Goal: Task Accomplishment & Management: Complete application form

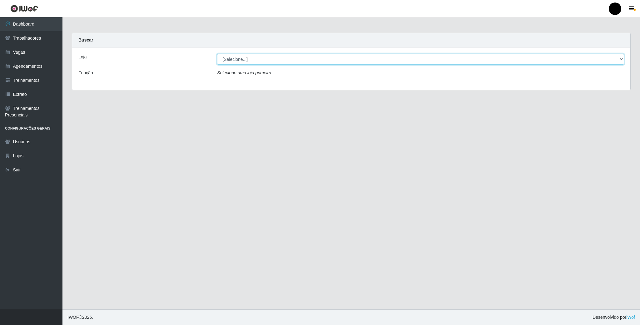
click at [343, 59] on select "[Selecione...] SuperFácil Atacado - Emaús" at bounding box center [420, 59] width 407 height 11
select select "407"
click at [217, 54] on select "[Selecione...] SuperFácil Atacado - Emaús" at bounding box center [420, 59] width 407 height 11
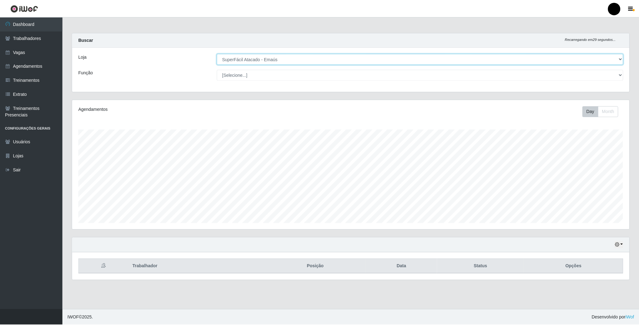
scroll to position [130, 558]
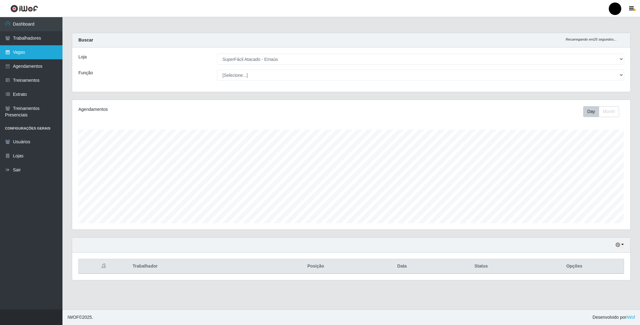
click at [16, 47] on link "Vagas" at bounding box center [31, 52] width 63 height 14
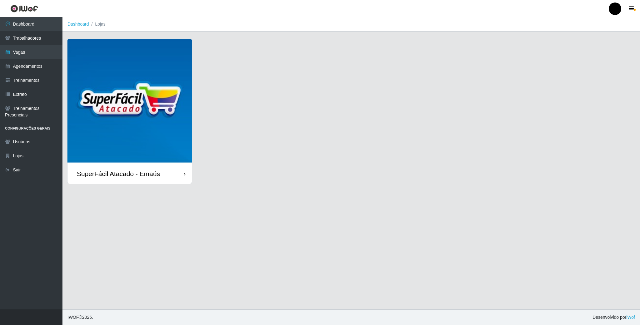
click at [613, 9] on div at bounding box center [615, 9] width 13 height 13
click at [603, 24] on button "Perfil" at bounding box center [603, 22] width 56 height 13
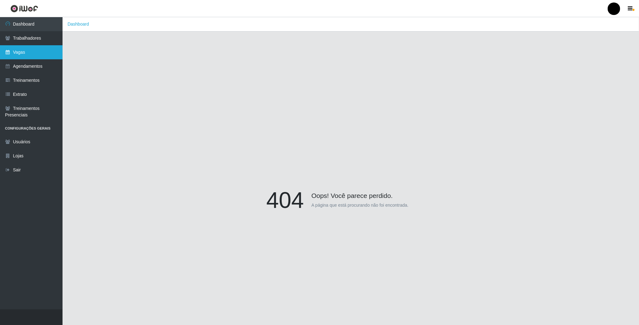
click at [22, 48] on link "Vagas" at bounding box center [31, 52] width 63 height 14
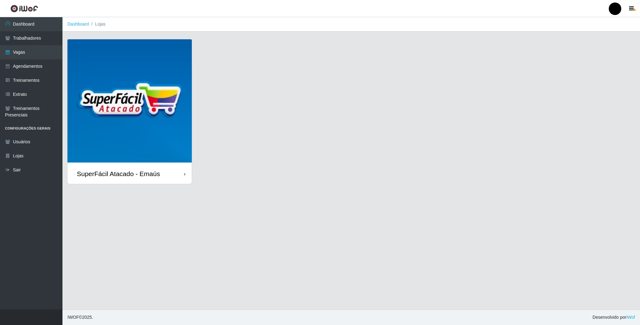
click at [137, 102] on img at bounding box center [130, 101] width 124 height 124
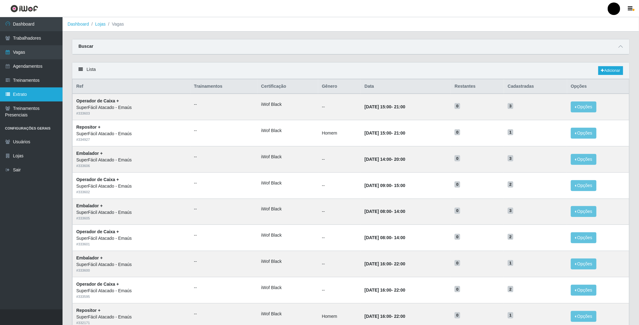
click at [21, 98] on link "Extrato" at bounding box center [31, 95] width 63 height 14
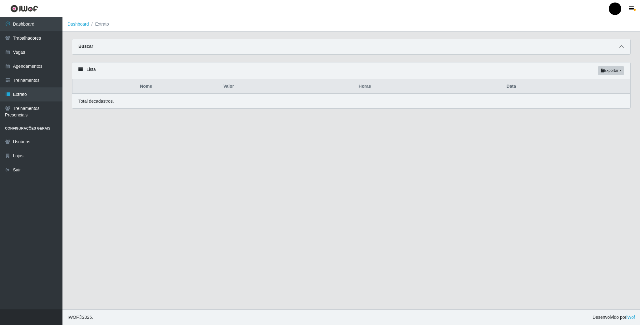
click at [624, 48] on span at bounding box center [622, 46] width 8 height 7
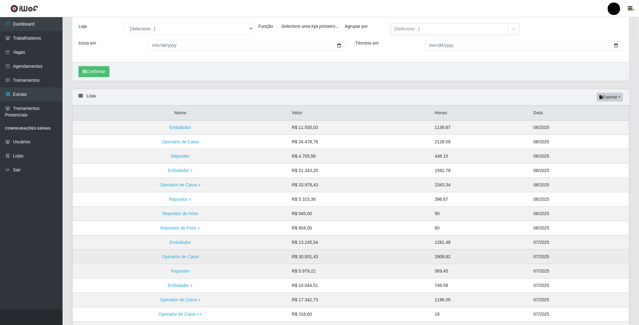
scroll to position [96, 0]
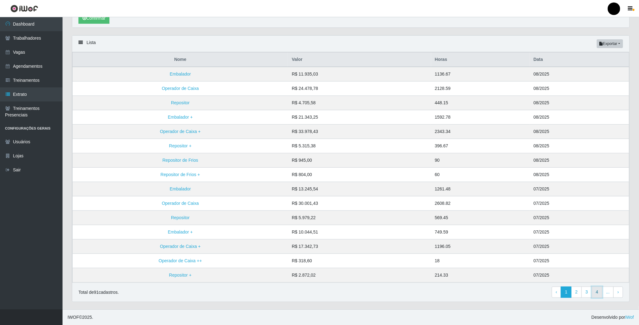
click at [600, 294] on link "4" at bounding box center [597, 292] width 11 height 11
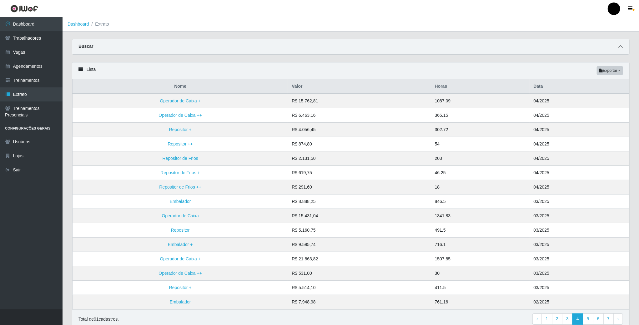
click at [618, 49] on icon at bounding box center [620, 46] width 4 height 4
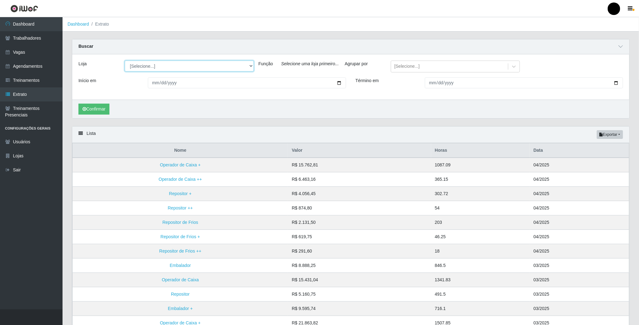
click at [249, 67] on select "[Selecione...] SuperFácil Atacado - Emaús" at bounding box center [189, 66] width 129 height 11
select select "407"
click at [125, 61] on select "[Selecione...] SuperFácil Atacado - Emaús" at bounding box center [189, 66] width 129 height 11
click at [432, 68] on select "[Selecione...] Auxiliar de Estacionamento Auxiliar de Estacionamento + Auxiliar…" at bounding box center [373, 66] width 129 height 11
select select "22"
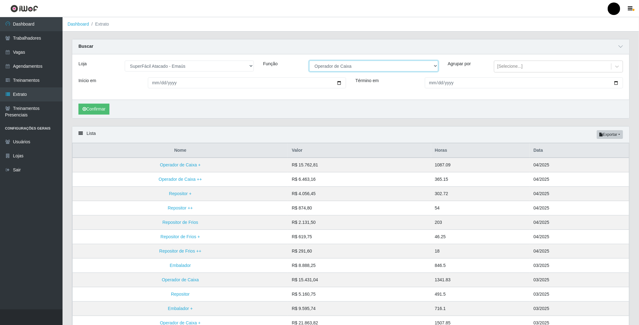
click at [309, 61] on select "[Selecione...] Auxiliar de Estacionamento Auxiliar de Estacionamento + Auxiliar…" at bounding box center [373, 66] width 129 height 11
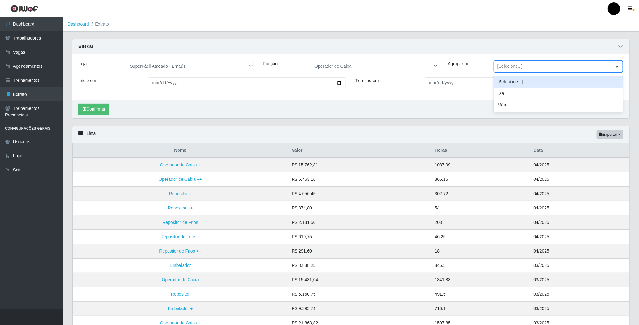
click at [619, 68] on icon at bounding box center [617, 66] width 6 height 6
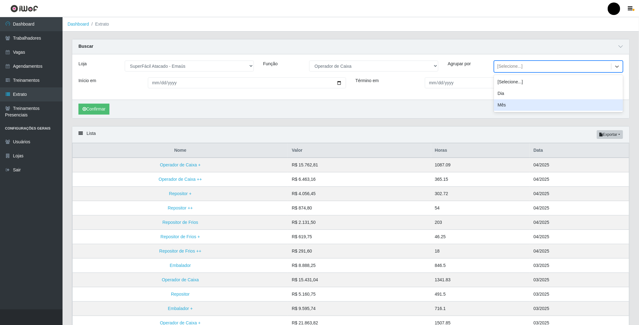
click at [529, 103] on div "Mês" at bounding box center [558, 105] width 129 height 12
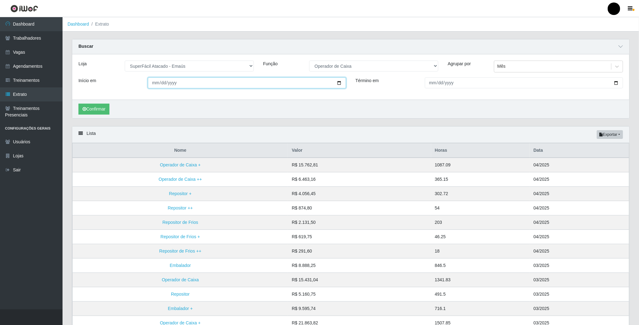
click at [339, 83] on input "Início em" at bounding box center [247, 83] width 198 height 11
type input "2025-08-01"
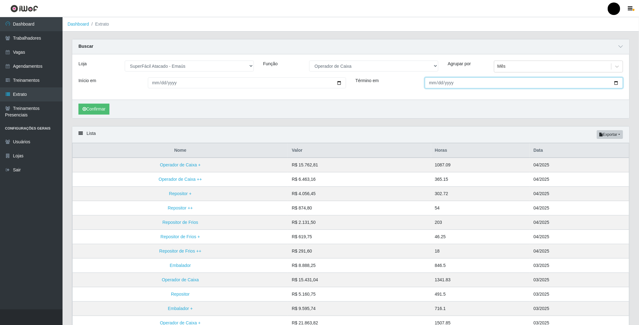
click at [617, 84] on input "Término em" at bounding box center [524, 83] width 198 height 11
type input "2025-08-24"
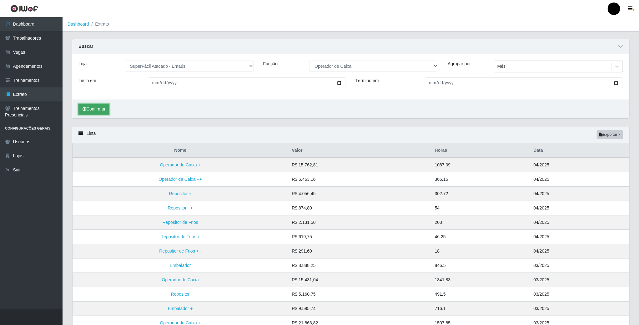
click at [99, 108] on button "Confirmar" at bounding box center [93, 109] width 31 height 11
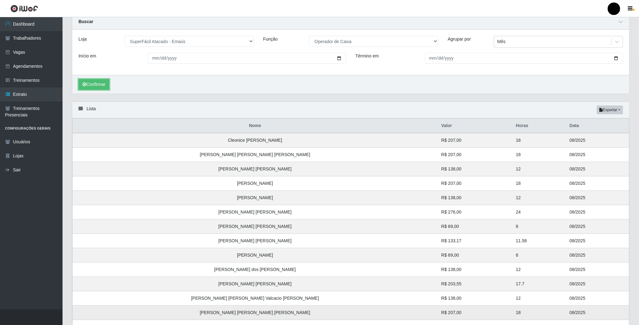
scroll to position [2, 0]
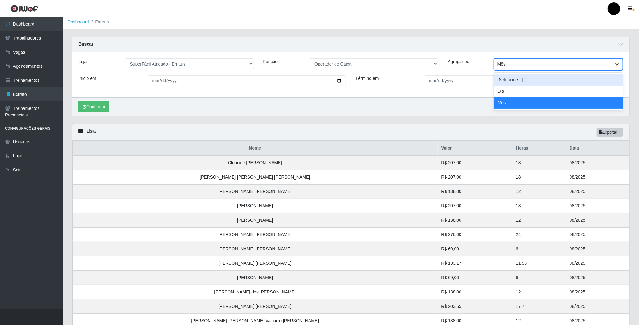
click at [621, 62] on div at bounding box center [616, 64] width 11 height 11
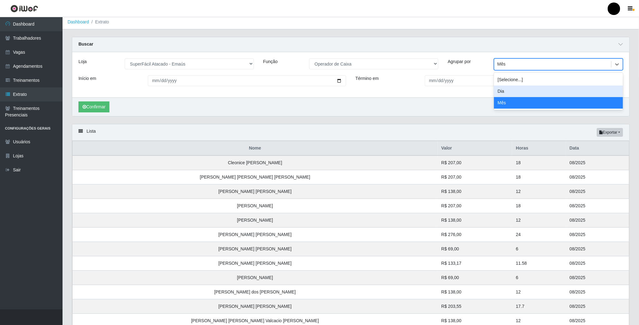
click at [559, 89] on div "Dia" at bounding box center [558, 92] width 129 height 12
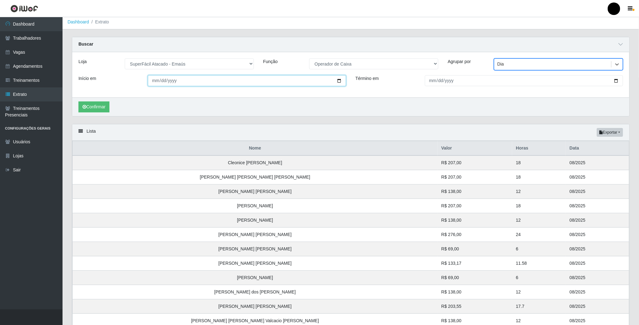
click at [338, 81] on input "2025-08-01" at bounding box center [247, 80] width 198 height 11
type input "2025-08-24"
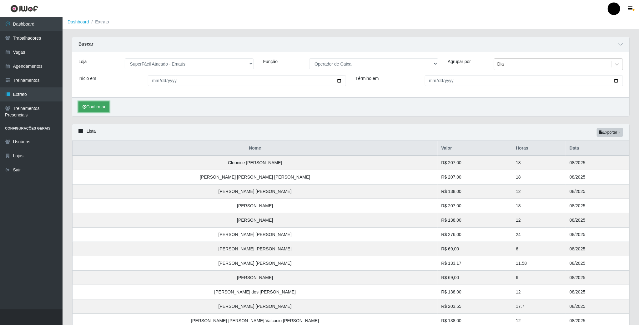
click at [94, 109] on button "Confirmar" at bounding box center [93, 107] width 31 height 11
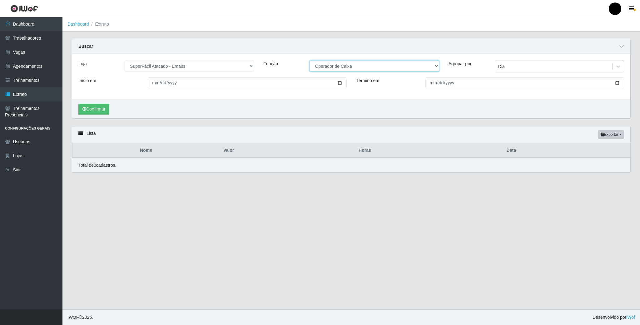
click at [435, 68] on select "[Selecione...] Auxiliar de Estacionamento Auxiliar de Estacionamento + Auxiliar…" at bounding box center [374, 66] width 129 height 11
click at [310, 61] on select "[Selecione...] Auxiliar de Estacionamento Auxiliar de Estacionamento + Auxiliar…" at bounding box center [374, 66] width 129 height 11
click at [101, 106] on button "Confirmar" at bounding box center [93, 109] width 31 height 11
click at [433, 64] on select "[Selecione...] Auxiliar de Estacionamento Auxiliar de Estacionamento + Auxiliar…" at bounding box center [374, 66] width 129 height 11
click at [310, 61] on select "[Selecione...] Auxiliar de Estacionamento Auxiliar de Estacionamento + Auxiliar…" at bounding box center [374, 66] width 129 height 11
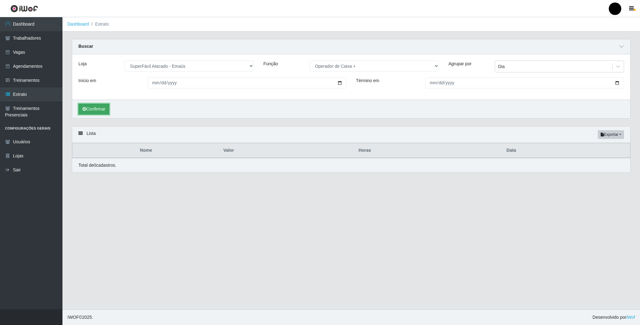
click at [97, 112] on button "Confirmar" at bounding box center [93, 109] width 31 height 11
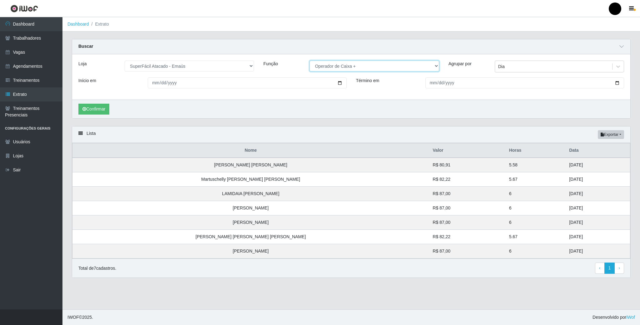
click at [435, 69] on select "[Selecione...] Auxiliar de Estacionamento Auxiliar de Estacionamento + Auxiliar…" at bounding box center [374, 66] width 129 height 11
select select "82"
click at [310, 61] on select "[Selecione...] Auxiliar de Estacionamento Auxiliar de Estacionamento + Auxiliar…" at bounding box center [374, 66] width 129 height 11
click at [98, 113] on button "Confirmar" at bounding box center [93, 109] width 31 height 11
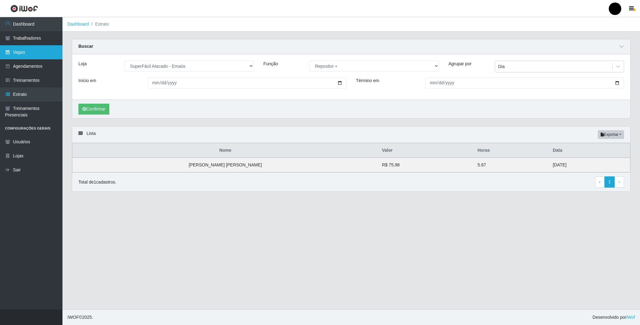
click at [28, 51] on link "Vagas" at bounding box center [31, 52] width 63 height 14
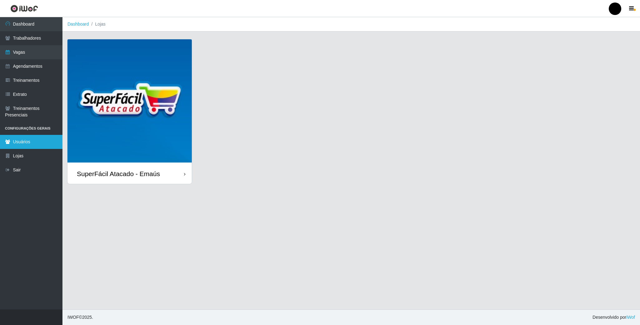
click at [21, 144] on link "Usuários" at bounding box center [31, 142] width 63 height 14
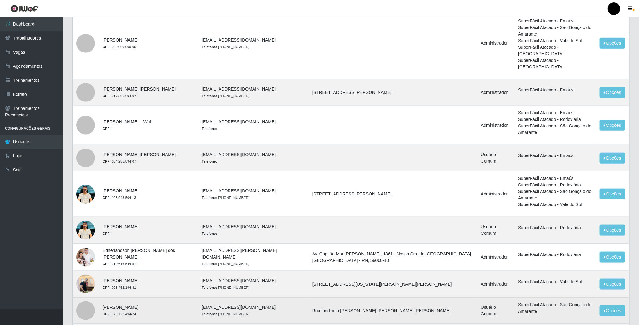
scroll to position [266, 0]
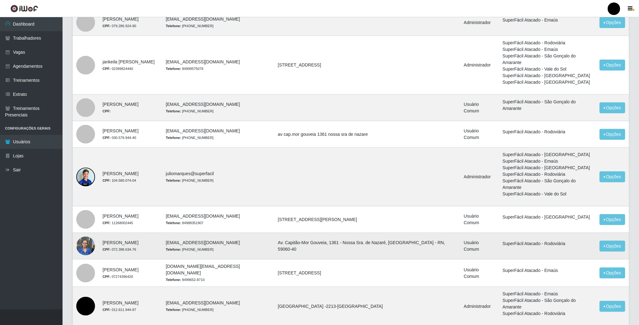
scroll to position [253, 0]
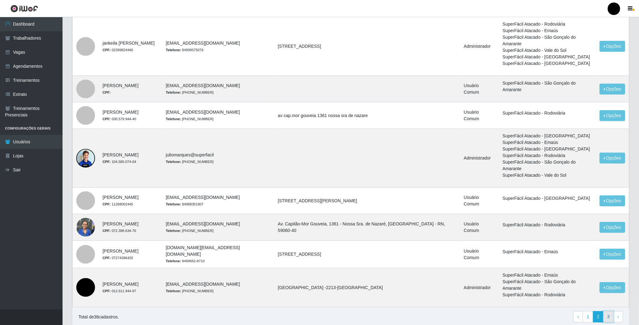
click at [612, 312] on link "3" at bounding box center [608, 317] width 11 height 11
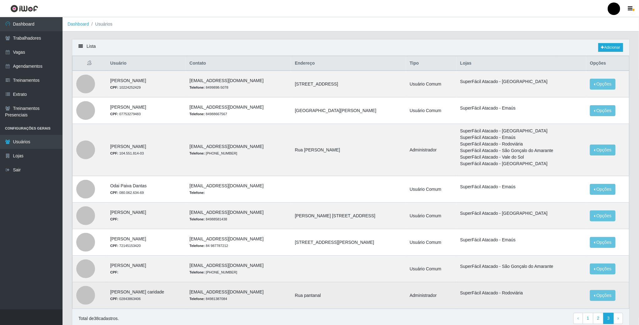
scroll to position [28, 0]
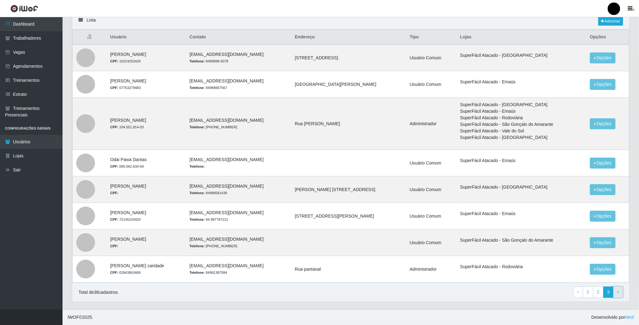
click at [613, 297] on link "› Next" at bounding box center [618, 292] width 10 height 11
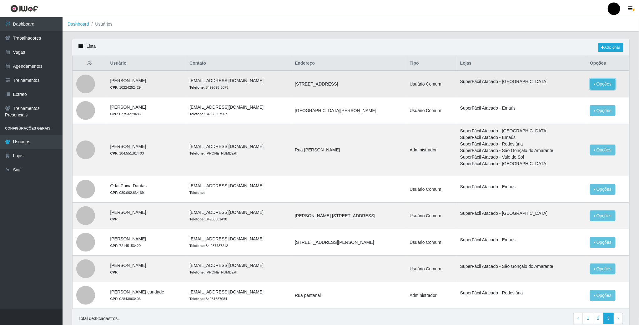
click at [604, 87] on button "Opções" at bounding box center [603, 84] width 26 height 11
click at [392, 141] on td "Rua Odisser Costa de Almeida" at bounding box center [348, 150] width 115 height 52
click at [17, 49] on link "Vagas" at bounding box center [31, 52] width 63 height 14
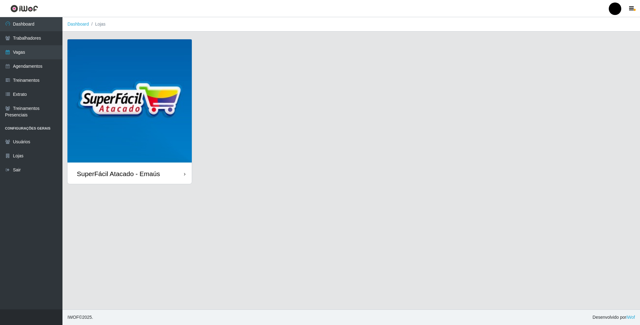
click at [156, 129] on img at bounding box center [130, 101] width 124 height 124
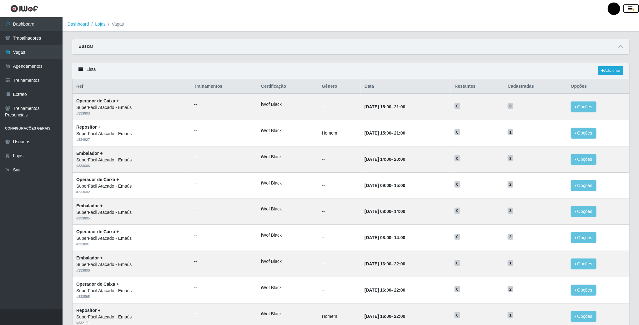
click at [632, 8] on icon "button" at bounding box center [630, 9] width 5 height 6
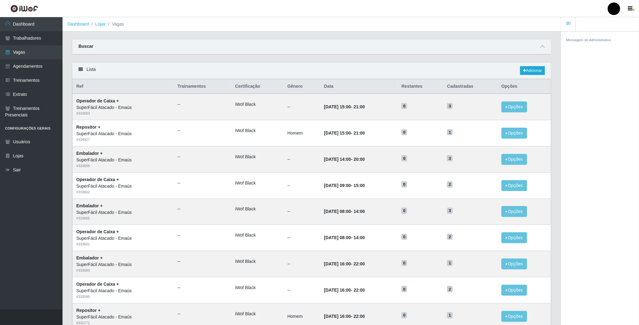
click at [615, 11] on div at bounding box center [614, 9] width 13 height 13
click at [598, 37] on button "Alterar Senha" at bounding box center [601, 35] width 56 height 13
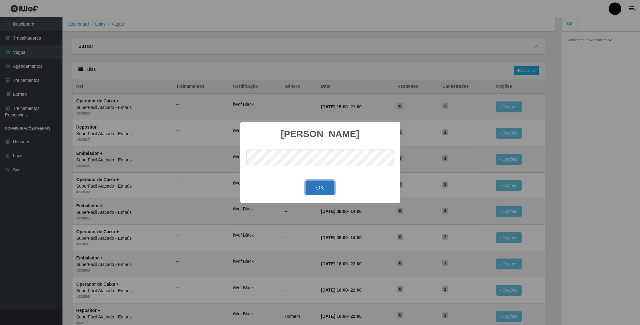
click at [322, 186] on button "OK" at bounding box center [320, 188] width 29 height 15
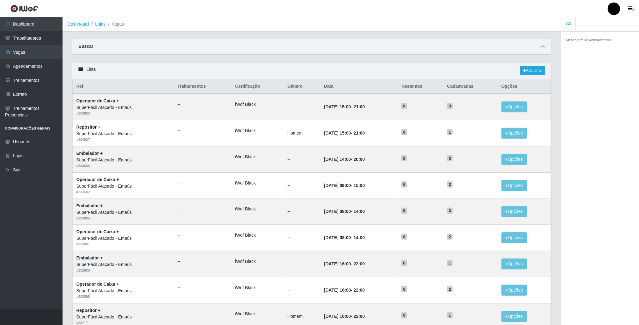
click at [613, 9] on div at bounding box center [614, 9] width 13 height 13
click at [598, 24] on button "Perfil" at bounding box center [601, 22] width 56 height 13
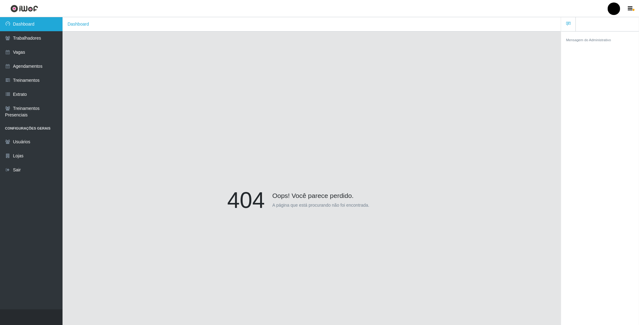
click at [22, 23] on link "Dashboard" at bounding box center [31, 24] width 63 height 14
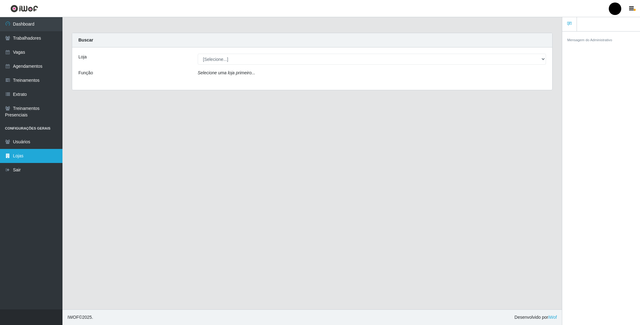
click at [18, 156] on link "Lojas" at bounding box center [31, 156] width 63 height 14
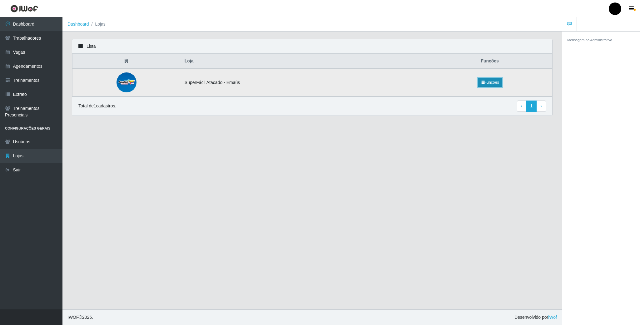
click at [487, 83] on link "Funções" at bounding box center [490, 82] width 24 height 9
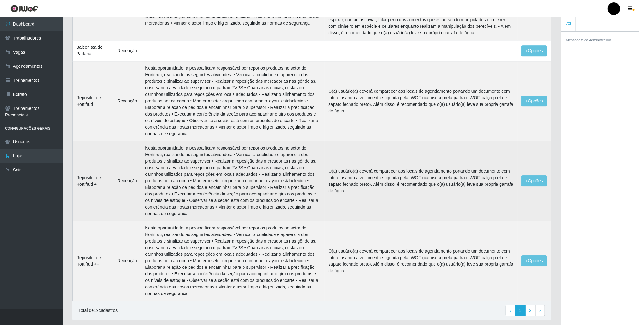
scroll to position [961, 0]
click at [536, 174] on button "Opções" at bounding box center [534, 179] width 26 height 11
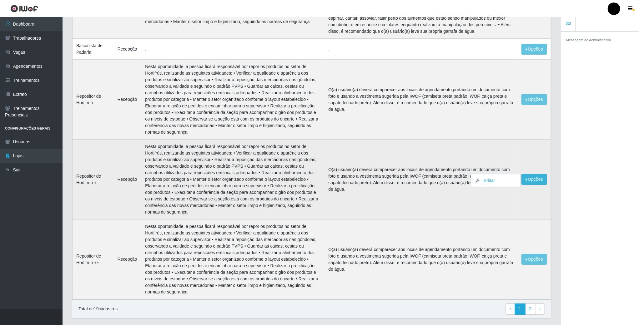
drag, startPoint x: 337, startPoint y: 139, endPoint x: 330, endPoint y: 141, distance: 6.4
click at [336, 140] on td "O(a) usuário(a) deverá comparecer aos locais de agendamento portando um documen…" at bounding box center [420, 180] width 193 height 80
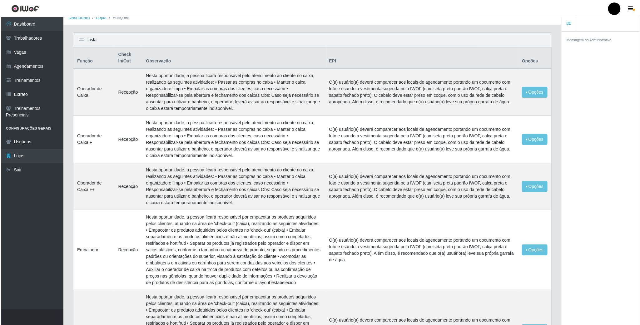
scroll to position [0, 0]
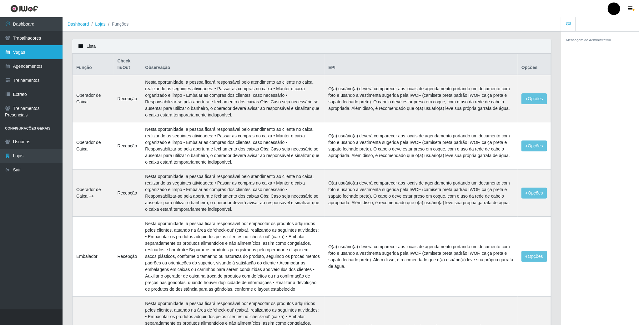
click at [11, 56] on link "Vagas" at bounding box center [31, 52] width 63 height 14
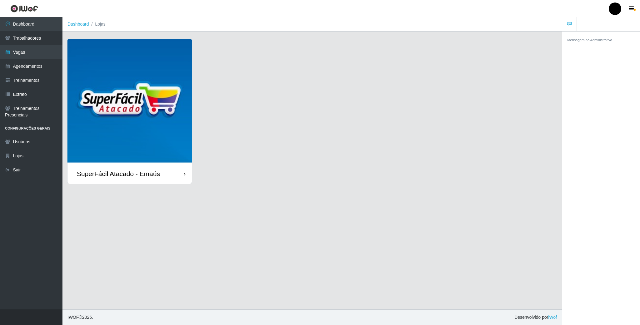
click at [143, 126] on img at bounding box center [130, 101] width 124 height 124
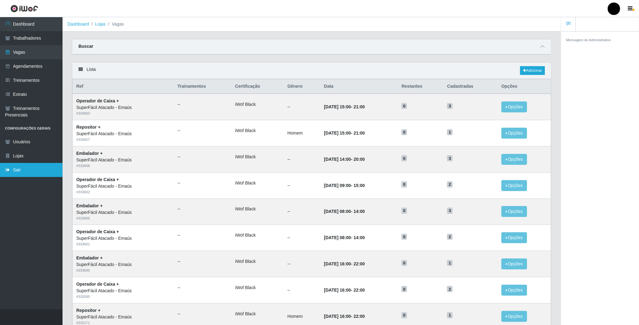
click at [24, 175] on link "Sair" at bounding box center [31, 170] width 63 height 14
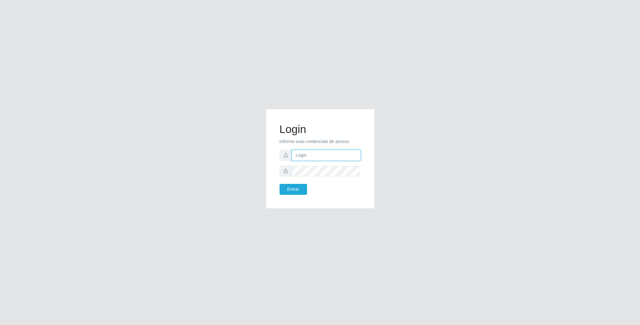
type input "[EMAIL_ADDRESS][DOMAIN_NAME]"
click at [297, 193] on button "Entrar" at bounding box center [294, 189] width 28 height 11
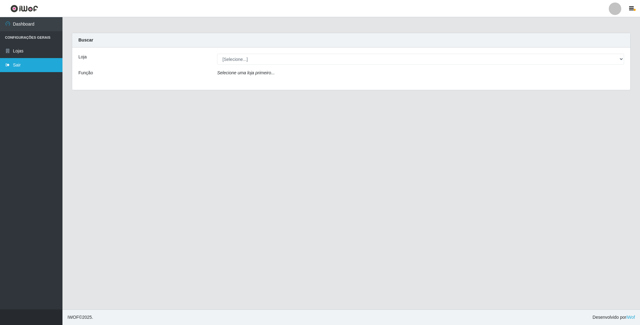
click at [13, 67] on link "Sair" at bounding box center [31, 65] width 63 height 14
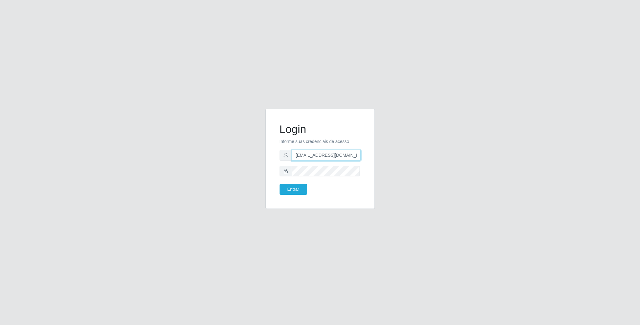
scroll to position [0, 3]
drag, startPoint x: 295, startPoint y: 156, endPoint x: 379, endPoint y: 163, distance: 83.8
click at [379, 163] on div "Login Informe suas credenciais de acesso geovanamatias2015@gmail.com Entrar" at bounding box center [320, 163] width 119 height 108
type input "franciscodias66@yahoo.com.br"
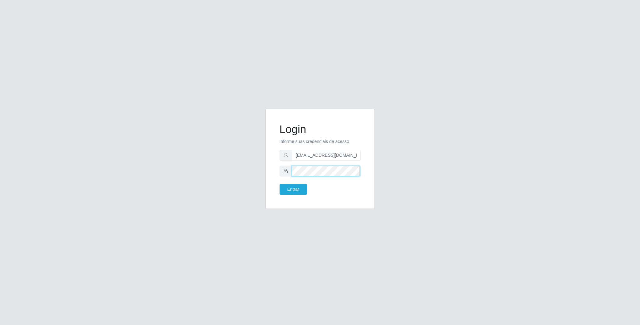
click at [223, 172] on div "Login Informe suas credenciais de acesso franciscodias66@yahoo.com.br Entrar" at bounding box center [320, 163] width 356 height 108
click at [280, 184] on button "Entrar" at bounding box center [294, 189] width 28 height 11
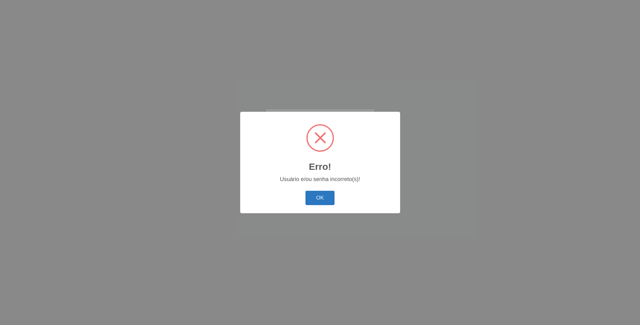
click at [312, 196] on button "OK" at bounding box center [320, 198] width 29 height 15
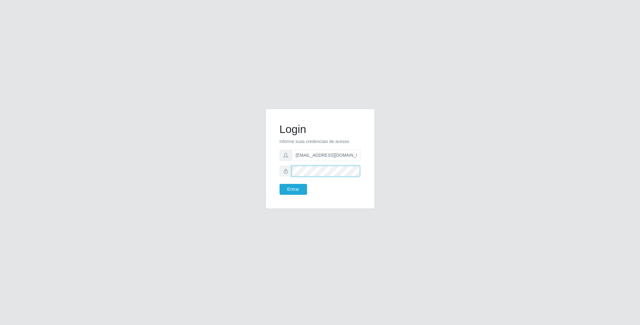
click at [264, 172] on div "Login Informe suas credenciais de acesso franciscodias66@yahoo.com.br Entrar" at bounding box center [320, 163] width 119 height 108
click at [280, 184] on button "Entrar" at bounding box center [294, 189] width 28 height 11
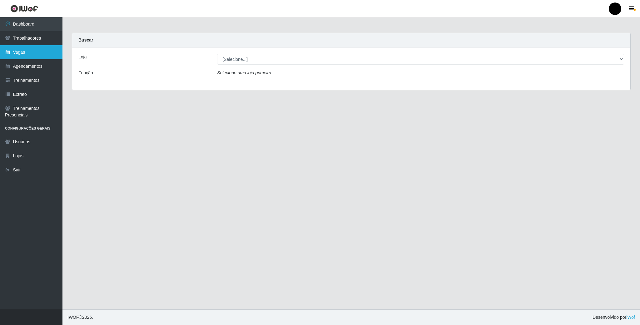
click at [22, 51] on link "Vagas" at bounding box center [31, 52] width 63 height 14
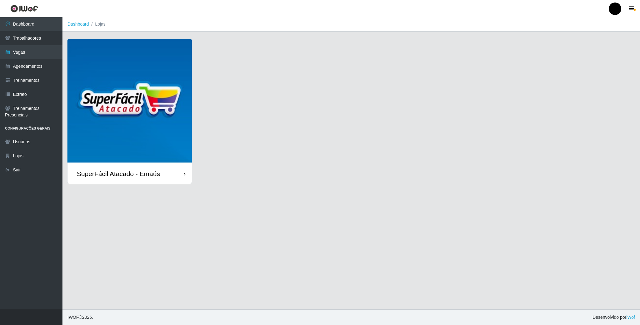
click at [128, 130] on img at bounding box center [130, 101] width 124 height 124
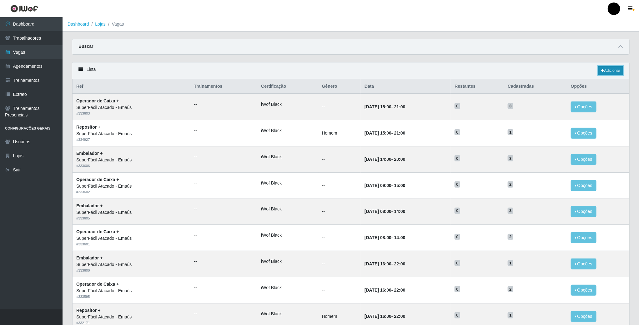
click at [607, 73] on link "Adicionar" at bounding box center [610, 70] width 25 height 9
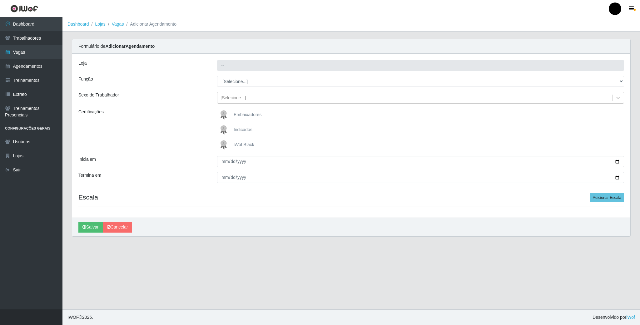
type input "SuperFácil Atacado - Emaús"
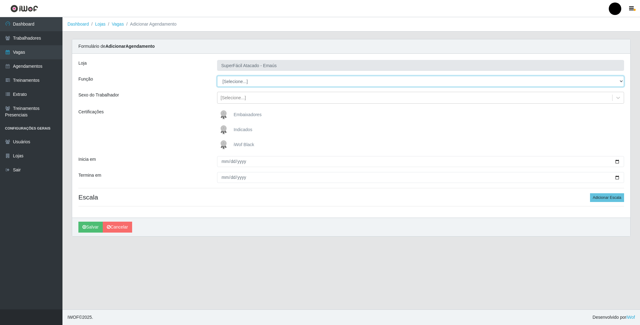
click at [263, 84] on select "[Selecione...] Auxiliar de Estacionamento Auxiliar de Estacionamento + Auxiliar…" at bounding box center [420, 81] width 407 height 11
select select "24"
click at [217, 76] on select "[Selecione...] Auxiliar de Estacionamento Auxiliar de Estacionamento + Auxiliar…" at bounding box center [420, 81] width 407 height 11
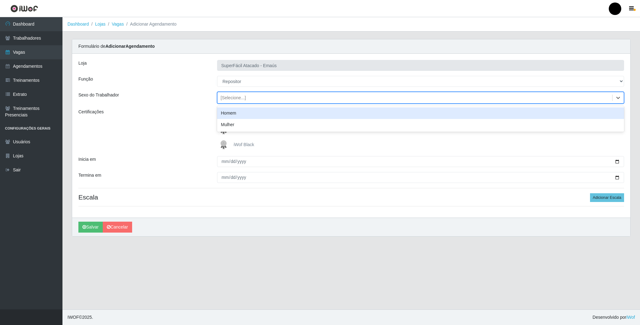
click at [240, 102] on div "[Selecione...]" at bounding box center [415, 98] width 395 height 10
click at [235, 113] on div "Homem" at bounding box center [420, 114] width 407 height 12
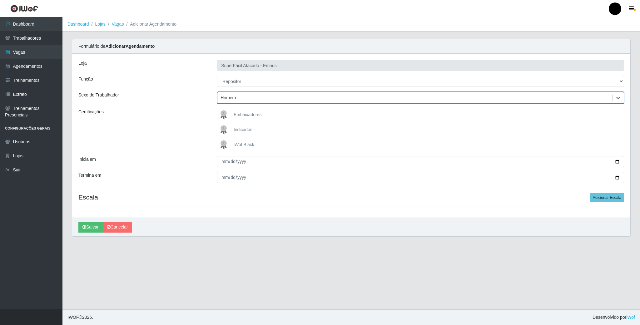
click at [224, 143] on img at bounding box center [225, 145] width 15 height 13
click at [0, 0] on input "iWof Black" at bounding box center [0, 0] width 0 height 0
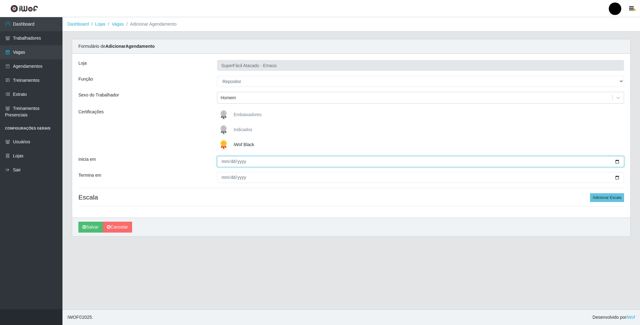
click at [618, 163] on input "Inicia em" at bounding box center [420, 161] width 407 height 11
type input "2025-08-28"
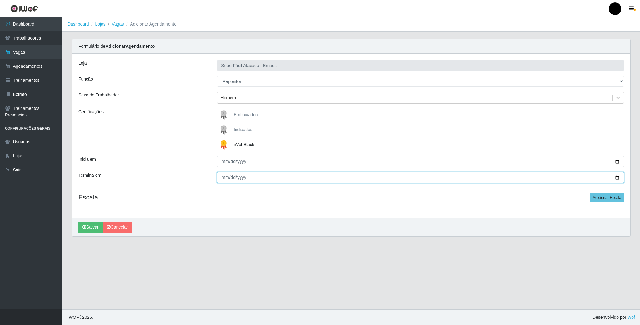
click at [617, 177] on input "Termina em" at bounding box center [420, 177] width 407 height 11
type input "2025-08-28"
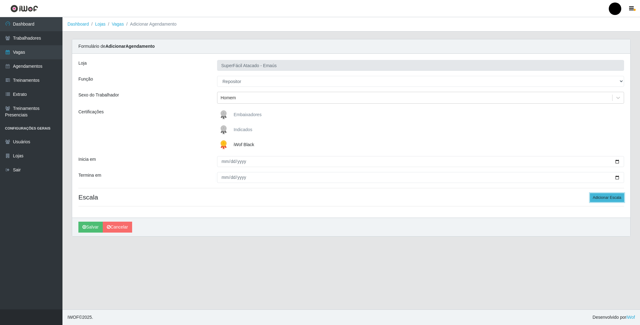
click at [610, 200] on button "Adicionar Escala" at bounding box center [607, 197] width 34 height 9
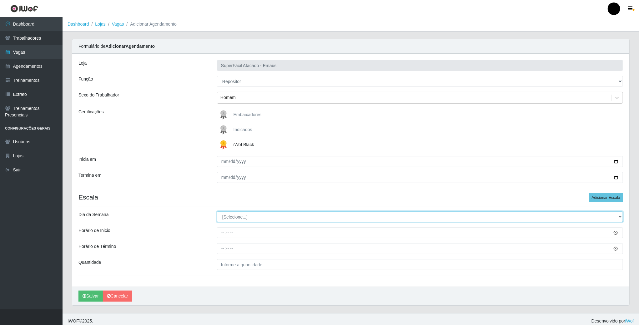
click at [240, 222] on select "[Selecione...] Segunda Terça Quarta Quinta Sexta Sábado Domingo" at bounding box center [420, 217] width 406 height 11
select select "4"
click at [217, 213] on select "[Selecione...] Segunda Terça Quarta Quinta Sexta Sábado Domingo" at bounding box center [420, 217] width 406 height 11
click at [221, 236] on input "Horário de Inicio" at bounding box center [420, 233] width 406 height 11
type input "08:00"
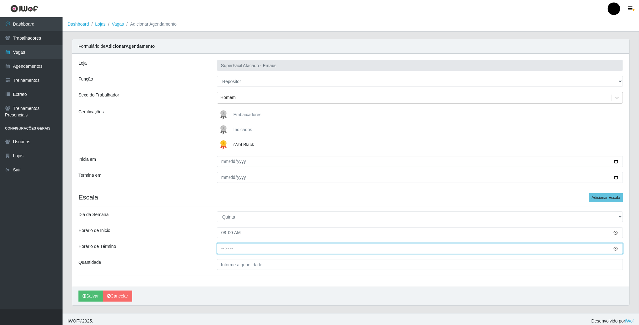
click at [223, 252] on input "Horário de Término" at bounding box center [420, 248] width 406 height 11
type input "14:00"
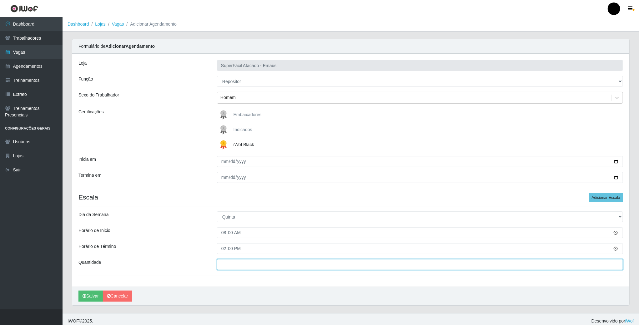
click at [223, 263] on input "___" at bounding box center [420, 264] width 406 height 11
type input "01_"
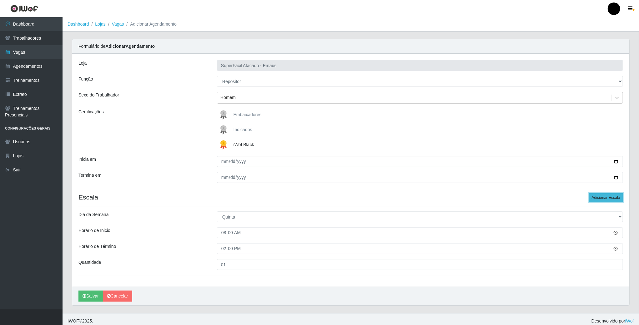
click at [603, 199] on button "Adicionar Escala" at bounding box center [606, 197] width 34 height 9
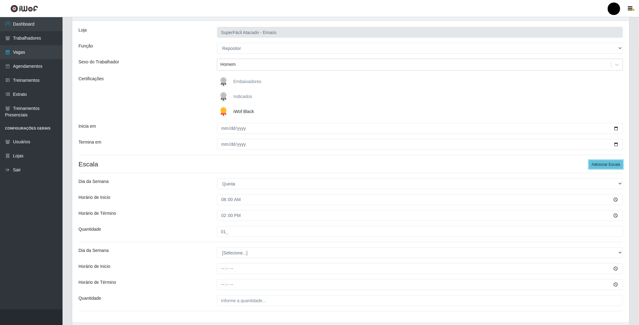
scroll to position [74, 0]
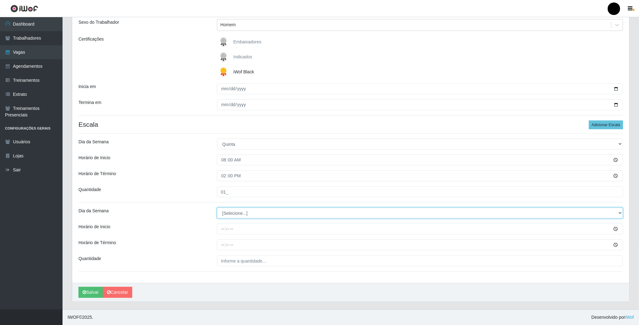
click at [227, 209] on select "[Selecione...] Segunda Terça Quarta Quinta Sexta Sábado Domingo" at bounding box center [420, 213] width 406 height 11
select select "4"
click at [217, 208] on select "[Selecione...] Segunda Terça Quarta Quinta Sexta Sábado Domingo" at bounding box center [420, 213] width 406 height 11
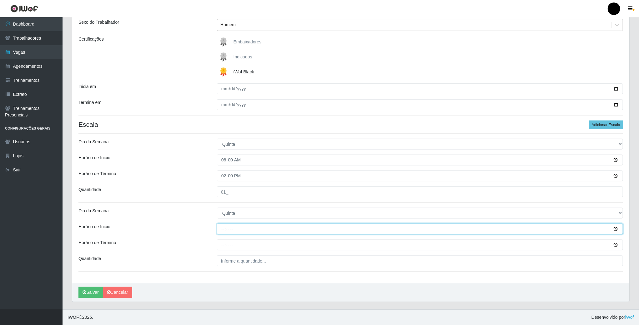
click at [224, 228] on input "Horário de Inicio" at bounding box center [420, 229] width 406 height 11
type input "18:00"
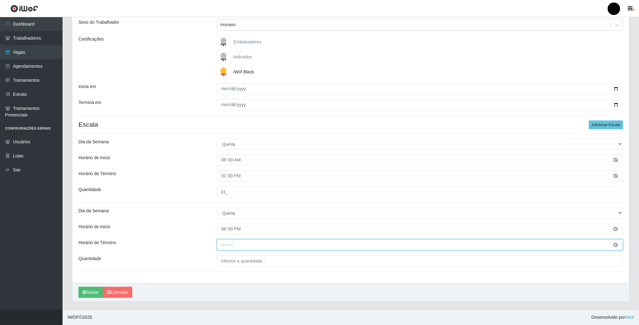
click at [223, 247] on input "Horário de Término" at bounding box center [420, 245] width 406 height 11
type input "00:00"
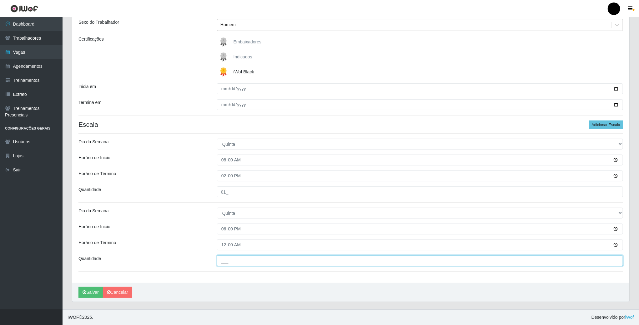
click at [235, 260] on input "___" at bounding box center [420, 261] width 406 height 11
type input "2__"
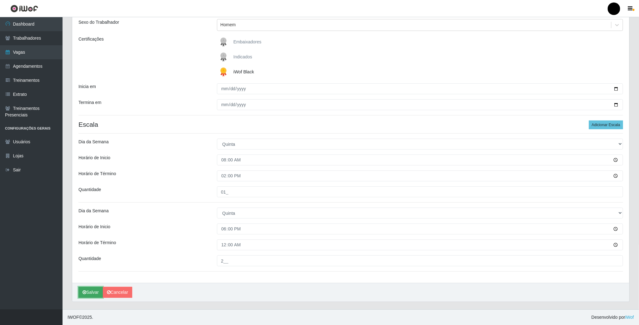
click at [94, 293] on button "Salvar" at bounding box center [90, 292] width 24 height 11
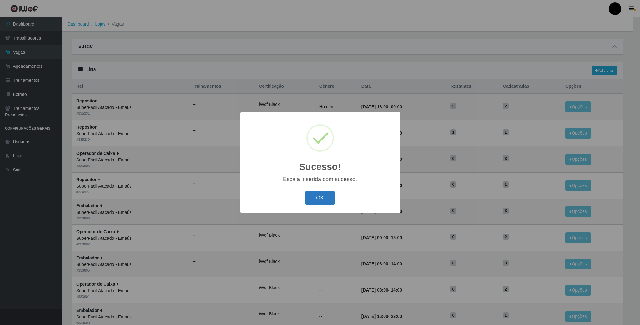
click at [320, 197] on button "OK" at bounding box center [320, 198] width 29 height 15
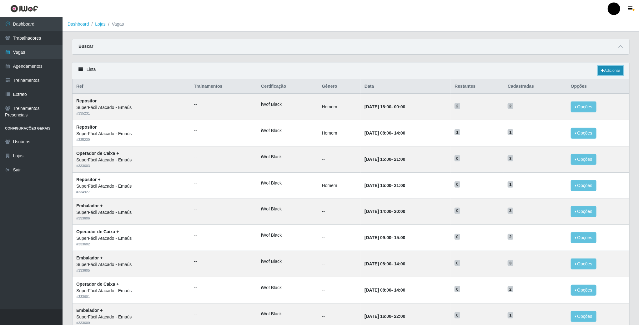
click at [607, 73] on link "Adicionar" at bounding box center [610, 70] width 25 height 9
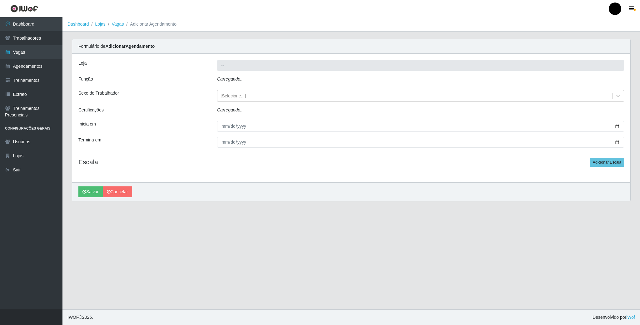
type input "SuperFácil Atacado - Emaús"
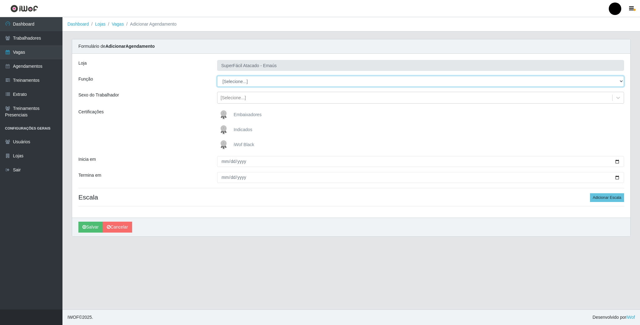
click at [242, 83] on select "[Selecione...] Auxiliar de Estacionamento Auxiliar de Estacionamento + Auxiliar…" at bounding box center [420, 81] width 407 height 11
select select "24"
click at [217, 76] on select "[Selecione...] Auxiliar de Estacionamento Auxiliar de Estacionamento + Auxiliar…" at bounding box center [420, 81] width 407 height 11
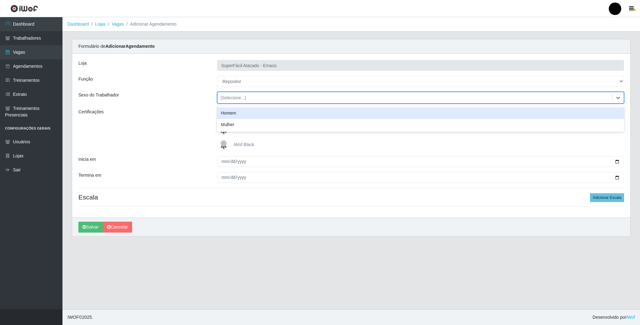
click at [230, 103] on div "[Selecione...]" at bounding box center [415, 98] width 395 height 10
click at [229, 113] on div "Homem" at bounding box center [420, 114] width 407 height 12
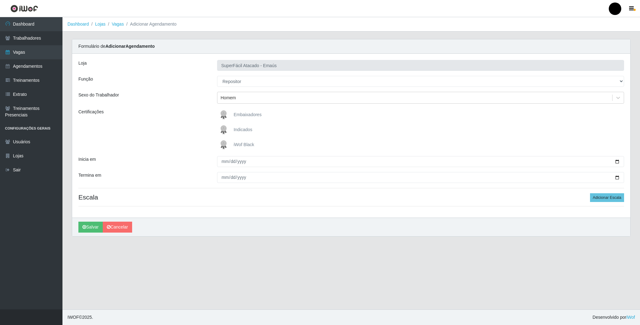
click at [224, 143] on img at bounding box center [225, 145] width 15 height 13
click at [0, 0] on input "iWof Black" at bounding box center [0, 0] width 0 height 0
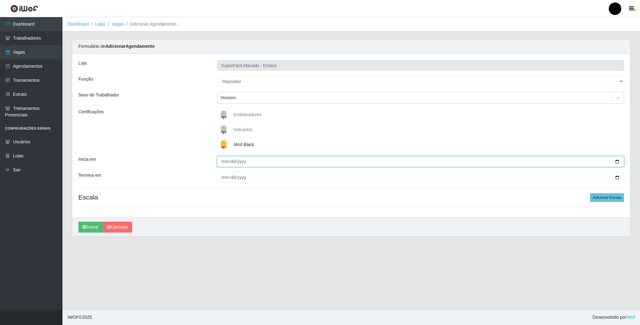
click at [616, 161] on input "Inicia em" at bounding box center [420, 161] width 407 height 11
type input "2025-08-29"
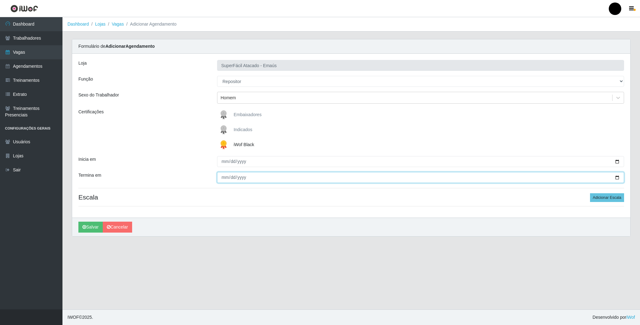
click at [616, 178] on input "Termina em" at bounding box center [420, 177] width 407 height 11
type input "2025-08-29"
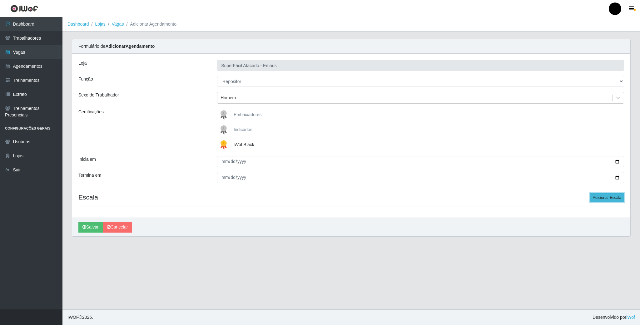
click at [610, 200] on button "Adicionar Escala" at bounding box center [607, 197] width 34 height 9
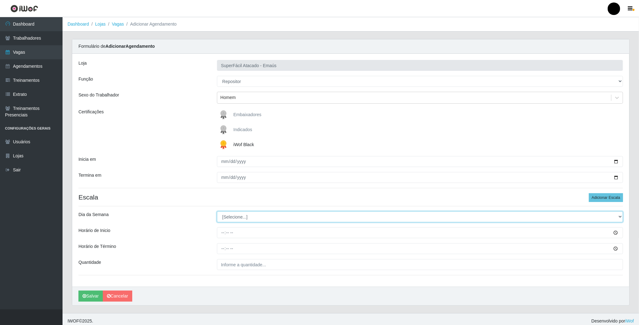
click at [232, 219] on select "[Selecione...] Segunda Terça Quarta Quinta Sexta Sábado Domingo" at bounding box center [420, 217] width 406 height 11
select select "5"
click at [217, 213] on select "[Selecione...] Segunda Terça Quarta Quinta Sexta Sábado Domingo" at bounding box center [420, 217] width 406 height 11
click at [223, 237] on input "Horário de Inicio" at bounding box center [420, 233] width 406 height 11
type input "08:00"
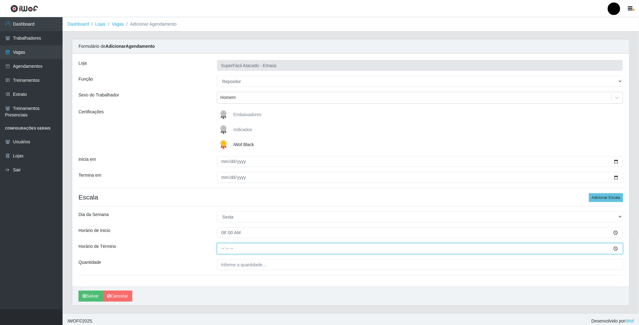
click at [223, 250] on input "Horário de Término" at bounding box center [420, 248] width 406 height 11
type input "14:00"
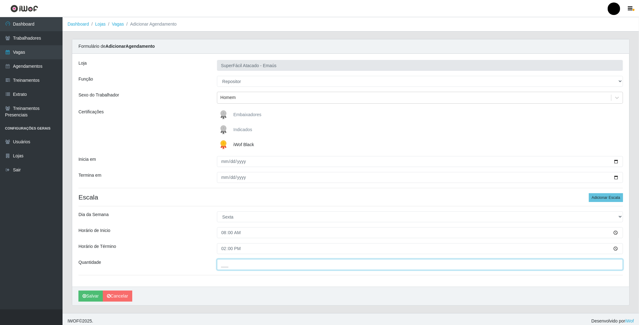
click at [230, 267] on input "___" at bounding box center [420, 264] width 406 height 11
type input "02_"
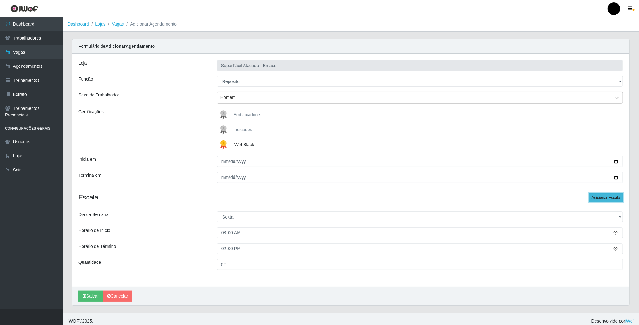
click at [601, 199] on button "Adicionar Escala" at bounding box center [606, 197] width 34 height 9
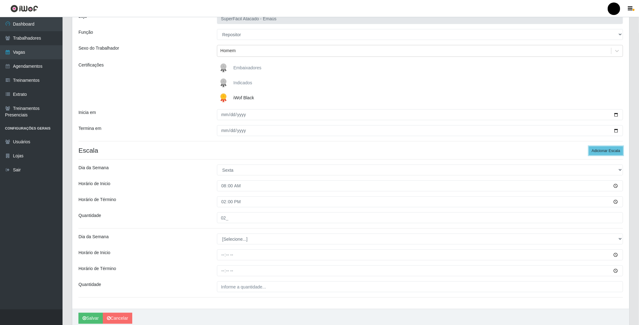
scroll to position [74, 0]
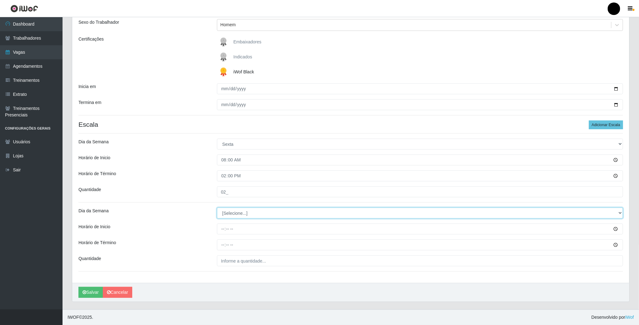
click at [228, 216] on select "[Selecione...] Segunda Terça Quarta Quinta Sexta Sábado Domingo" at bounding box center [420, 213] width 406 height 11
select select "5"
click at [217, 208] on select "[Selecione...] Segunda Terça Quarta Quinta Sexta Sábado Domingo" at bounding box center [420, 213] width 406 height 11
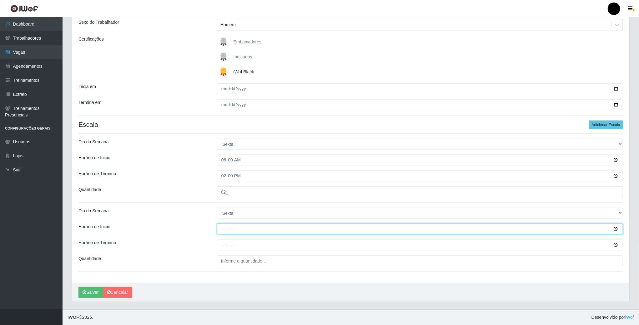
click at [222, 229] on input "Horário de Inicio" at bounding box center [420, 229] width 406 height 11
type input "16:00"
click at [223, 244] on input "Horário de Término" at bounding box center [420, 245] width 406 height 11
type input "22:00"
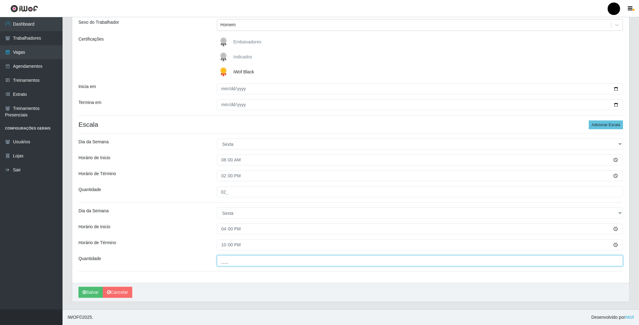
click at [224, 262] on input "___" at bounding box center [420, 261] width 406 height 11
type input "2__"
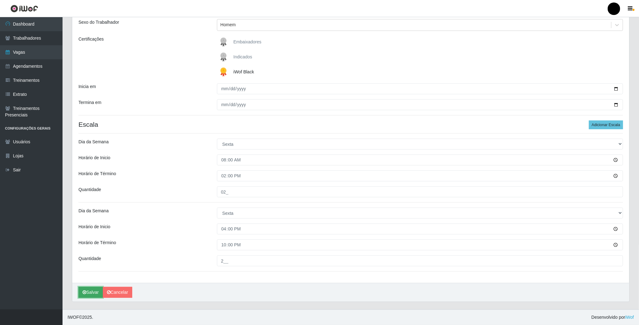
click at [91, 294] on button "Salvar" at bounding box center [90, 292] width 24 height 11
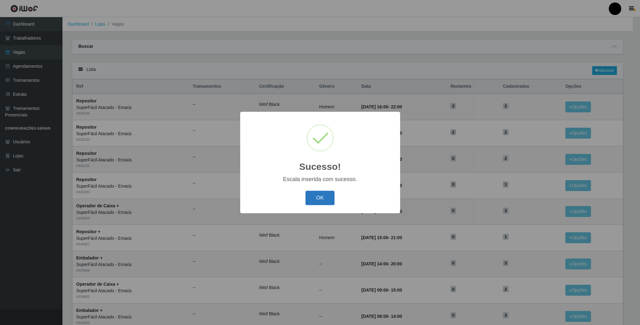
click at [316, 198] on button "OK" at bounding box center [320, 198] width 29 height 15
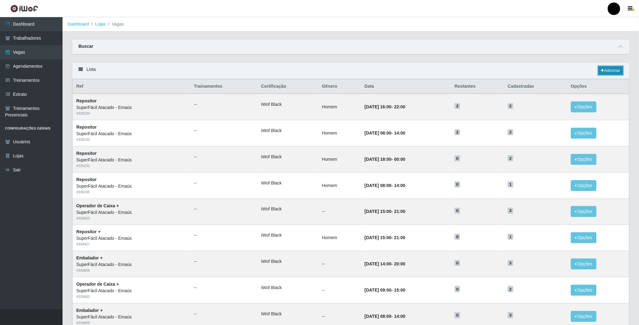
click at [609, 74] on link "Adicionar" at bounding box center [610, 70] width 25 height 9
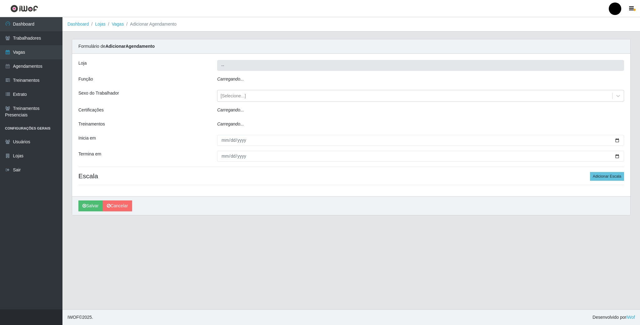
type input "SuperFácil Atacado - Emaús"
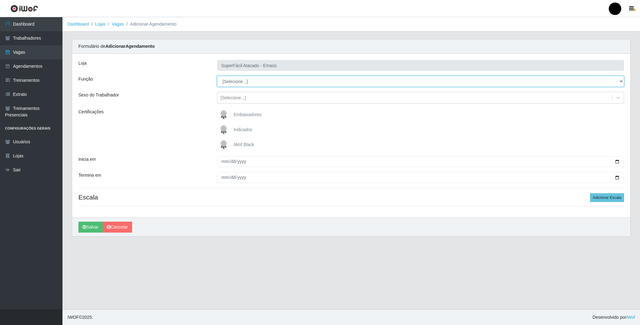
click at [234, 81] on select "[Selecione...] Auxiliar de Estacionamento Auxiliar de Estacionamento + Auxiliar…" at bounding box center [420, 81] width 407 height 11
select select "82"
click at [217, 76] on select "[Selecione...] Auxiliar de Estacionamento Auxiliar de Estacionamento + Auxiliar…" at bounding box center [420, 81] width 407 height 11
click at [223, 145] on img at bounding box center [225, 145] width 15 height 13
click at [0, 0] on input "iWof Black" at bounding box center [0, 0] width 0 height 0
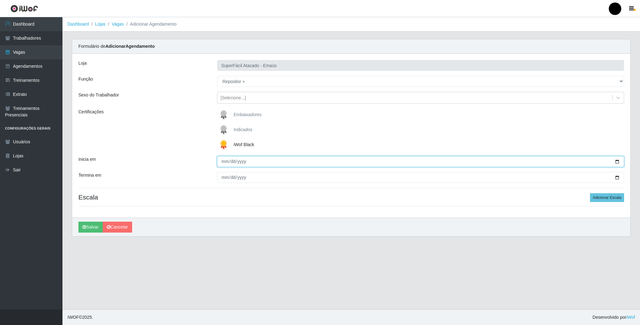
click at [615, 163] on input "Inicia em" at bounding box center [420, 161] width 407 height 11
type input "2025-08-30"
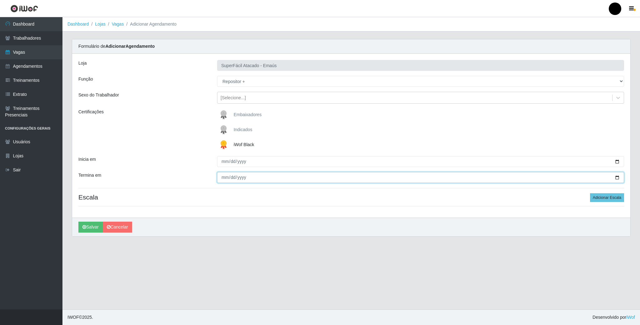
click at [618, 177] on input "Termina em" at bounding box center [420, 177] width 407 height 11
type input "2025-08-30"
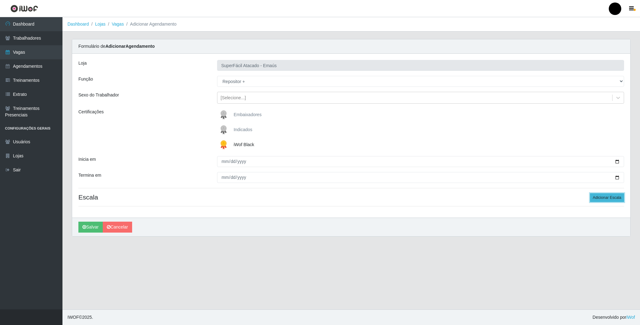
click at [602, 201] on button "Adicionar Escala" at bounding box center [607, 197] width 34 height 9
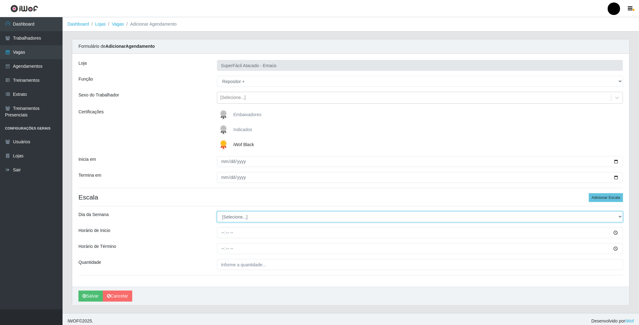
click at [227, 221] on select "[Selecione...] Segunda Terça Quarta Quinta Sexta Sábado Domingo" at bounding box center [420, 217] width 406 height 11
select select "6"
click at [217, 213] on select "[Selecione...] Segunda Terça Quarta Quinta Sexta Sábado Domingo" at bounding box center [420, 217] width 406 height 11
click at [223, 237] on input "Horário de Inicio" at bounding box center [420, 233] width 406 height 11
type input "08:00"
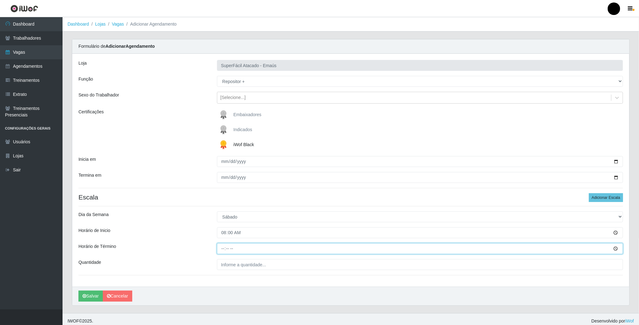
click at [222, 251] on input "Horário de Término" at bounding box center [420, 248] width 406 height 11
type input "14:00"
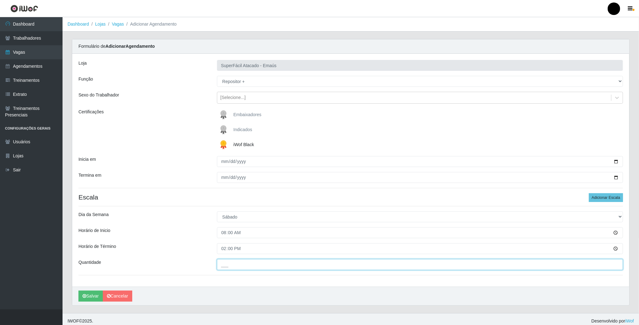
click at [237, 267] on input "___" at bounding box center [420, 264] width 406 height 11
type input "02_"
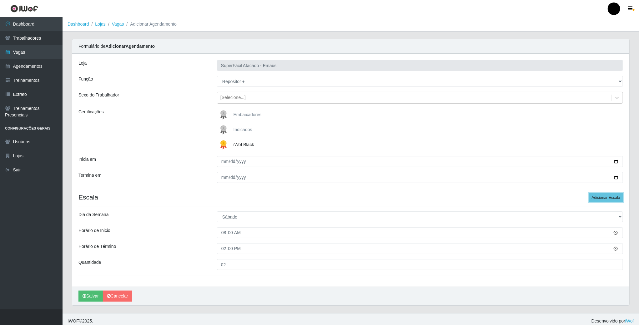
drag, startPoint x: 615, startPoint y: 200, endPoint x: 274, endPoint y: 270, distance: 348.4
click at [615, 200] on button "Adicionar Escala" at bounding box center [606, 197] width 34 height 9
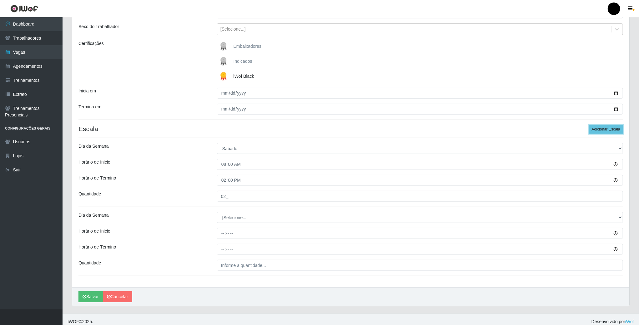
scroll to position [74, 0]
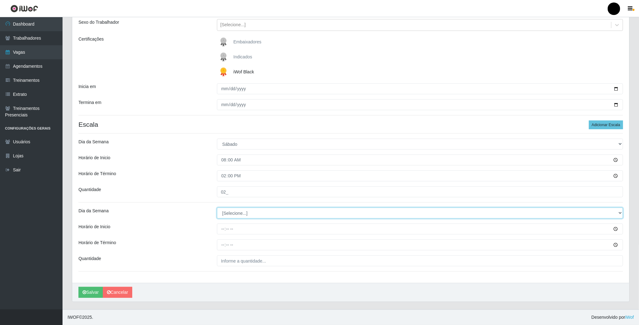
click at [233, 208] on select "[Selecione...] Segunda Terça Quarta Quinta Sexta Sábado Domingo" at bounding box center [420, 213] width 406 height 11
select select "6"
click at [217, 208] on select "[Selecione...] Segunda Terça Quarta Quinta Sexta Sábado Domingo" at bounding box center [420, 213] width 406 height 11
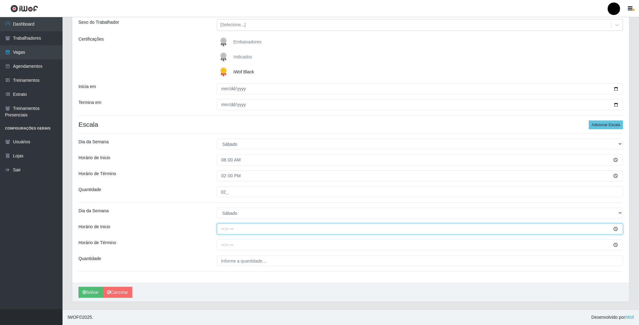
click at [223, 231] on input "Horário de Inicio" at bounding box center [420, 229] width 406 height 11
type input "16:00"
click at [223, 243] on input "Horário de Término" at bounding box center [420, 245] width 406 height 11
type input "22:00"
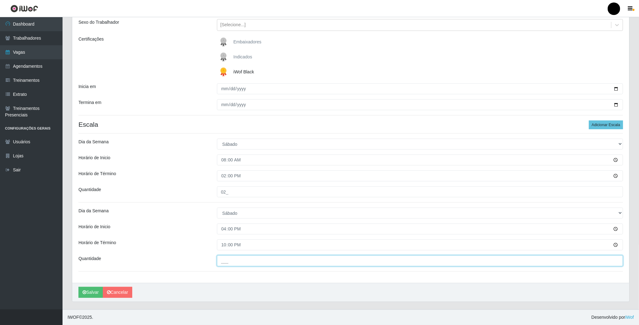
click at [232, 261] on input "___" at bounding box center [420, 261] width 406 height 11
type input "02_"
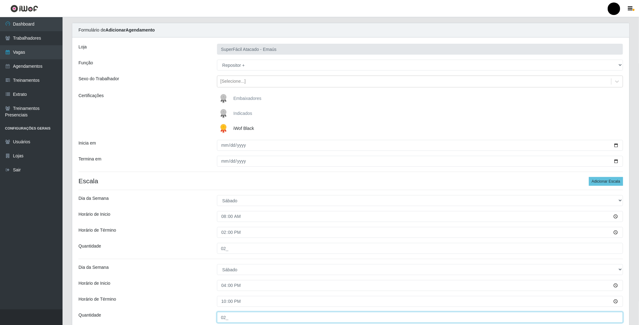
scroll to position [0, 0]
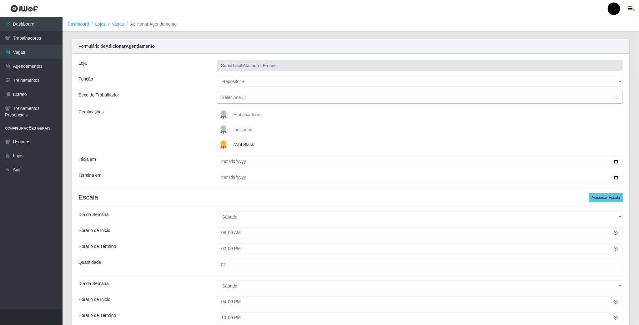
click at [229, 102] on div "[Selecione...]" at bounding box center [414, 98] width 394 height 10
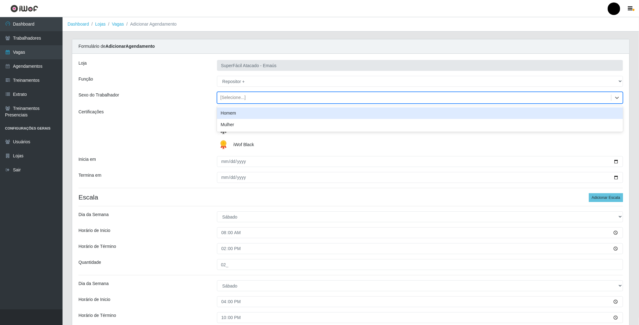
click at [229, 116] on div "Homem" at bounding box center [420, 114] width 406 height 12
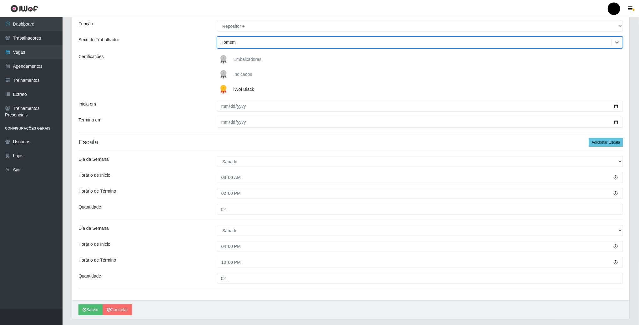
scroll to position [74, 0]
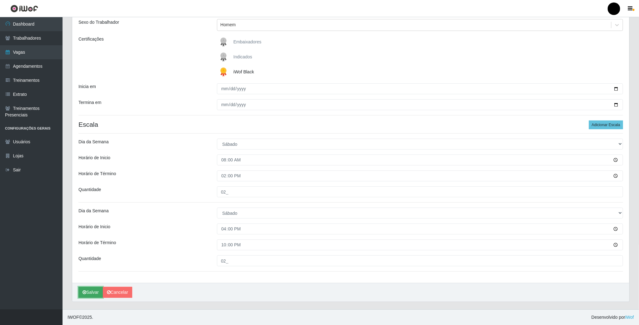
click at [93, 293] on button "Salvar" at bounding box center [90, 292] width 24 height 11
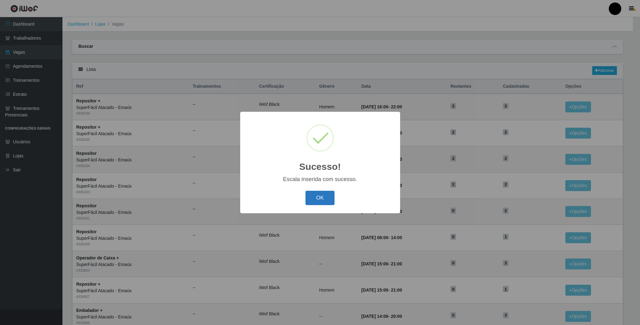
click at [323, 200] on button "OK" at bounding box center [320, 198] width 29 height 15
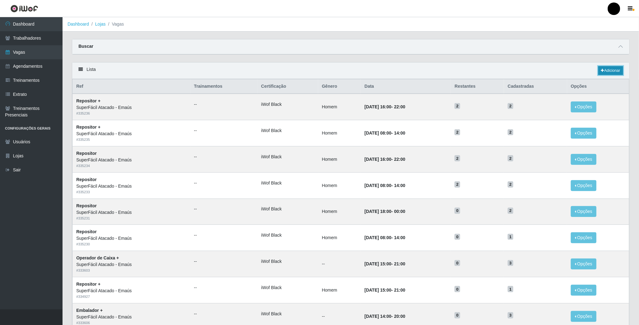
click at [600, 69] on link "Adicionar" at bounding box center [610, 70] width 25 height 9
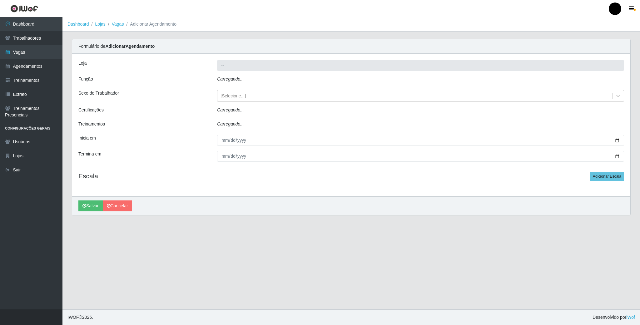
type input "SuperFácil Atacado - Emaús"
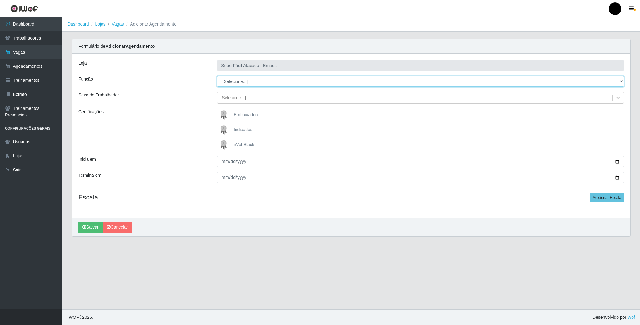
click at [233, 81] on select "[Selecione...] Auxiliar de Estacionamento Auxiliar de Estacionamento + Auxiliar…" at bounding box center [420, 81] width 407 height 11
select select "82"
click at [217, 76] on select "[Selecione...] Auxiliar de Estacionamento Auxiliar de Estacionamento + Auxiliar…" at bounding box center [420, 81] width 407 height 11
click at [228, 85] on select "[Selecione...] Auxiliar de Estacionamento Auxiliar de Estacionamento + Auxiliar…" at bounding box center [420, 81] width 407 height 11
click at [217, 76] on select "[Selecione...] Auxiliar de Estacionamento Auxiliar de Estacionamento + Auxiliar…" at bounding box center [420, 81] width 407 height 11
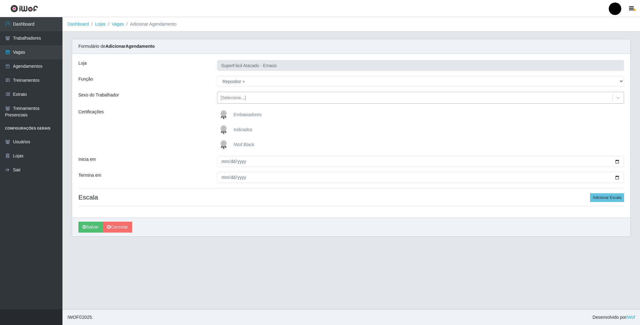
click at [229, 101] on div "[Selecione...]" at bounding box center [233, 98] width 25 height 7
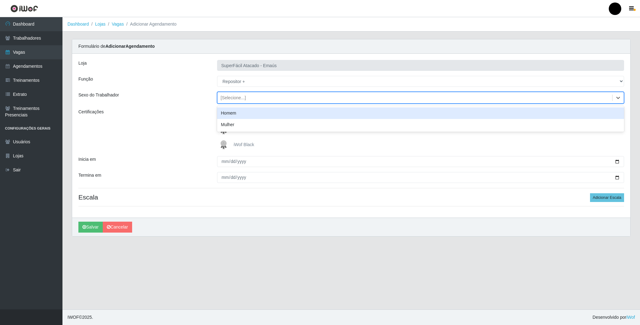
click at [229, 114] on div "Homem" at bounding box center [420, 114] width 407 height 12
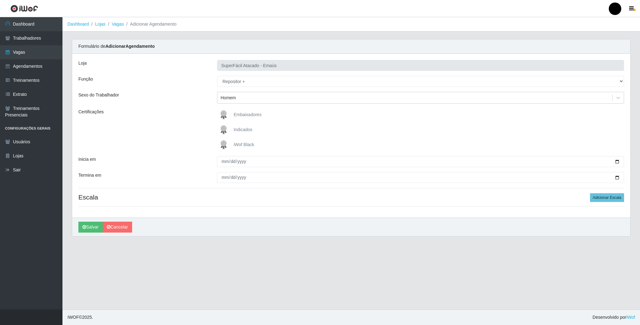
click at [224, 147] on img at bounding box center [225, 145] width 15 height 13
click at [0, 0] on input "iWof Black" at bounding box center [0, 0] width 0 height 0
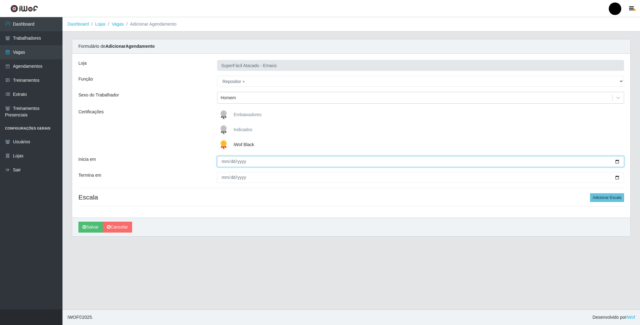
click at [619, 161] on input "Inicia em" at bounding box center [420, 161] width 407 height 11
type input "2025-08-31"
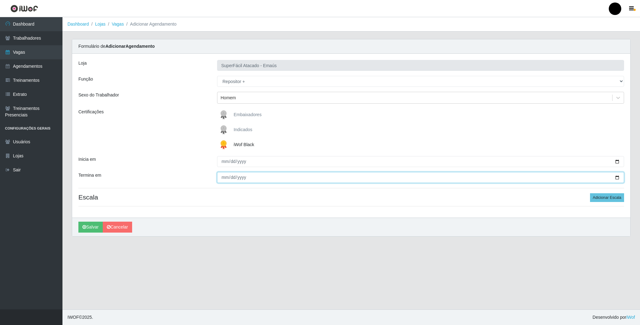
drag, startPoint x: 616, startPoint y: 178, endPoint x: 318, endPoint y: 197, distance: 298.7
click at [614, 178] on input "Termina em" at bounding box center [420, 177] width 407 height 11
type input "2025-08-31"
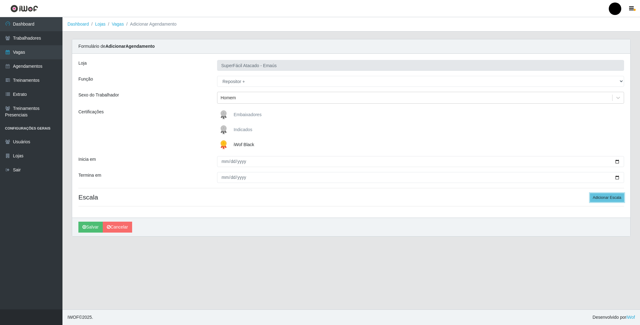
drag, startPoint x: 619, startPoint y: 194, endPoint x: 457, endPoint y: 195, distance: 162.2
click at [617, 195] on button "Adicionar Escala" at bounding box center [607, 197] width 34 height 9
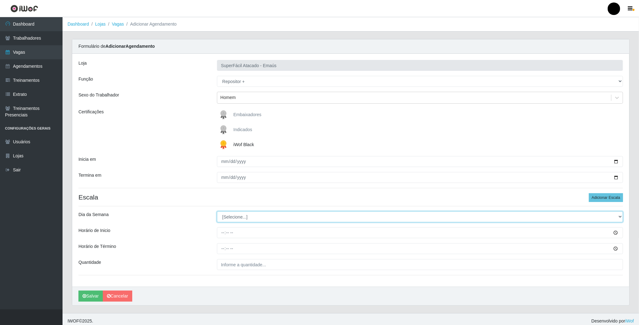
click at [232, 218] on select "[Selecione...] Segunda Terça Quarta Quinta Sexta Sábado Domingo" at bounding box center [420, 217] width 406 height 11
select select "0"
click at [217, 213] on select "[Selecione...] Segunda Terça Quarta Quinta Sexta Sábado Domingo" at bounding box center [420, 217] width 406 height 11
click at [219, 236] on input "Horário de Inicio" at bounding box center [420, 233] width 406 height 11
type input "08:00"
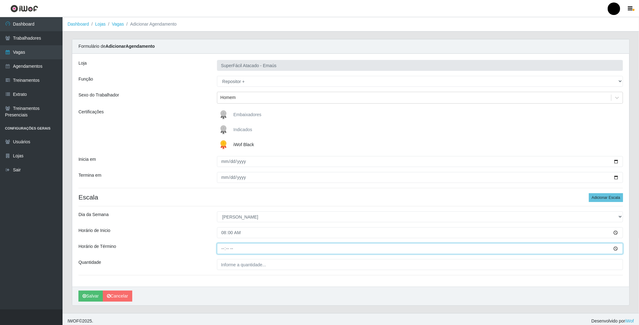
click at [224, 250] on input "Horário de Término" at bounding box center [420, 248] width 406 height 11
type input "14:00"
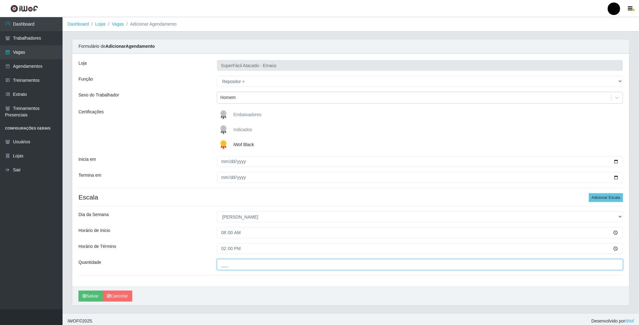
click at [228, 264] on input "___" at bounding box center [420, 264] width 406 height 11
type input "02_"
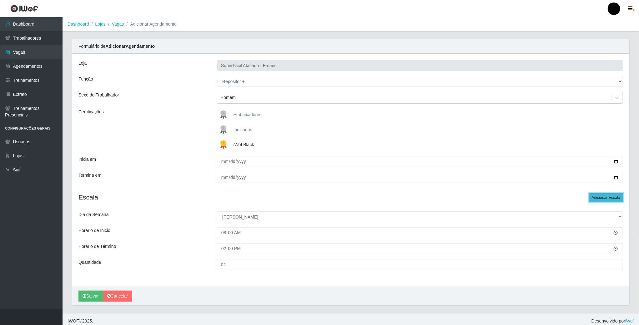
click at [597, 199] on button "Adicionar Escala" at bounding box center [606, 197] width 34 height 9
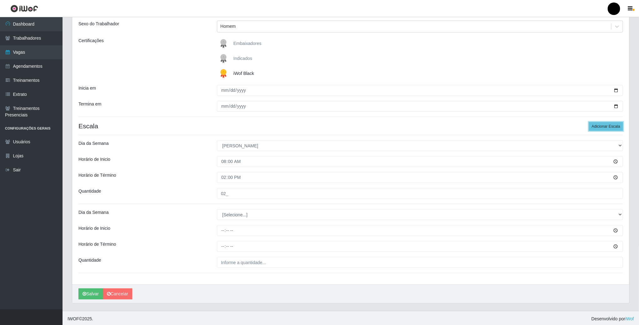
scroll to position [74, 0]
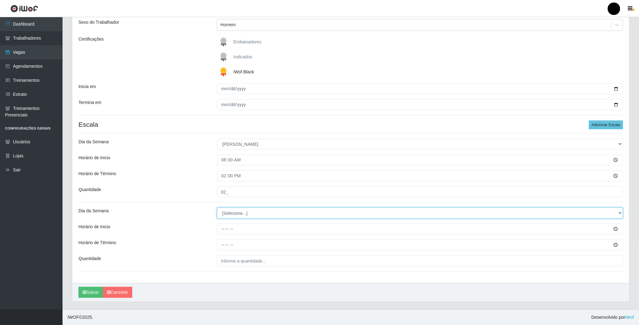
click at [228, 216] on select "[Selecione...] Segunda Terça Quarta Quinta Sexta Sábado Domingo" at bounding box center [420, 213] width 406 height 11
select select "0"
click at [217, 208] on select "[Selecione...] Segunda Terça Quarta Quinta Sexta Sábado Domingo" at bounding box center [420, 213] width 406 height 11
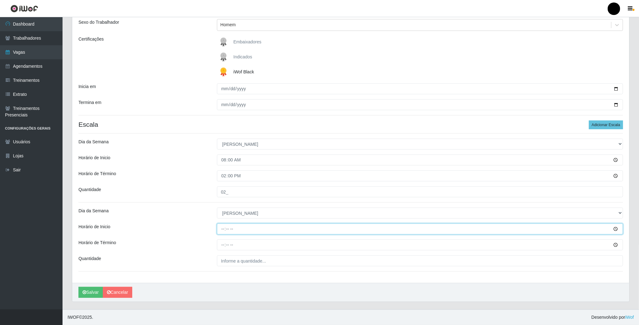
click at [222, 230] on input "Horário de Inicio" at bounding box center [420, 229] width 406 height 11
type input "15:00"
click at [222, 246] on input "Horário de Término" at bounding box center [420, 245] width 406 height 11
type input "21:00"
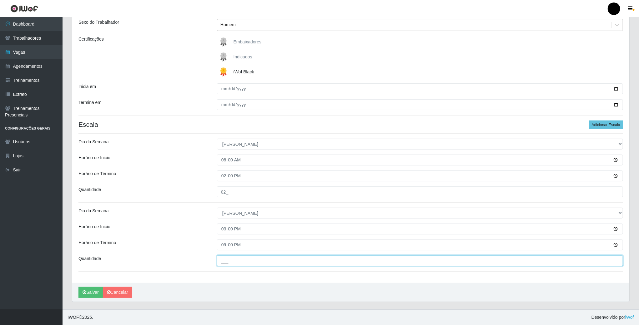
click at [230, 259] on input "___" at bounding box center [420, 261] width 406 height 11
type input "03_"
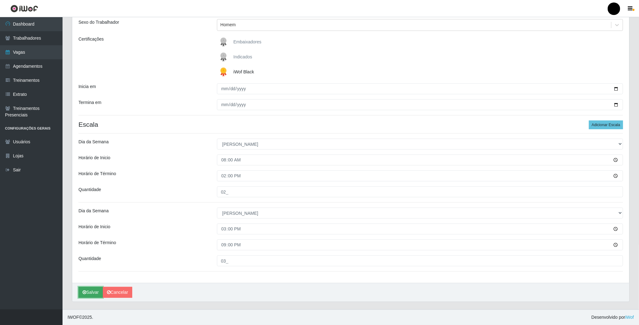
click at [89, 293] on button "Salvar" at bounding box center [90, 292] width 24 height 11
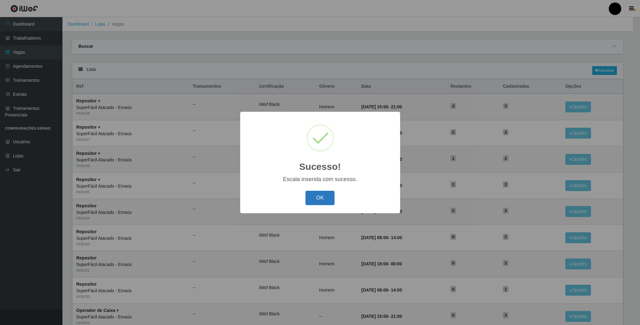
click at [324, 203] on button "OK" at bounding box center [320, 198] width 29 height 15
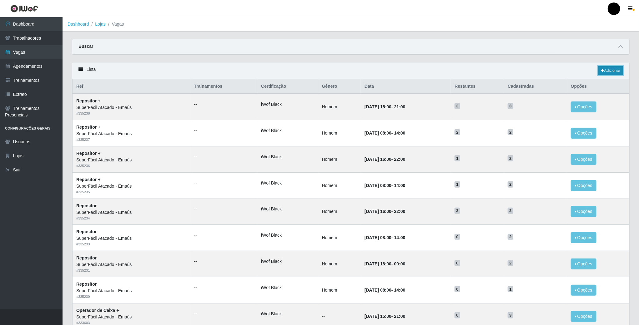
click at [608, 72] on link "Adicionar" at bounding box center [610, 70] width 25 height 9
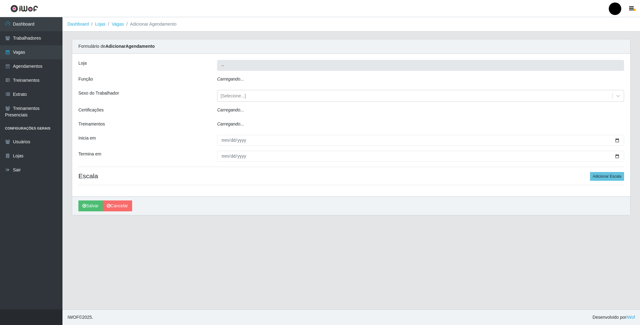
type input "SuperFácil Atacado - Emaús"
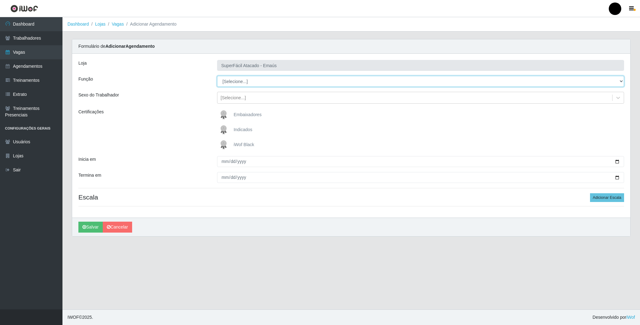
click at [234, 83] on select "[Selecione...] Auxiliar de Estacionamento Auxiliar de Estacionamento + Auxiliar…" at bounding box center [420, 81] width 407 height 11
select select "24"
click at [217, 76] on select "[Selecione...] Auxiliar de Estacionamento Auxiliar de Estacionamento + Auxiliar…" at bounding box center [420, 81] width 407 height 11
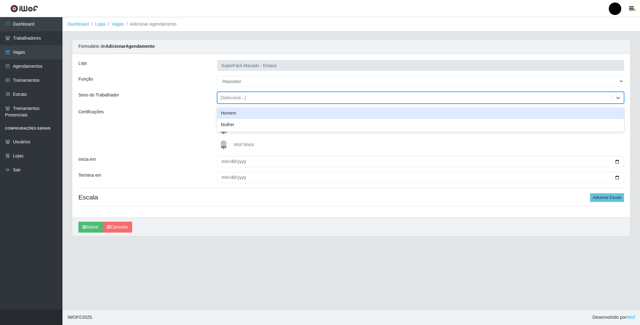
click at [227, 102] on div "[Selecione...]" at bounding box center [415, 98] width 395 height 10
click at [229, 114] on div "Homem" at bounding box center [420, 114] width 407 height 12
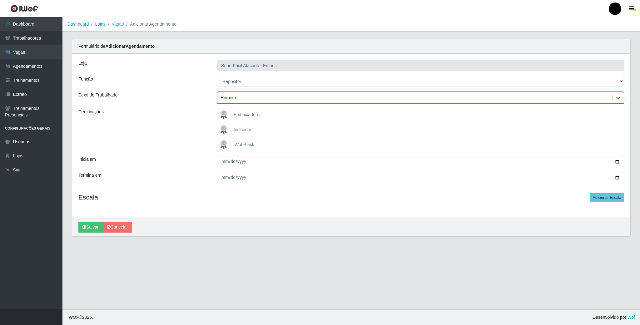
click at [224, 144] on img at bounding box center [225, 145] width 15 height 13
click at [0, 0] on input "iWof Black" at bounding box center [0, 0] width 0 height 0
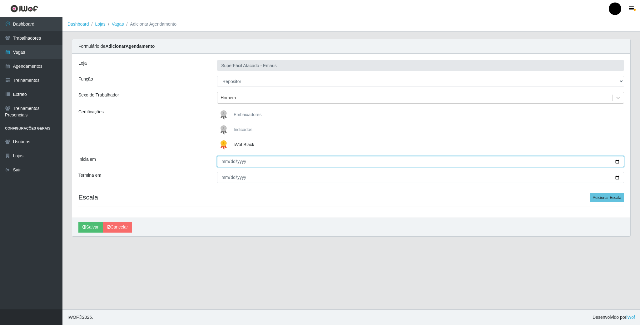
click at [616, 161] on input "Inicia em" at bounding box center [420, 161] width 407 height 11
type input "2025-09-01"
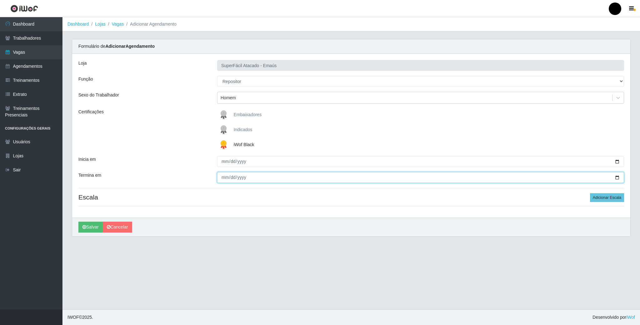
click at [616, 179] on input "Termina em" at bounding box center [420, 177] width 407 height 11
type input "2025-09-01"
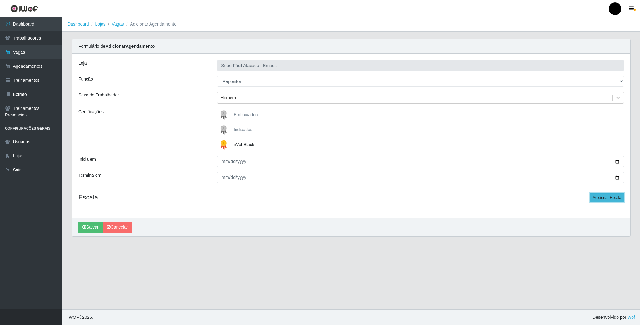
drag, startPoint x: 608, startPoint y: 195, endPoint x: 590, endPoint y: 200, distance: 18.1
click at [605, 196] on button "Adicionar Escala" at bounding box center [607, 197] width 34 height 9
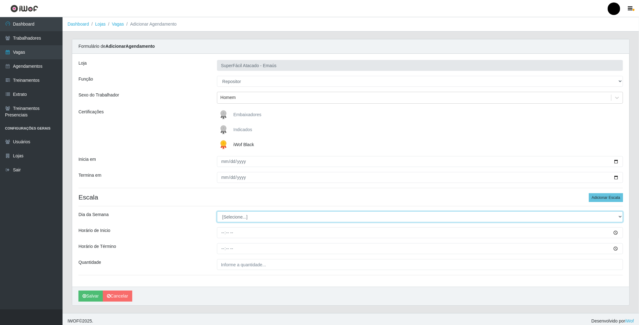
click at [226, 218] on select "[Selecione...] Segunda Terça Quarta Quinta Sexta Sábado Domingo" at bounding box center [420, 217] width 406 height 11
select select "1"
click at [217, 213] on select "[Selecione...] Segunda Terça Quarta Quinta Sexta Sábado Domingo" at bounding box center [420, 217] width 406 height 11
click at [221, 236] on input "Horário de Inicio" at bounding box center [420, 233] width 406 height 11
type input "08:00"
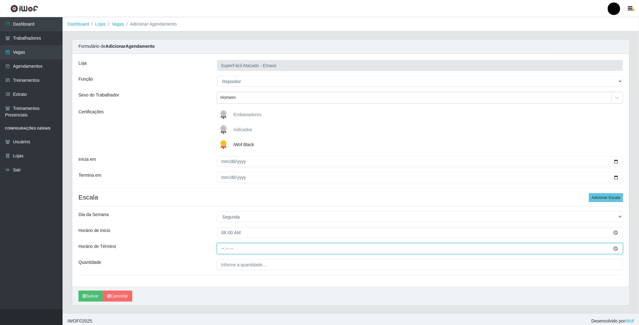
click at [222, 253] on input "Horário de Término" at bounding box center [420, 248] width 406 height 11
type input "14:00"
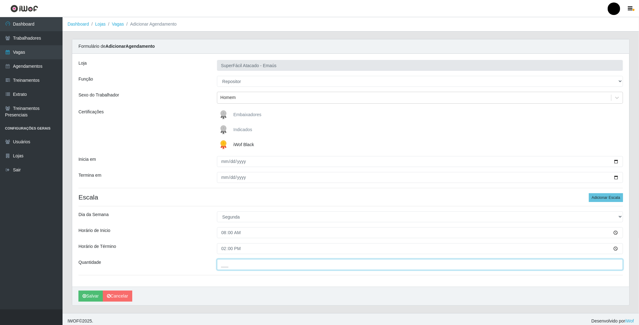
click at [229, 267] on input "___" at bounding box center [420, 264] width 406 height 11
type input "02_"
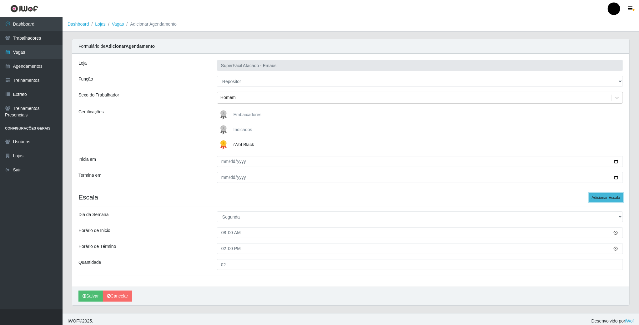
click at [609, 199] on button "Adicionar Escala" at bounding box center [606, 197] width 34 height 9
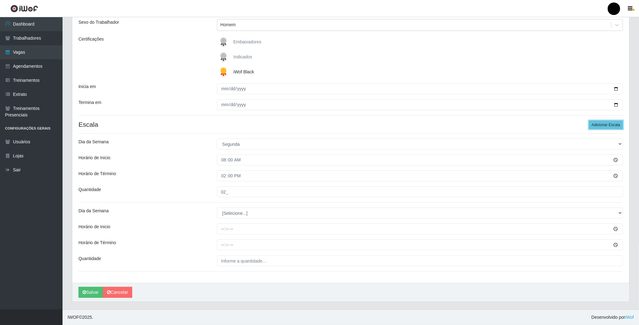
scroll to position [74, 0]
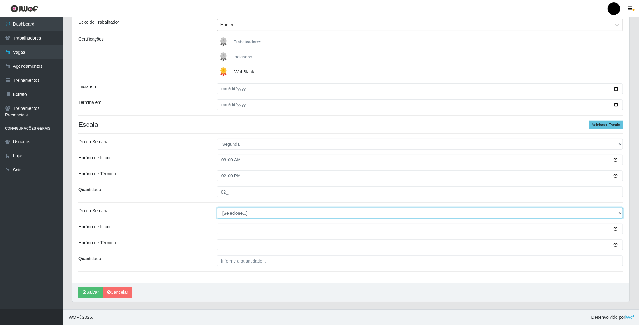
click at [233, 215] on select "[Selecione...] Segunda Terça Quarta Quinta Sexta Sábado Domingo" at bounding box center [420, 213] width 406 height 11
select select "1"
click at [217, 208] on select "[Selecione...] Segunda Terça Quarta Quinta Sexta Sábado Domingo" at bounding box center [420, 213] width 406 height 11
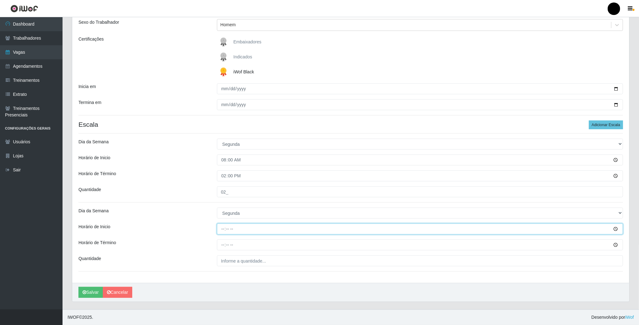
click at [223, 233] on input "Horário de Inicio" at bounding box center [420, 229] width 406 height 11
type input "08:00"
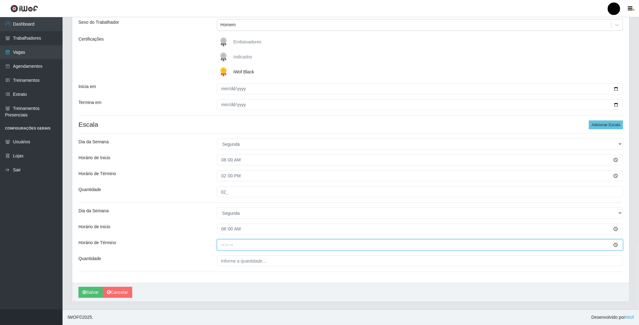
click at [226, 246] on input "Horário de Término" at bounding box center [420, 245] width 406 height 11
click at [223, 246] on input "Horário de Término" at bounding box center [420, 245] width 406 height 11
type input "14:00"
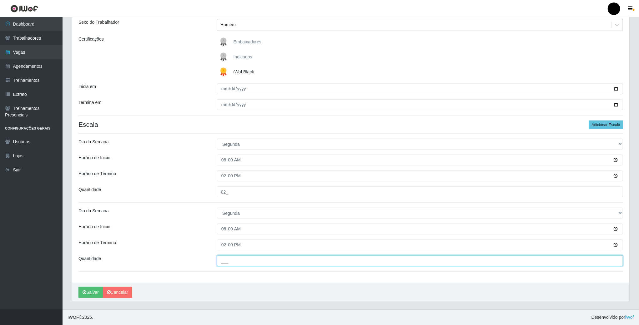
click at [233, 261] on input "___" at bounding box center [420, 261] width 406 height 11
type input "02_"
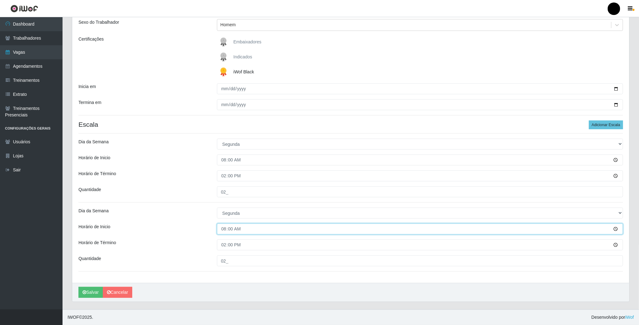
click at [224, 228] on input "08:00" at bounding box center [420, 229] width 406 height 11
type input "16:00"
click at [224, 245] on input "14:00" at bounding box center [420, 245] width 406 height 11
type input "22:00"
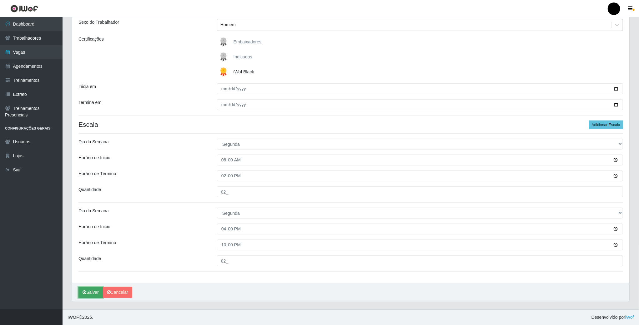
click at [100, 291] on button "Salvar" at bounding box center [90, 292] width 24 height 11
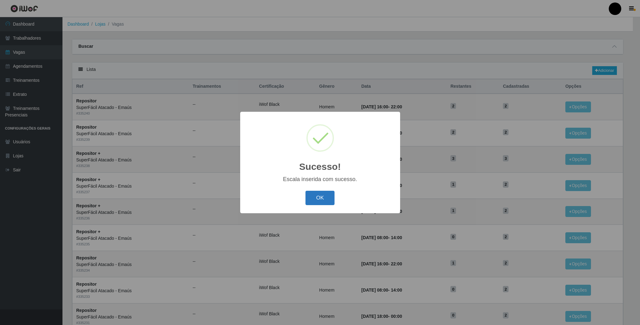
click at [322, 199] on button "OK" at bounding box center [320, 198] width 29 height 15
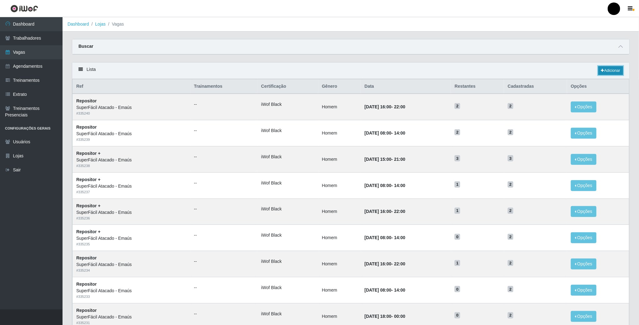
click at [608, 72] on link "Adicionar" at bounding box center [610, 70] width 25 height 9
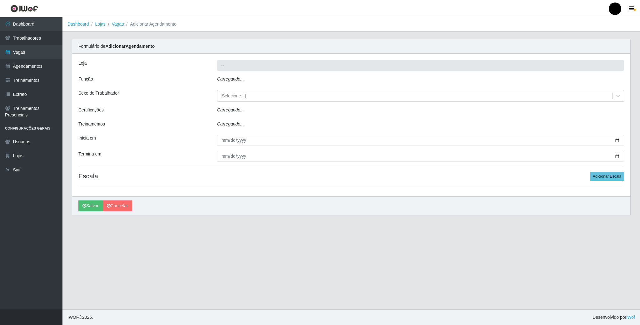
type input "SuperFácil Atacado - Emaús"
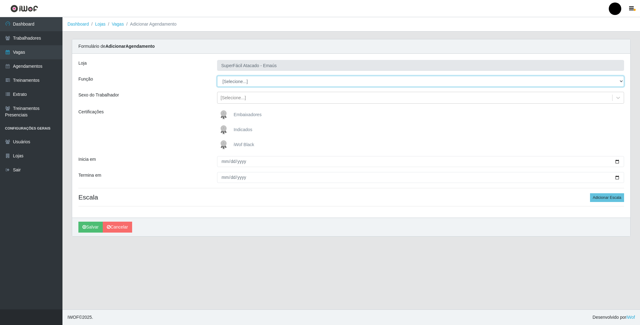
click at [236, 87] on select "[Selecione...] Auxiliar de Estacionamento Auxiliar de Estacionamento + Auxiliar…" at bounding box center [420, 81] width 407 height 11
select select "24"
click at [217, 76] on select "[Selecione...] Auxiliar de Estacionamento Auxiliar de Estacionamento + Auxiliar…" at bounding box center [420, 81] width 407 height 11
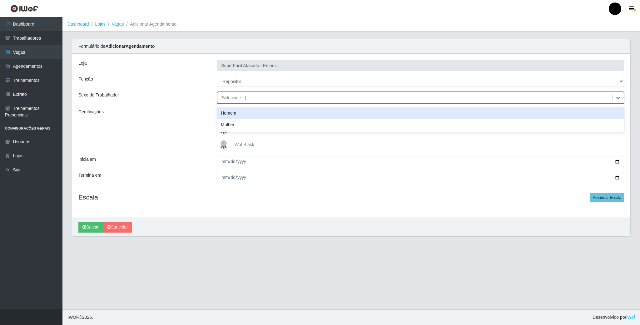
click at [224, 98] on div "[Selecione...]" at bounding box center [233, 98] width 25 height 7
click at [225, 116] on div "Homem" at bounding box center [420, 114] width 407 height 12
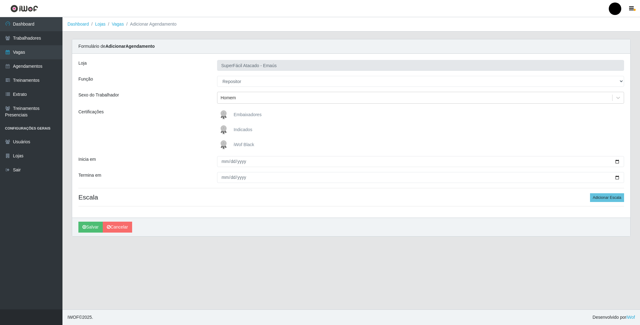
click at [223, 146] on img at bounding box center [225, 145] width 15 height 13
click at [0, 0] on input "iWof Black" at bounding box center [0, 0] width 0 height 0
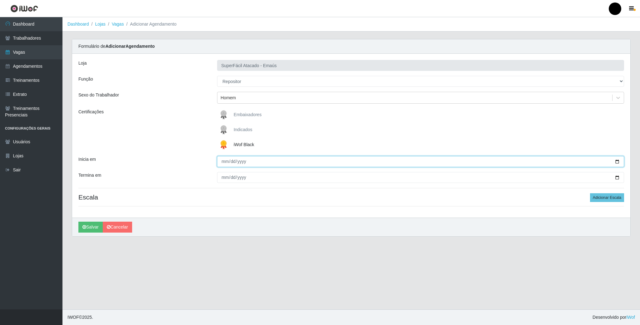
click at [618, 162] on input "Inicia em" at bounding box center [420, 161] width 407 height 11
type input "2025-09-02"
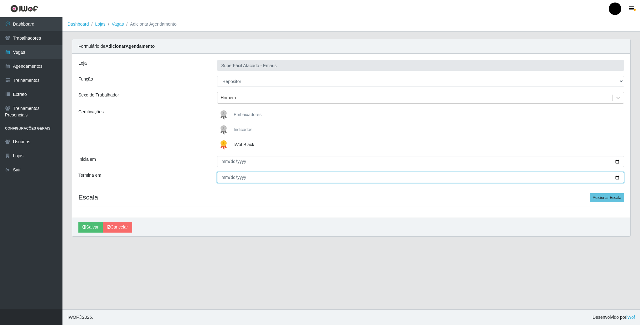
click at [618, 177] on input "Termina em" at bounding box center [420, 177] width 407 height 11
type input "2025-09-02"
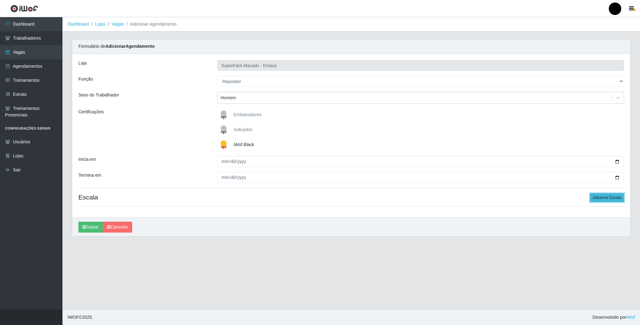
click at [619, 198] on button "Adicionar Escala" at bounding box center [607, 197] width 34 height 9
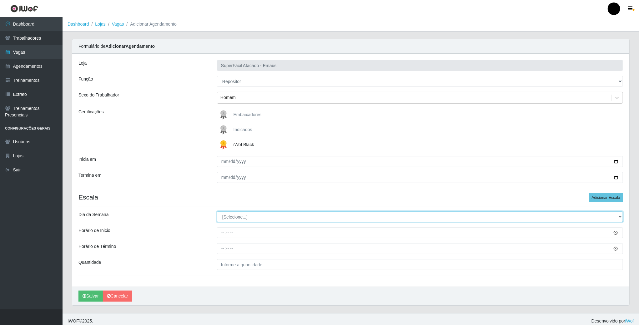
click at [224, 219] on select "[Selecione...] Segunda Terça Quarta Quinta Sexta Sábado Domingo" at bounding box center [420, 217] width 406 height 11
select select "2"
click at [217, 213] on select "[Selecione...] Segunda Terça Quarta Quinta Sexta Sábado Domingo" at bounding box center [420, 217] width 406 height 11
click at [221, 236] on input "Horário de Inicio" at bounding box center [420, 233] width 406 height 11
type input "08:00"
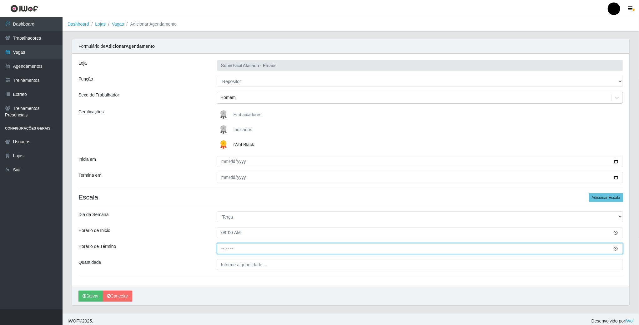
click at [221, 251] on input "Horário de Término" at bounding box center [420, 248] width 406 height 11
type input "14:00"
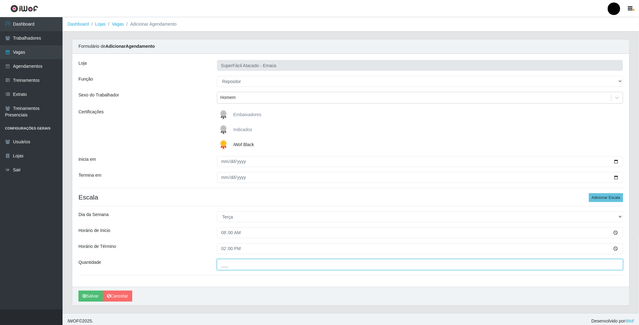
click at [237, 266] on input "___" at bounding box center [420, 264] width 406 height 11
type input "02_"
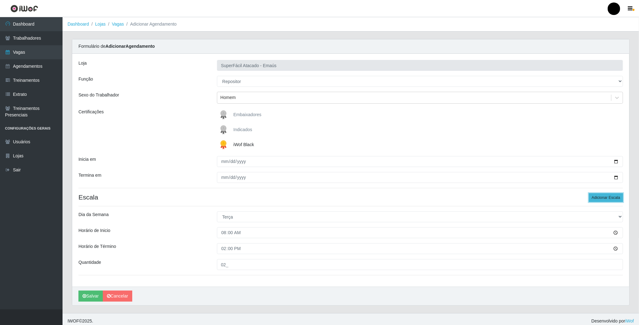
click at [596, 200] on button "Adicionar Escala" at bounding box center [606, 197] width 34 height 9
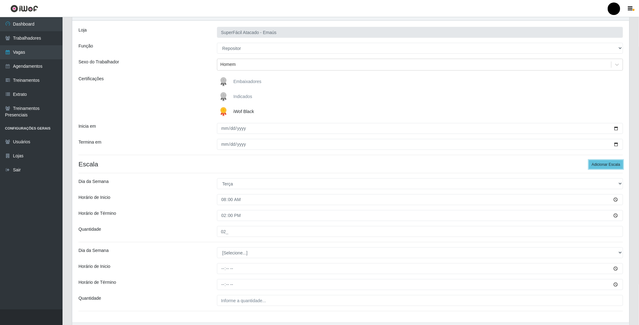
scroll to position [74, 0]
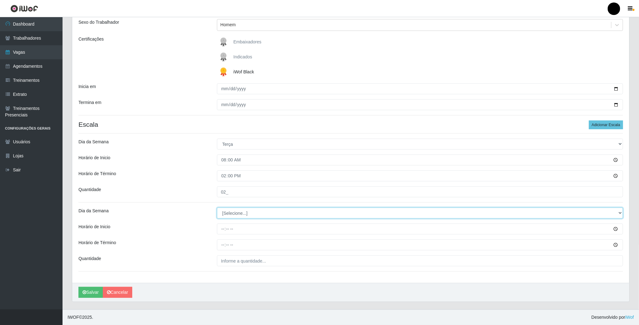
click at [252, 214] on select "[Selecione...] Segunda Terça Quarta Quinta Sexta Sábado Domingo" at bounding box center [420, 213] width 406 height 11
select select "2"
click at [217, 208] on select "[Selecione...] Segunda Terça Quarta Quinta Sexta Sábado Domingo" at bounding box center [420, 213] width 406 height 11
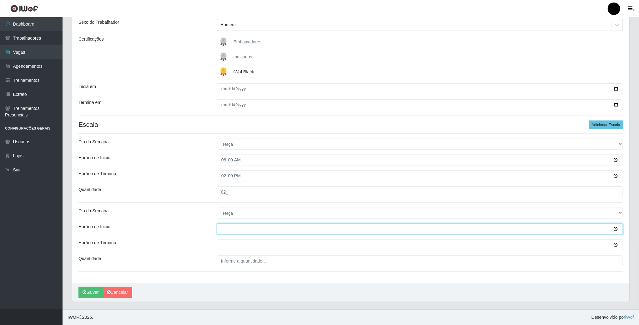
click at [220, 231] on input "Horário de Inicio" at bounding box center [420, 229] width 406 height 11
type input "16:00"
click at [222, 242] on input "Horário de Término" at bounding box center [420, 245] width 406 height 11
type input "22:00"
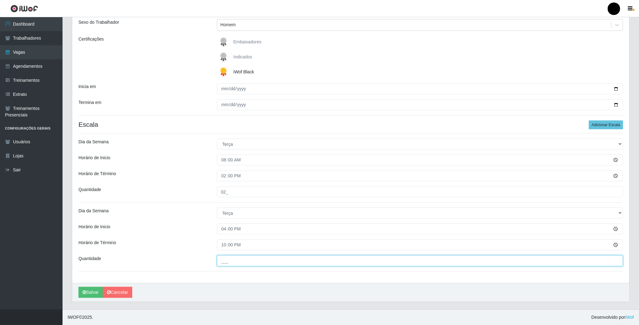
click at [225, 263] on input "___" at bounding box center [420, 261] width 406 height 11
type input "02_"
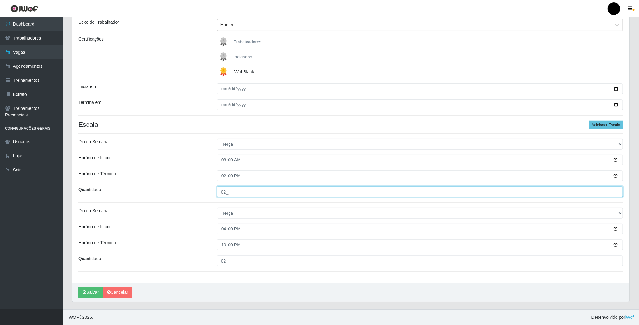
click at [224, 192] on input "02_" at bounding box center [420, 192] width 406 height 11
type input "01_"
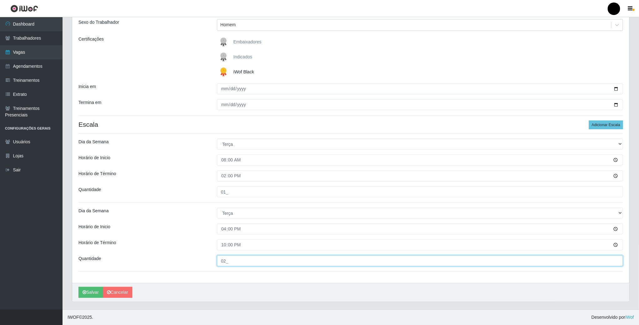
click at [224, 261] on input "02_" at bounding box center [420, 261] width 406 height 11
type input "01_"
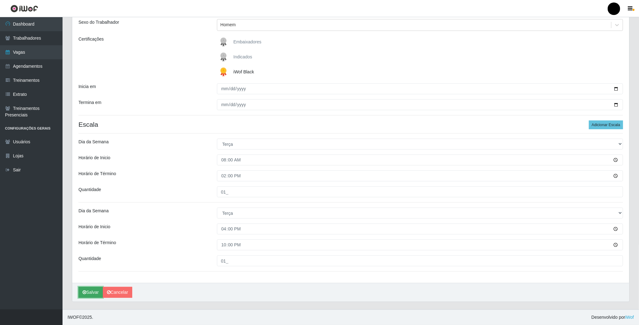
click at [94, 290] on button "Salvar" at bounding box center [90, 292] width 24 height 11
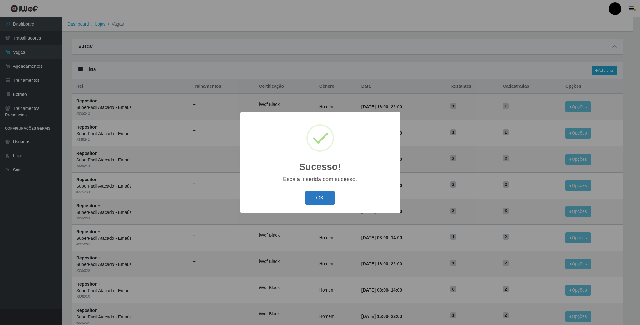
click at [314, 201] on button "OK" at bounding box center [320, 198] width 29 height 15
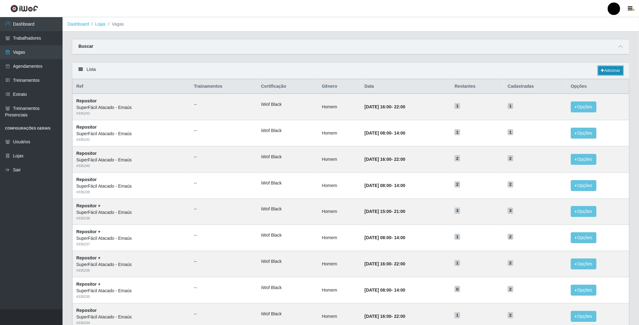
click at [610, 68] on link "Adicionar" at bounding box center [610, 70] width 25 height 9
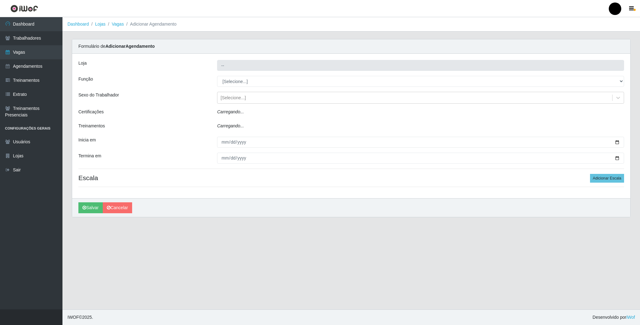
type input "SuperFácil Atacado - Emaús"
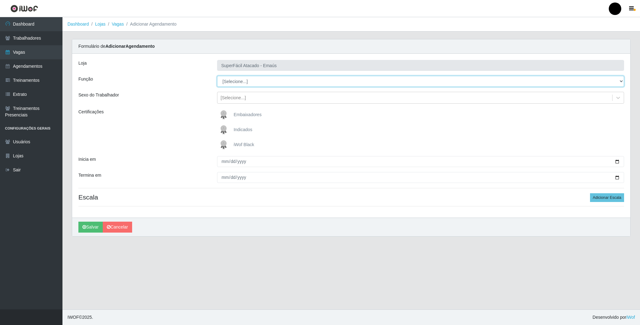
click at [247, 85] on select "[Selecione...] Auxiliar de Estacionamento Auxiliar de Estacionamento + Auxiliar…" at bounding box center [420, 81] width 407 height 11
select select "70"
click at [217, 76] on select "[Selecione...] Auxiliar de Estacionamento Auxiliar de Estacionamento + Auxiliar…" at bounding box center [420, 81] width 407 height 11
click at [223, 144] on img at bounding box center [225, 145] width 15 height 13
click at [0, 0] on input "iWof Black" at bounding box center [0, 0] width 0 height 0
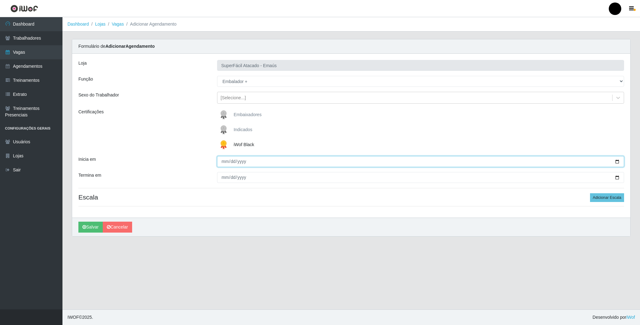
click at [617, 162] on input "Inicia em" at bounding box center [420, 161] width 407 height 11
type input "2025-09-03"
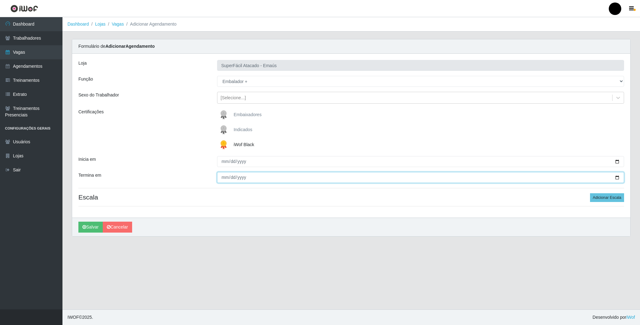
click at [616, 178] on input "Termina em" at bounding box center [420, 177] width 407 height 11
type input "2025-09-03"
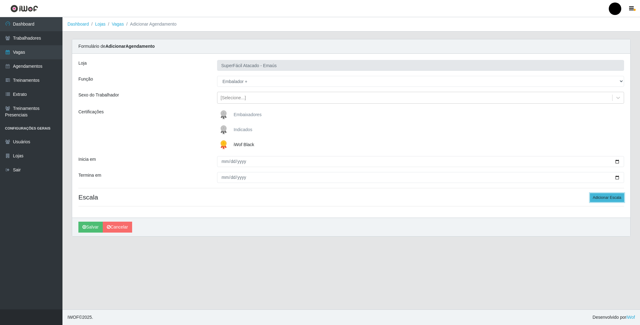
drag, startPoint x: 604, startPoint y: 200, endPoint x: 597, endPoint y: 200, distance: 6.6
click at [603, 200] on button "Adicionar Escala" at bounding box center [607, 197] width 34 height 9
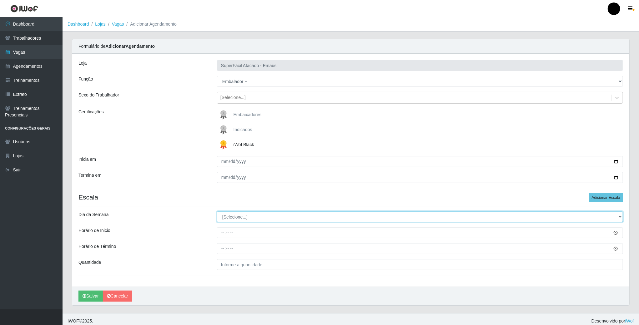
click at [227, 219] on select "[Selecione...] Segunda Terça Quarta Quinta Sexta Sábado Domingo" at bounding box center [420, 217] width 406 height 11
select select "3"
click at [217, 213] on select "[Selecione...] Segunda Terça Quarta Quinta Sexta Sábado Domingo" at bounding box center [420, 217] width 406 height 11
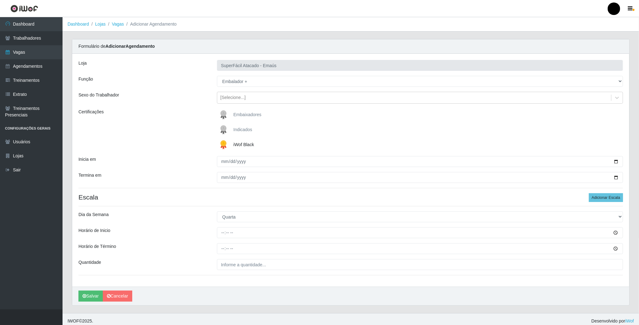
click at [219, 241] on div "Loja SuperFácil Atacado - Emaús Função [Selecione...] Auxiliar de Estacionament…" at bounding box center [350, 170] width 557 height 233
click at [223, 236] on input "Horário de Inicio" at bounding box center [420, 233] width 406 height 11
type input "08:00"
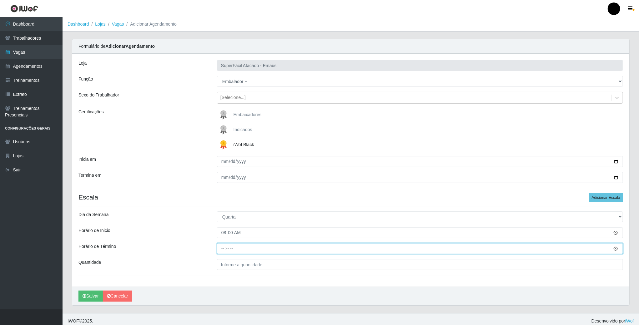
click at [223, 249] on input "Horário de Término" at bounding box center [420, 248] width 406 height 11
type input "14:00"
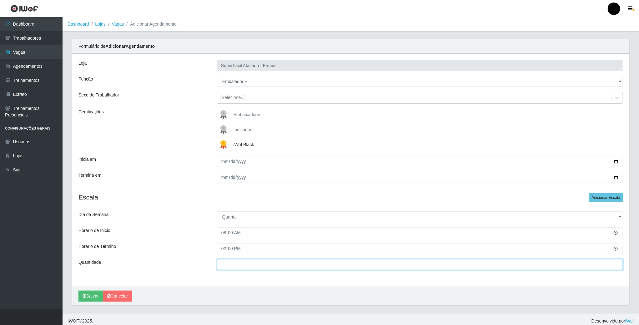
click at [230, 266] on input "___" at bounding box center [420, 264] width 406 height 11
type input "01_"
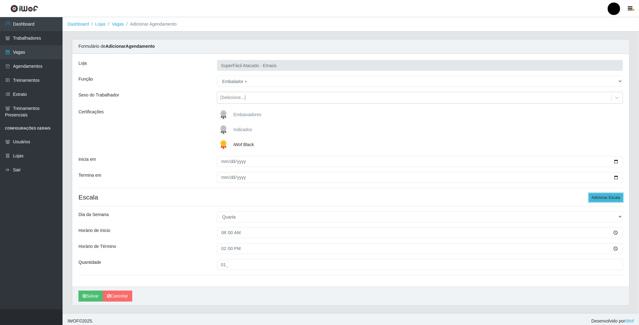
click at [601, 199] on button "Adicionar Escala" at bounding box center [606, 197] width 34 height 9
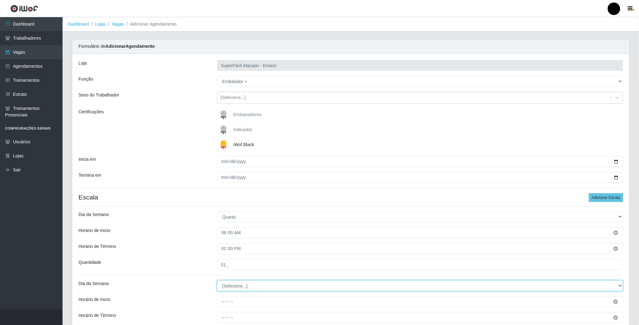
click at [230, 289] on select "[Selecione...] Segunda Terça Quarta Quinta Sexta Sábado Domingo" at bounding box center [420, 286] width 406 height 11
select select "3"
click at [217, 282] on select "[Selecione...] Segunda Terça Quarta Quinta Sexta Sábado Domingo" at bounding box center [420, 286] width 406 height 11
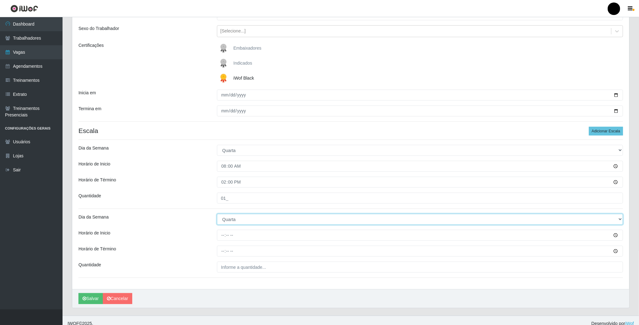
scroll to position [74, 0]
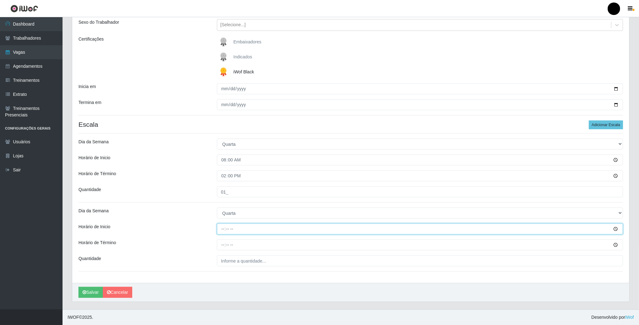
click at [219, 229] on input "Horário de Inicio" at bounding box center [420, 229] width 406 height 11
type input "16:00"
click at [223, 246] on input "Horário de Término" at bounding box center [420, 245] width 406 height 11
type input "22:00"
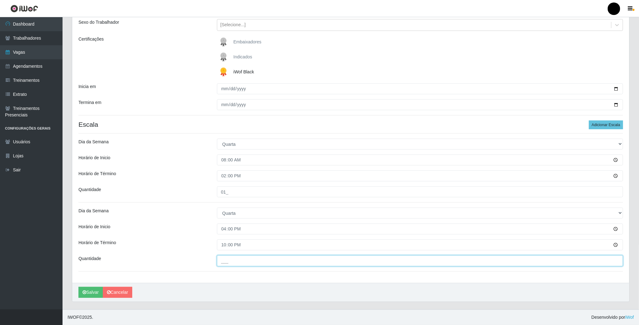
click at [231, 262] on input "___" at bounding box center [420, 261] width 406 height 11
type input "01_"
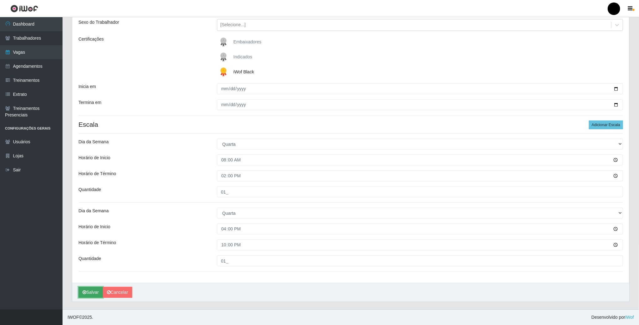
click at [96, 291] on button "Salvar" at bounding box center [90, 292] width 24 height 11
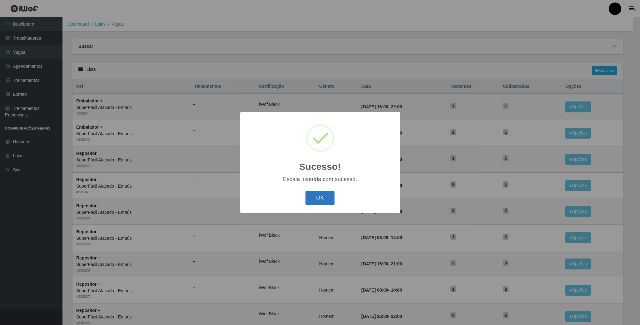
click at [316, 201] on button "OK" at bounding box center [320, 198] width 29 height 15
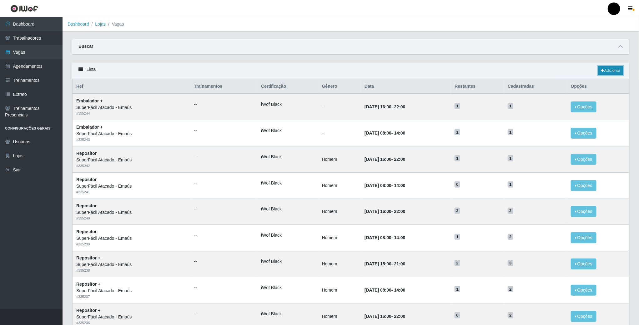
click at [616, 72] on link "Adicionar" at bounding box center [610, 70] width 25 height 9
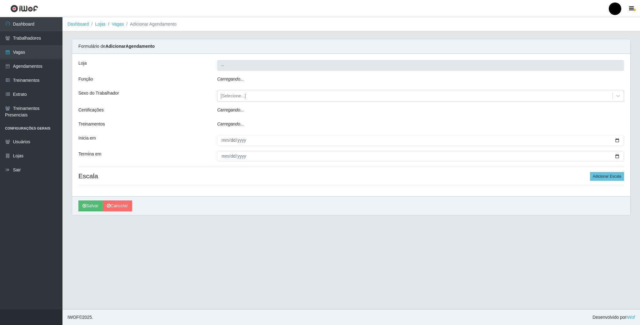
type input "SuperFácil Atacado - Emaús"
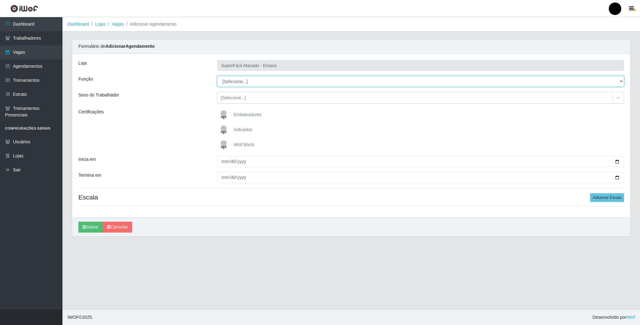
click at [238, 85] on select "[Selecione...] Auxiliar de Estacionamento Auxiliar de Estacionamento + Auxiliar…" at bounding box center [420, 81] width 407 height 11
select select "24"
click at [217, 76] on select "[Selecione...] Auxiliar de Estacionamento Auxiliar de Estacionamento + Auxiliar…" at bounding box center [420, 81] width 407 height 11
click at [226, 144] on img at bounding box center [225, 145] width 15 height 13
click at [0, 0] on input "iWof Black" at bounding box center [0, 0] width 0 height 0
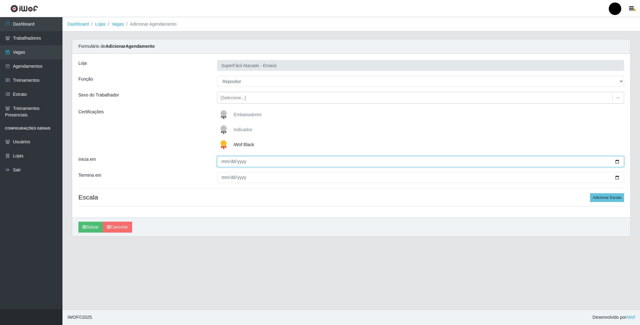
click at [616, 162] on input "Inicia em" at bounding box center [420, 161] width 407 height 11
type input "2025-09-04"
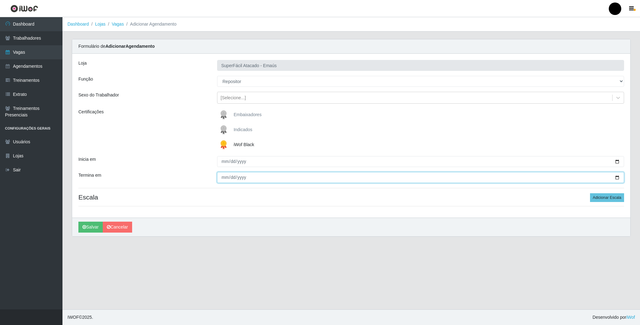
click at [616, 179] on input "Termina em" at bounding box center [420, 177] width 407 height 11
type input "2025-09-04"
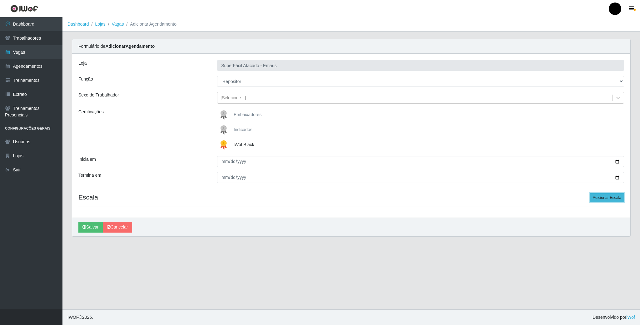
click at [601, 202] on button "Adicionar Escala" at bounding box center [607, 197] width 34 height 9
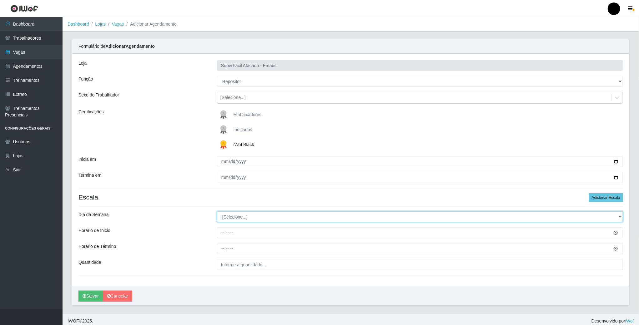
click at [252, 218] on select "[Selecione...] Segunda Terça Quarta Quinta Sexta Sábado Domingo" at bounding box center [420, 217] width 406 height 11
select select "4"
click at [217, 213] on select "[Selecione...] Segunda Terça Quarta Quinta Sexta Sábado Domingo" at bounding box center [420, 217] width 406 height 11
click at [222, 234] on input "Horário de Inicio" at bounding box center [420, 233] width 406 height 11
type input "08:00"
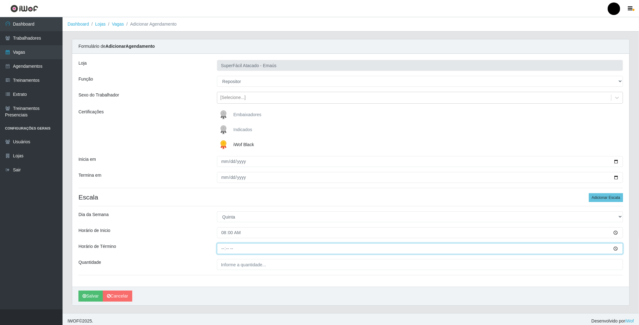
click at [223, 249] on input "Horário de Término" at bounding box center [420, 248] width 406 height 11
type input "14:00"
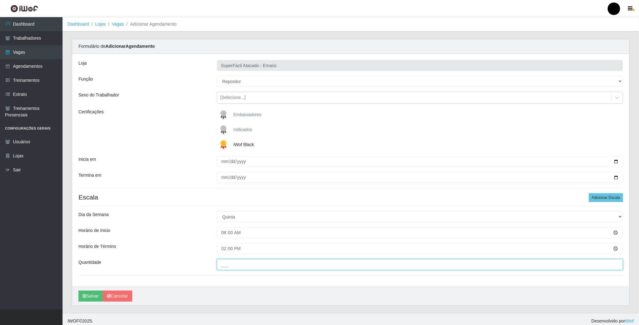
click at [232, 268] on input "___" at bounding box center [420, 264] width 406 height 11
type input "01_"
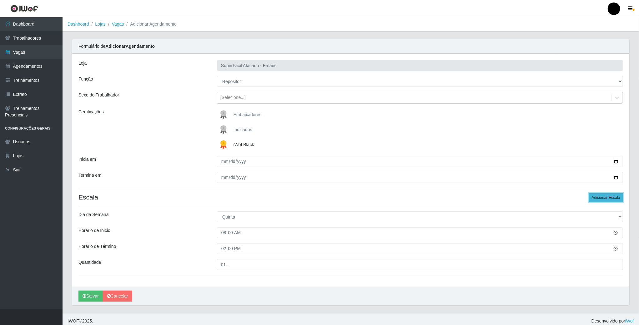
click at [600, 201] on button "Adicionar Escala" at bounding box center [606, 197] width 34 height 9
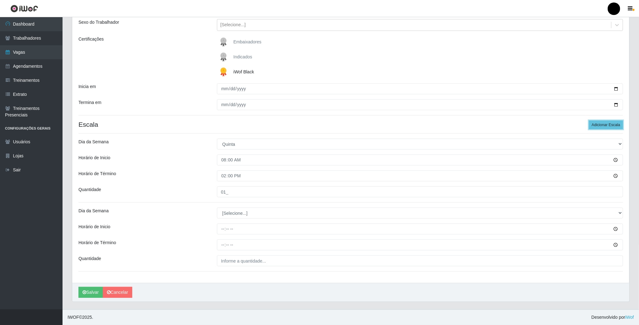
scroll to position [74, 0]
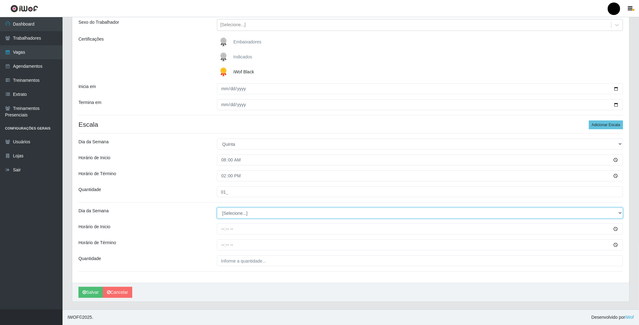
click at [233, 216] on select "[Selecione...] Segunda Terça Quarta Quinta Sexta Sábado Domingo" at bounding box center [420, 213] width 406 height 11
select select "4"
click at [217, 208] on select "[Selecione...] Segunda Terça Quarta Quinta Sexta Sábado Domingo" at bounding box center [420, 213] width 406 height 11
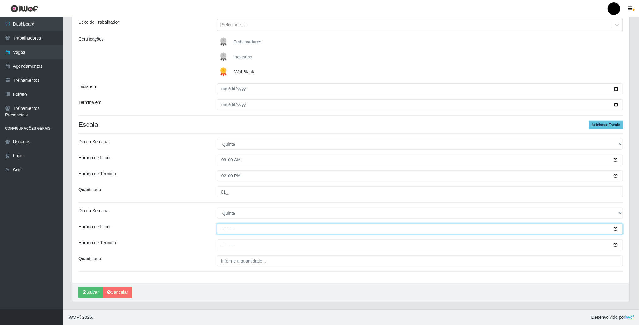
click at [220, 230] on input "Horário de Inicio" at bounding box center [420, 229] width 406 height 11
type input "16:00"
click at [223, 242] on input "Horário de Término" at bounding box center [420, 245] width 406 height 11
type input "22:00"
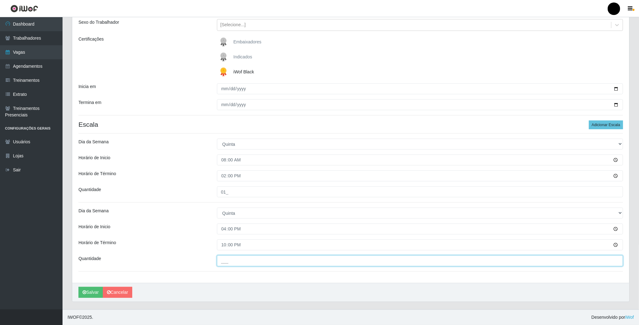
click at [227, 261] on input "___" at bounding box center [420, 261] width 406 height 11
type input "01_"
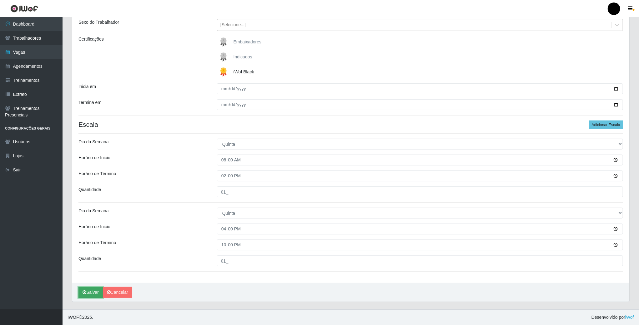
click at [92, 294] on button "Salvar" at bounding box center [90, 292] width 24 height 11
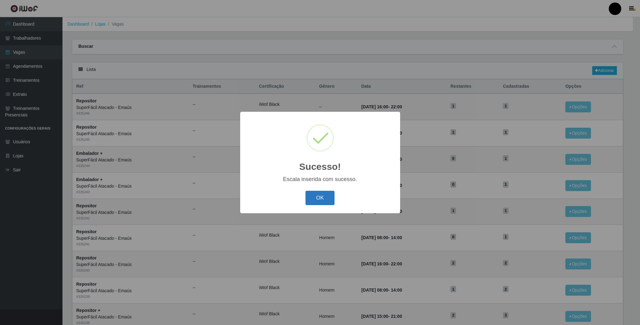
click at [324, 198] on button "OK" at bounding box center [320, 198] width 29 height 15
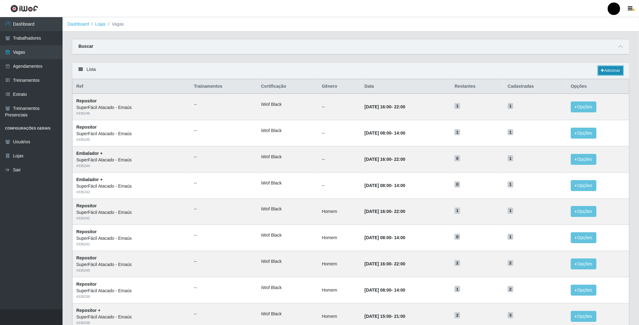
click at [609, 71] on link "Adicionar" at bounding box center [610, 70] width 25 height 9
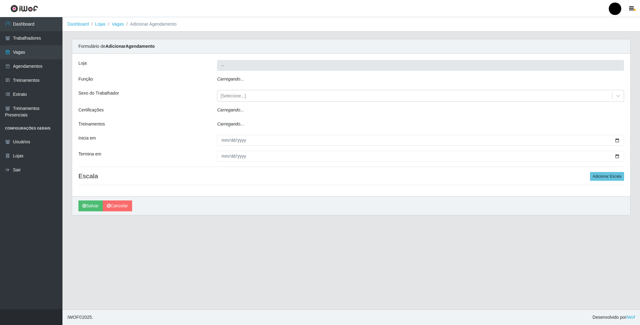
type input "SuperFácil Atacado - Emaús"
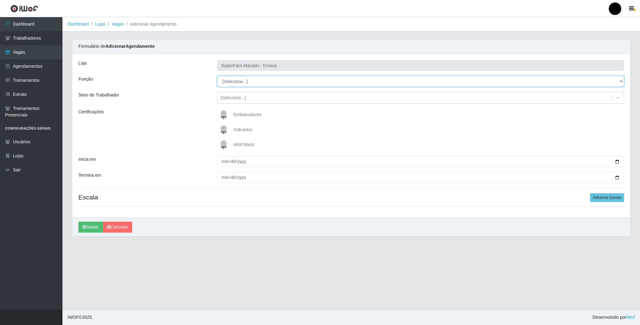
click at [234, 84] on select "[Selecione...] Auxiliar de Estacionamento Auxiliar de Estacionamento + Auxiliar…" at bounding box center [420, 81] width 407 height 11
select select "24"
click at [217, 76] on select "[Selecione...] Auxiliar de Estacionamento Auxiliar de Estacionamento + Auxiliar…" at bounding box center [420, 81] width 407 height 11
click at [230, 97] on div "[Selecione...]" at bounding box center [233, 98] width 25 height 7
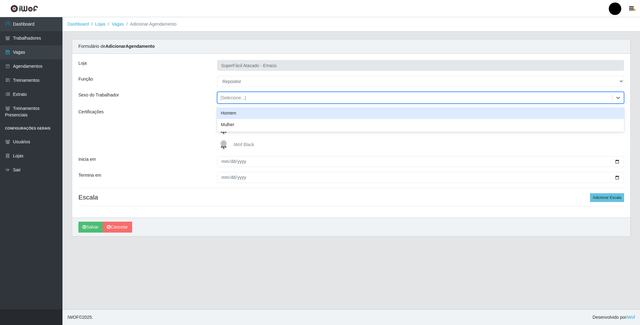
click at [229, 118] on div "Homem" at bounding box center [420, 114] width 407 height 12
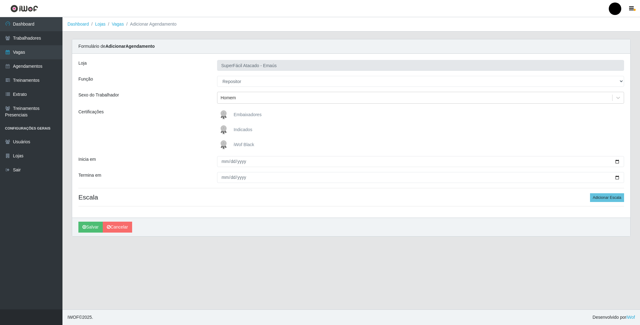
click at [225, 143] on img at bounding box center [225, 145] width 15 height 13
click at [0, 0] on input "iWof Black" at bounding box center [0, 0] width 0 height 0
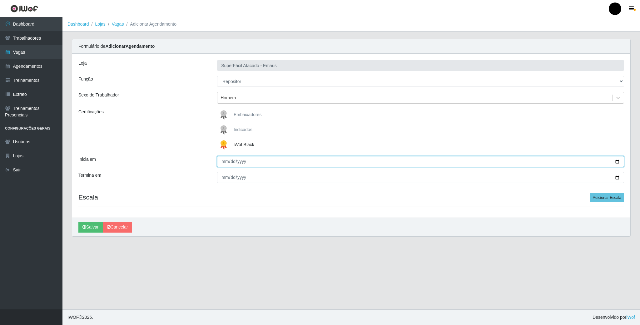
click at [615, 161] on input "Inicia em" at bounding box center [420, 161] width 407 height 11
type input "2025-09-05"
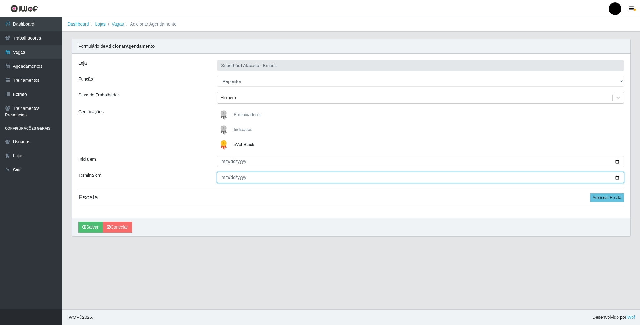
click at [617, 179] on input "Termina em" at bounding box center [420, 177] width 407 height 11
type input "2025-09-05"
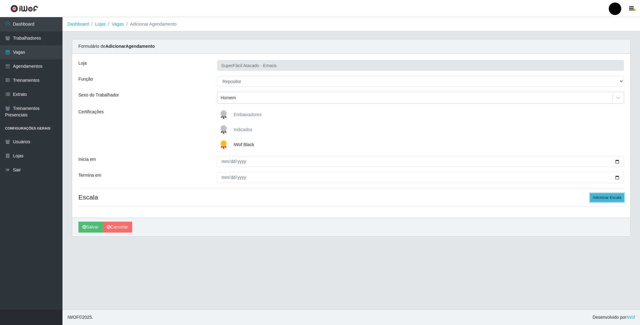
click at [594, 201] on button "Adicionar Escala" at bounding box center [607, 197] width 34 height 9
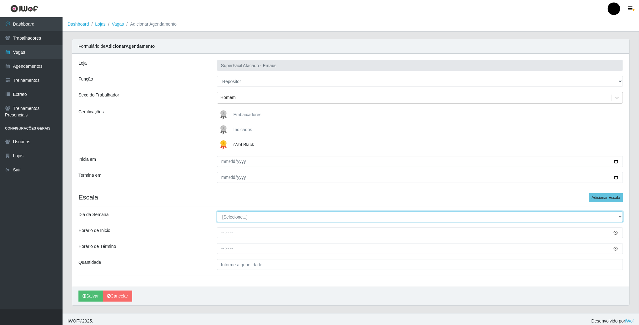
click at [225, 220] on select "[Selecione...] Segunda Terça Quarta Quinta Sexta Sábado Domingo" at bounding box center [420, 217] width 406 height 11
select select "5"
click at [217, 213] on select "[Selecione...] Segunda Terça Quarta Quinta Sexta Sábado Domingo" at bounding box center [420, 217] width 406 height 11
click at [222, 234] on input "Horário de Inicio" at bounding box center [420, 233] width 406 height 11
type input "08:00"
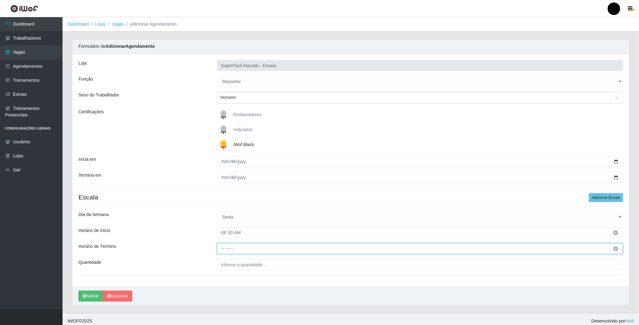
click at [224, 250] on input "Horário de Término" at bounding box center [420, 248] width 406 height 11
type input "14:00"
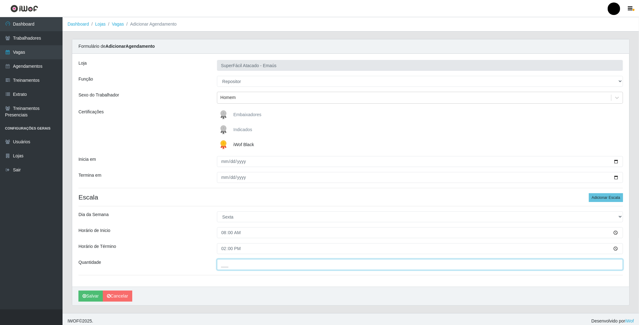
click at [234, 265] on input "___" at bounding box center [420, 264] width 406 height 11
type input "01_"
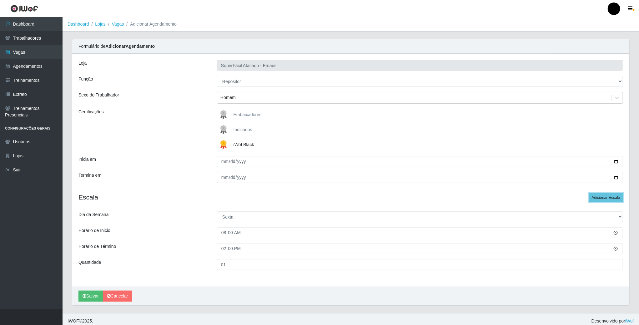
drag, startPoint x: 609, startPoint y: 197, endPoint x: 562, endPoint y: 199, distance: 47.5
click at [600, 198] on button "Adicionar Escala" at bounding box center [606, 197] width 34 height 9
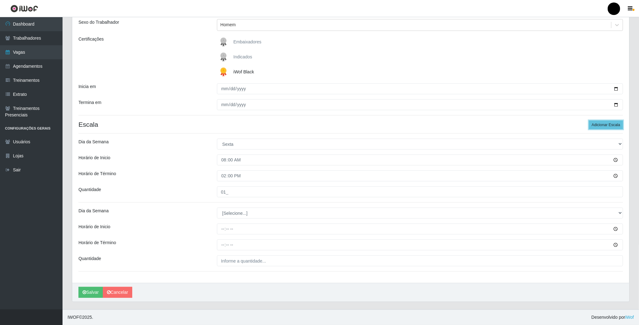
scroll to position [74, 0]
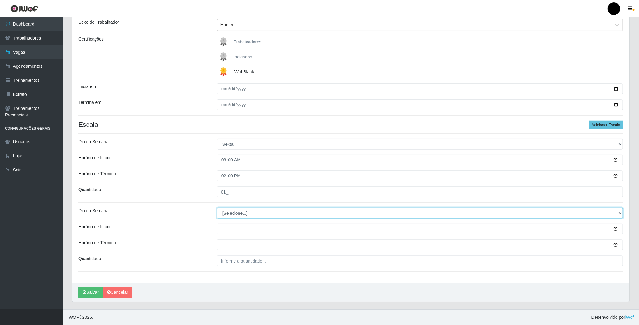
click at [244, 214] on select "[Selecione...] Segunda Terça Quarta Quinta Sexta Sábado Domingo" at bounding box center [420, 213] width 406 height 11
select select "5"
click at [217, 208] on select "[Selecione...] Segunda Terça Quarta Quinta Sexta Sábado Domingo" at bounding box center [420, 213] width 406 height 11
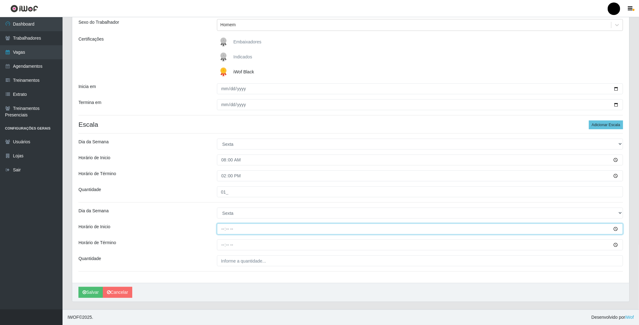
click at [223, 230] on input "Horário de Inicio" at bounding box center [420, 229] width 406 height 11
type input "16:00"
click at [223, 245] on input "Horário de Término" at bounding box center [420, 245] width 406 height 11
type input "22:00"
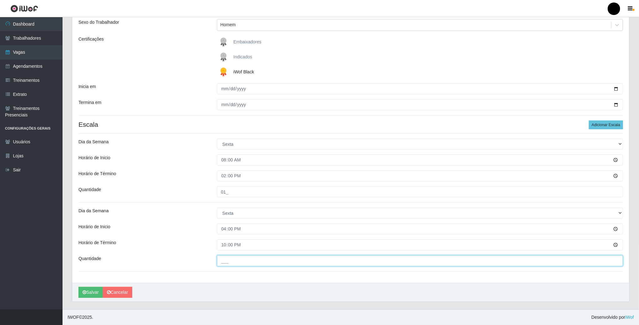
click at [226, 260] on input "___" at bounding box center [420, 261] width 406 height 11
type input "02_"
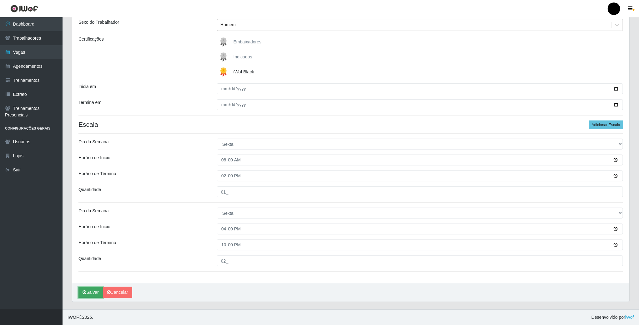
click at [94, 294] on button "Salvar" at bounding box center [90, 292] width 24 height 11
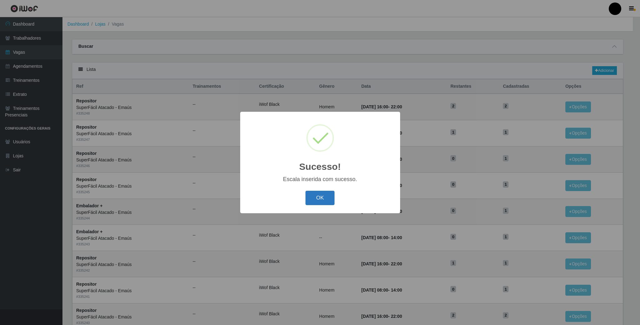
click at [330, 194] on button "OK" at bounding box center [320, 198] width 29 height 15
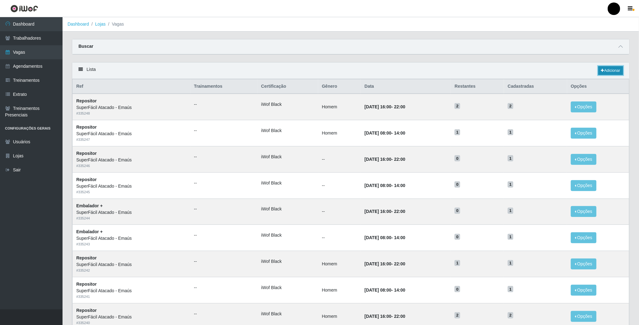
click at [608, 73] on link "Adicionar" at bounding box center [610, 70] width 25 height 9
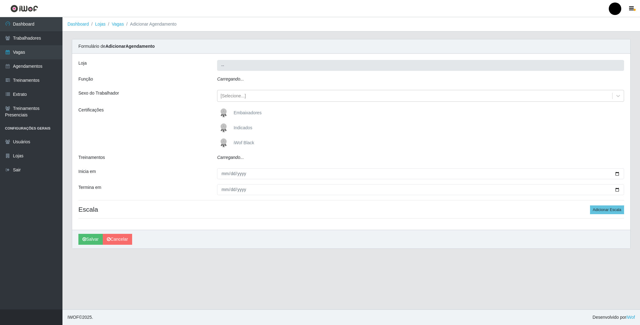
type input "SuperFácil Atacado - Emaús"
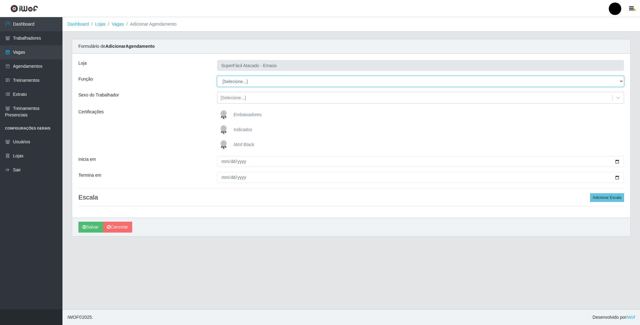
click at [238, 85] on select "[Selecione...] Auxiliar de Estacionamento Auxiliar de Estacionamento + Auxiliar…" at bounding box center [420, 81] width 407 height 11
select select "82"
click at [217, 76] on select "[Selecione...] Auxiliar de Estacionamento Auxiliar de Estacionamento + Auxiliar…" at bounding box center [420, 81] width 407 height 11
click at [224, 146] on img at bounding box center [225, 145] width 15 height 13
click at [0, 0] on input "iWof Black" at bounding box center [0, 0] width 0 height 0
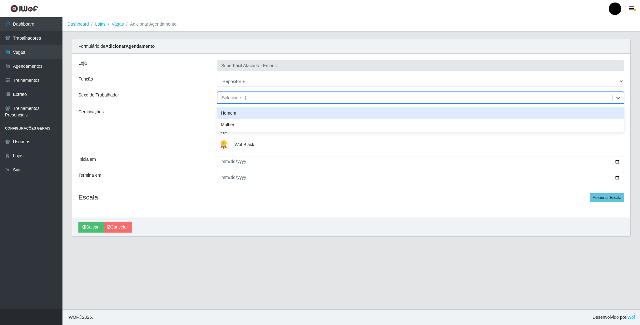
click at [231, 99] on div "[Selecione...]" at bounding box center [233, 98] width 25 height 7
click at [231, 112] on div "Homem" at bounding box center [420, 114] width 407 height 12
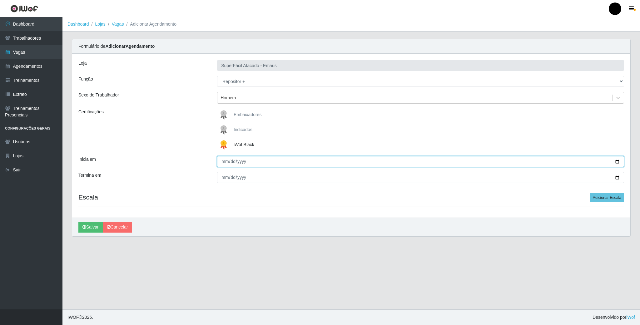
click at [617, 162] on input "Inicia em" at bounding box center [420, 161] width 407 height 11
type input "2025-09-06"
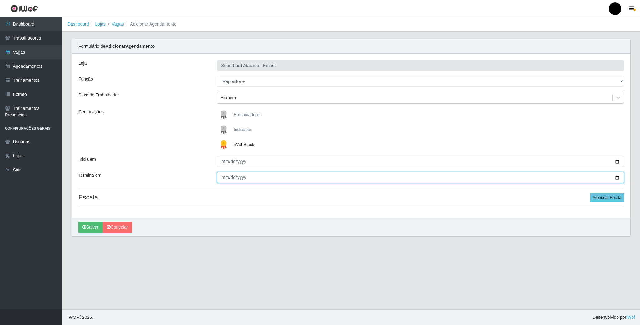
click at [616, 178] on input "Termina em" at bounding box center [420, 177] width 407 height 11
type input "2025-09-06"
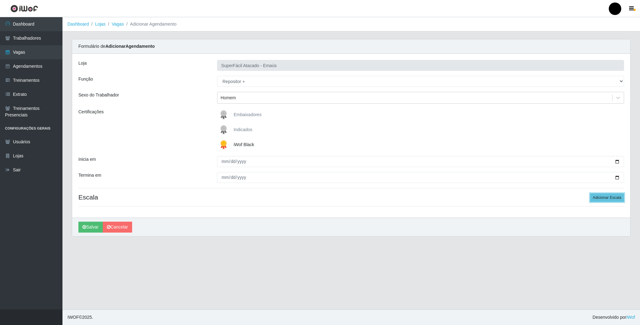
drag, startPoint x: 606, startPoint y: 199, endPoint x: 546, endPoint y: 208, distance: 60.6
click at [605, 200] on button "Adicionar Escala" at bounding box center [607, 197] width 34 height 9
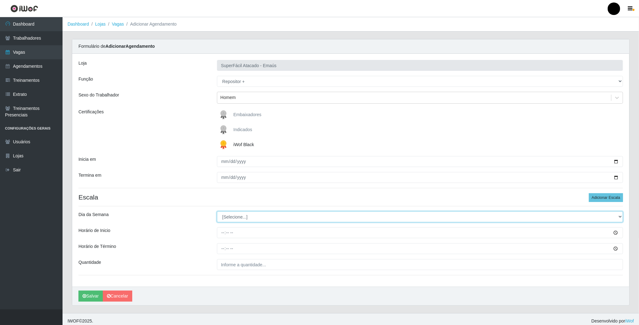
click at [248, 218] on select "[Selecione...] Segunda Terça Quarta Quinta Sexta Sábado Domingo" at bounding box center [420, 217] width 406 height 11
select select "6"
click at [217, 213] on select "[Selecione...] Segunda Terça Quarta Quinta Sexta Sábado Domingo" at bounding box center [420, 217] width 406 height 11
click at [223, 237] on input "Horário de Inicio" at bounding box center [420, 233] width 406 height 11
type input "08:00"
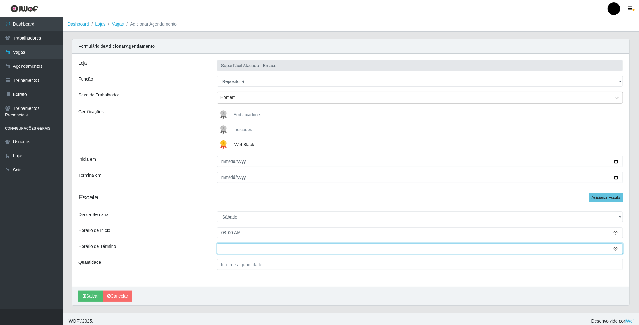
click at [224, 250] on input "Horário de Término" at bounding box center [420, 248] width 406 height 11
type input "14:00"
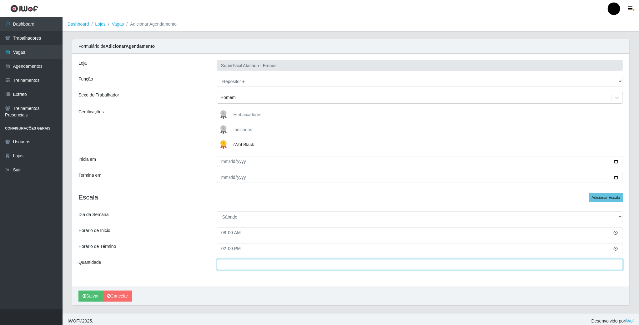
click at [229, 266] on input "___" at bounding box center [420, 264] width 406 height 11
type input "02_"
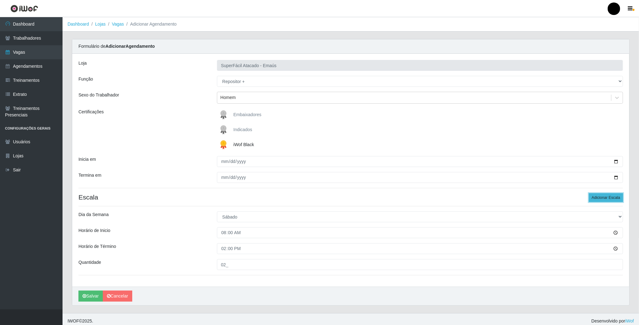
click at [598, 201] on button "Adicionar Escala" at bounding box center [606, 197] width 34 height 9
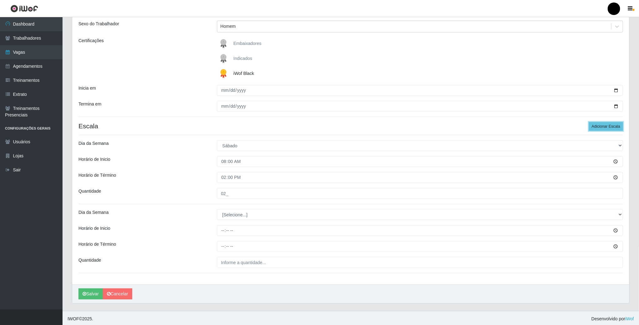
scroll to position [74, 0]
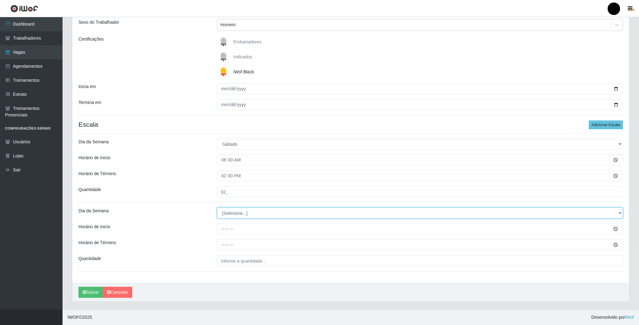
click at [232, 212] on select "[Selecione...] Segunda Terça Quarta Quinta Sexta Sábado Domingo" at bounding box center [420, 213] width 406 height 11
select select "6"
click at [217, 208] on select "[Selecione...] Segunda Terça Quarta Quinta Sexta Sábado Domingo" at bounding box center [420, 213] width 406 height 11
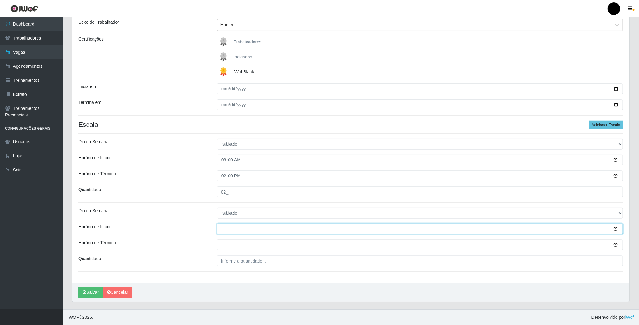
click at [222, 230] on input "Horário de Inicio" at bounding box center [420, 229] width 406 height 11
type input "16:00"
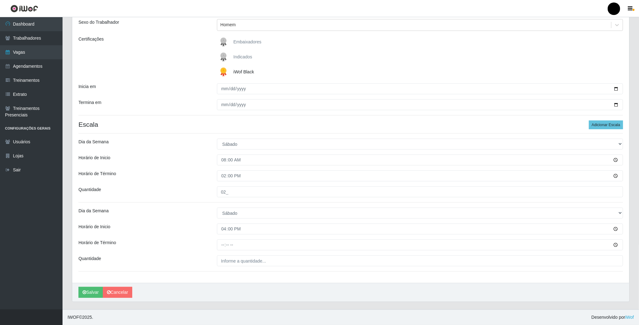
click at [224, 239] on div "Loja SuperFácil Atacado - Emaús Função [Selecione...] Auxiliar de Estacionament…" at bounding box center [350, 132] width 557 height 302
click at [224, 245] on input "Horário de Término" at bounding box center [420, 245] width 406 height 11
type input "22:00"
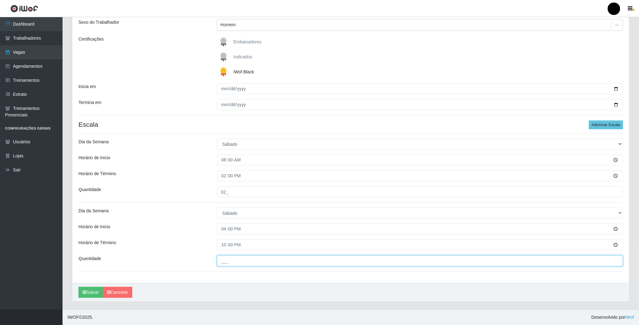
click at [224, 263] on input "___" at bounding box center [420, 261] width 406 height 11
type input "02_"
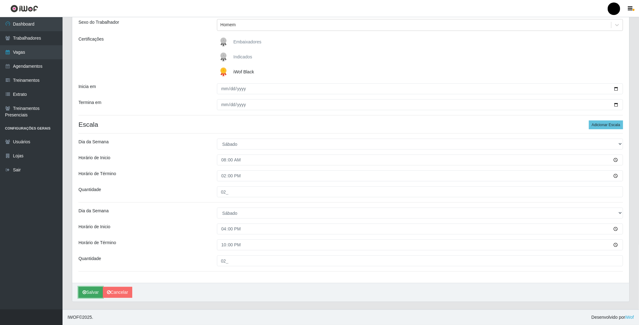
click at [88, 291] on button "Salvar" at bounding box center [90, 292] width 24 height 11
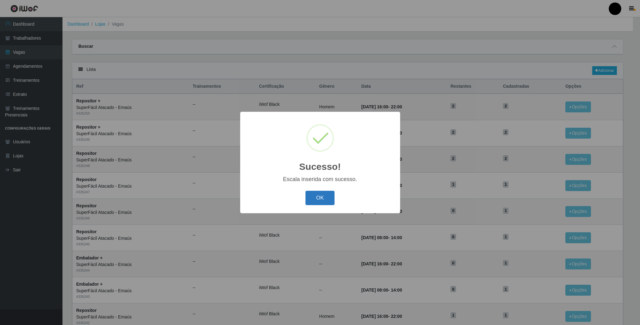
click at [318, 195] on button "OK" at bounding box center [320, 198] width 29 height 15
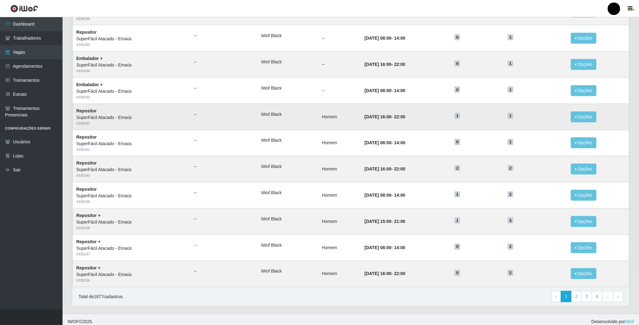
scroll to position [208, 0]
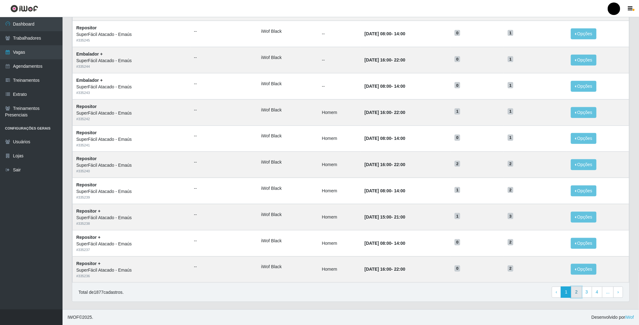
click at [572, 293] on link "2" at bounding box center [576, 292] width 11 height 11
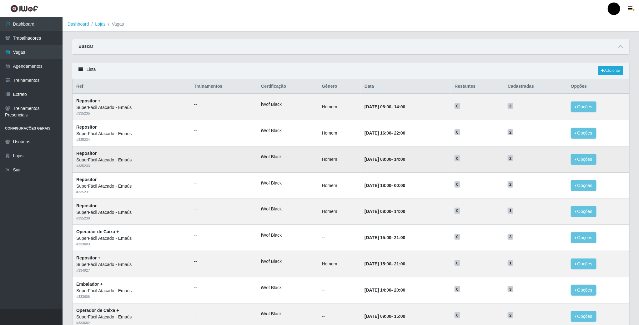
click at [513, 162] on span "2" at bounding box center [511, 158] width 6 height 6
click at [622, 47] on icon at bounding box center [620, 46] width 4 height 4
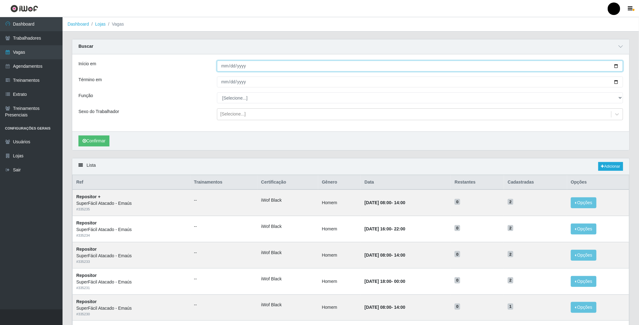
click at [616, 67] on input "Início em" at bounding box center [420, 66] width 406 height 11
type input "[DATE]"
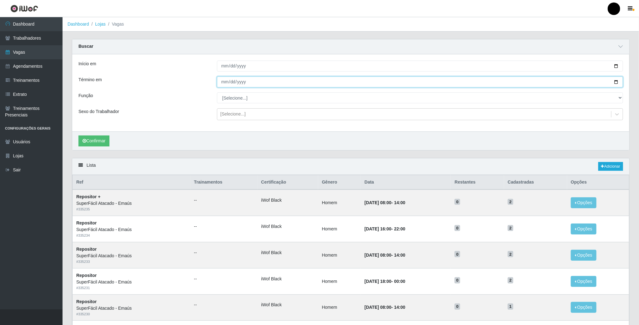
click at [614, 83] on input "Término em" at bounding box center [420, 82] width 406 height 11
type input "[DATE]"
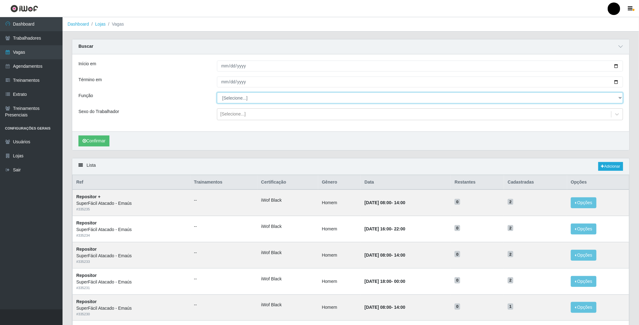
click at [238, 98] on select "[Selecione...] Auxiliar de Estacionamento Auxiliar de Estacionamento + Auxiliar…" at bounding box center [420, 98] width 406 height 11
click at [217, 93] on select "[Selecione...] Auxiliar de Estacionamento Auxiliar de Estacionamento + Auxiliar…" at bounding box center [420, 98] width 406 height 11
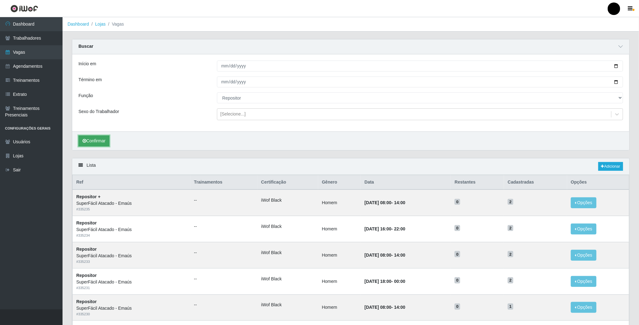
click at [105, 146] on button "Confirmar" at bounding box center [93, 141] width 31 height 11
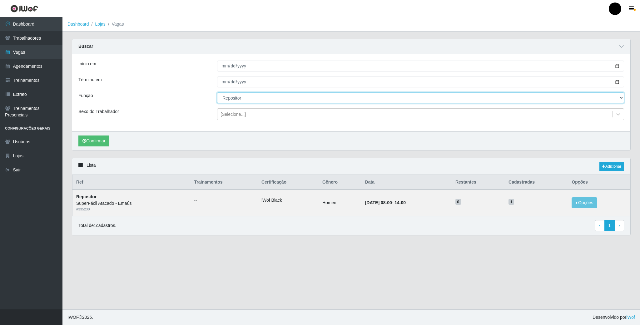
click at [249, 100] on select "[Selecione...] Auxiliar de Estacionamento Auxiliar de Estacionamento + Auxiliar…" at bounding box center [420, 98] width 407 height 11
click at [217, 93] on select "[Selecione...] Auxiliar de Estacionamento Auxiliar de Estacionamento + Auxiliar…" at bounding box center [420, 98] width 407 height 11
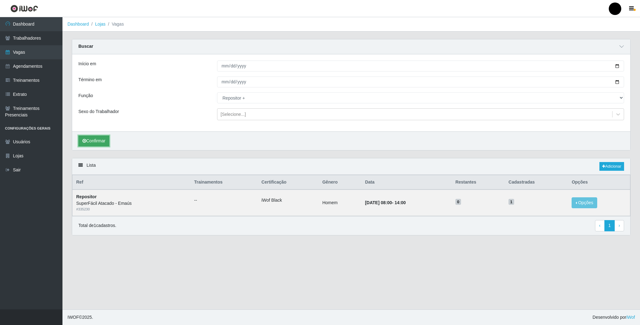
click at [98, 144] on button "Confirmar" at bounding box center [93, 141] width 31 height 11
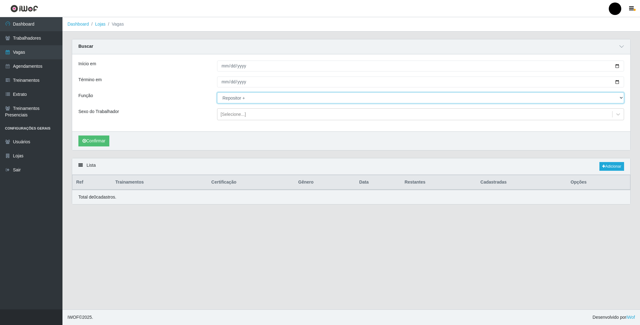
click at [259, 101] on select "[Selecione...] Auxiliar de Estacionamento Auxiliar de Estacionamento + Auxiliar…" at bounding box center [420, 98] width 407 height 11
click at [217, 93] on select "[Selecione...] Auxiliar de Estacionamento Auxiliar de Estacionamento + Auxiliar…" at bounding box center [420, 98] width 407 height 11
click at [250, 102] on select "[Selecione...] Auxiliar de Estacionamento Auxiliar de Estacionamento + Auxiliar…" at bounding box center [420, 98] width 407 height 11
select select "24"
click at [217, 93] on select "[Selecione...] Auxiliar de Estacionamento Auxiliar de Estacionamento + Auxiliar…" at bounding box center [420, 98] width 407 height 11
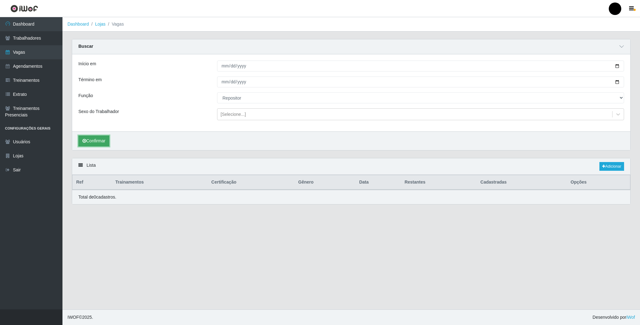
click at [94, 143] on button "Confirmar" at bounding box center [93, 141] width 31 height 11
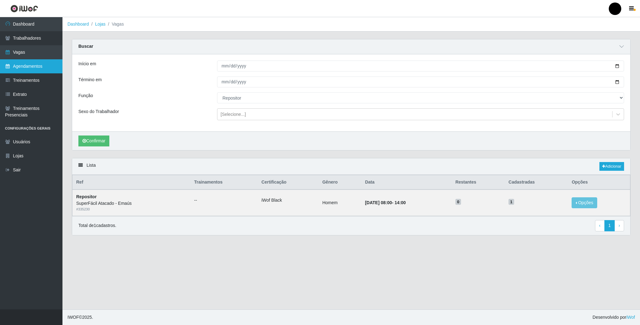
click at [20, 64] on link "Agendamentos" at bounding box center [31, 66] width 63 height 14
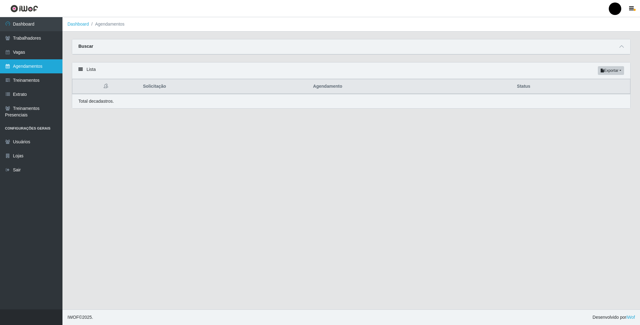
click at [31, 70] on link "Agendamentos" at bounding box center [31, 66] width 63 height 14
click at [619, 44] on span at bounding box center [622, 46] width 8 height 7
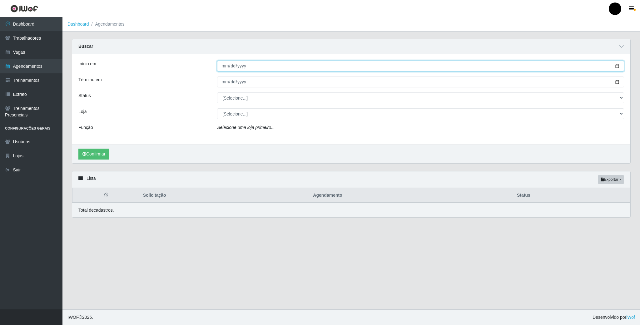
drag, startPoint x: 618, startPoint y: 67, endPoint x: 573, endPoint y: 73, distance: 45.4
click at [614, 67] on input "Início em" at bounding box center [420, 66] width 407 height 11
type input "[DATE]"
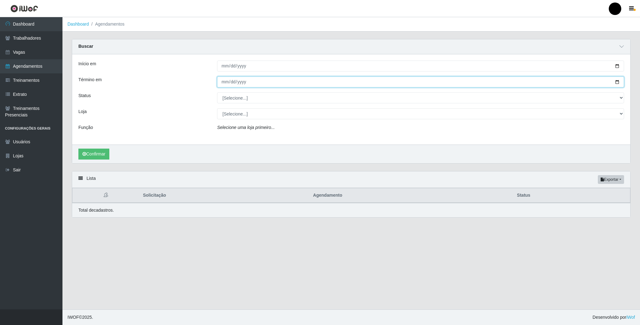
drag, startPoint x: 617, startPoint y: 81, endPoint x: 429, endPoint y: 98, distance: 189.2
click at [611, 82] on input "Término em" at bounding box center [420, 82] width 407 height 11
click at [617, 84] on input "Término em" at bounding box center [420, 82] width 407 height 11
type input "[DATE]"
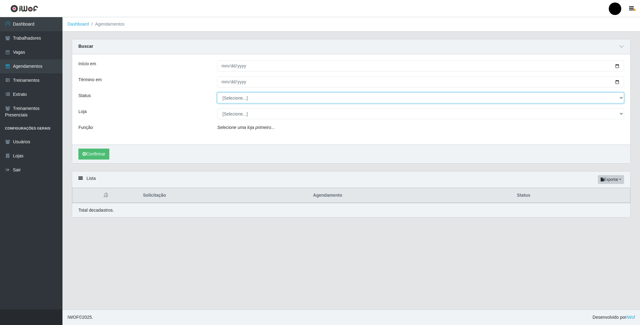
click at [235, 101] on select "[Selecione...] AGENDADO AGUARDANDO LIBERAR EM ANDAMENTO EM REVISÃO FINALIZADO C…" at bounding box center [420, 98] width 407 height 11
click at [186, 108] on div "Início em 2025-08-28 Término em 2025-08-28 Status [Selecione...] AGENDADO AGUAR…" at bounding box center [351, 99] width 558 height 90
click at [247, 118] on select "[Selecione...] SuperFácil Atacado - Emaús" at bounding box center [420, 113] width 407 height 11
select select "407"
click at [217, 109] on select "[Selecione...] SuperFácil Atacado - Emaús" at bounding box center [420, 113] width 407 height 11
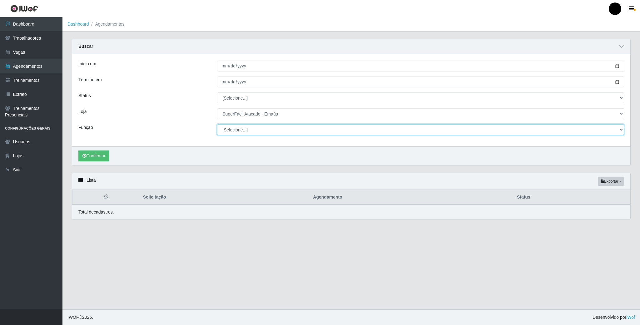
click at [243, 128] on select "[Selecione...] Auxiliar de Estacionamento Auxiliar de Estacionamento + Auxiliar…" at bounding box center [420, 129] width 407 height 11
select select "24"
click at [217, 125] on select "[Selecione...] Auxiliar de Estacionamento Auxiliar de Estacionamento + Auxiliar…" at bounding box center [420, 129] width 407 height 11
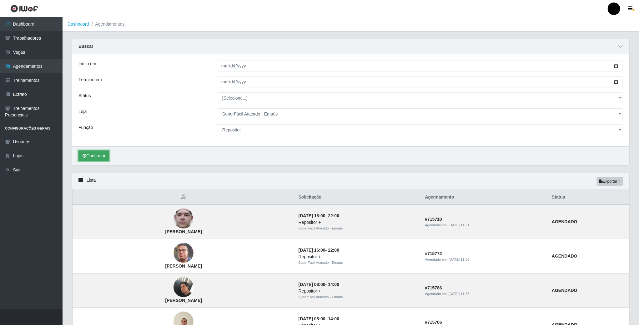
click at [98, 157] on button "Confirmar" at bounding box center [93, 156] width 31 height 11
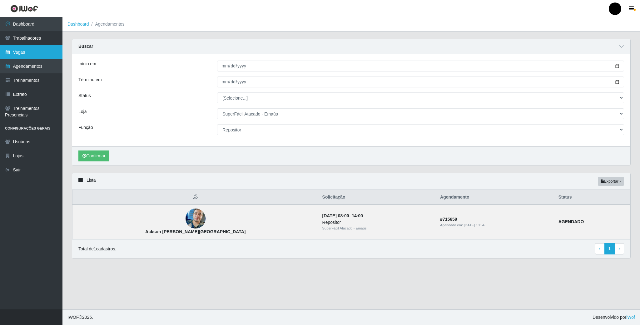
click at [25, 49] on link "Vagas" at bounding box center [31, 52] width 63 height 14
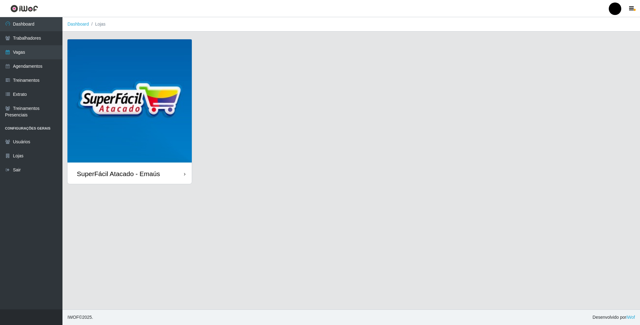
click at [117, 102] on img at bounding box center [130, 101] width 124 height 124
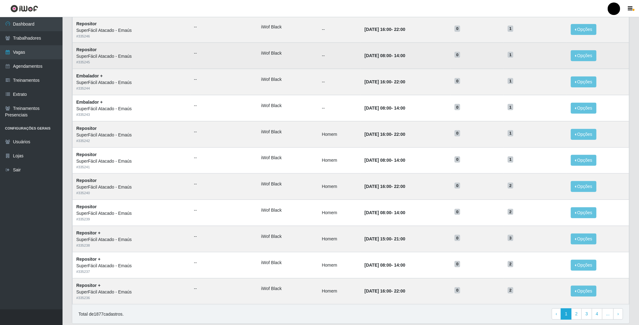
scroll to position [208, 0]
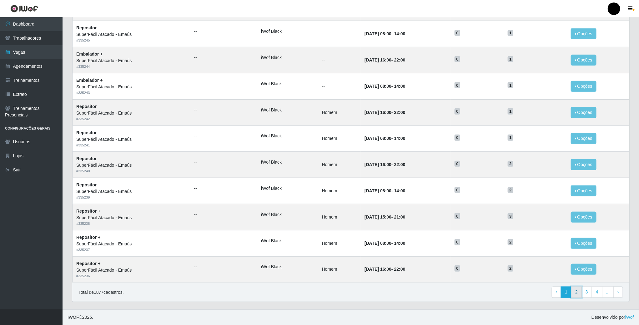
click at [579, 293] on link "2" at bounding box center [576, 292] width 11 height 11
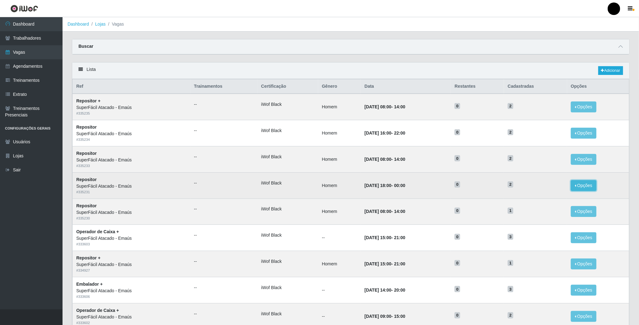
click at [587, 187] on button "Opções" at bounding box center [584, 185] width 26 height 11
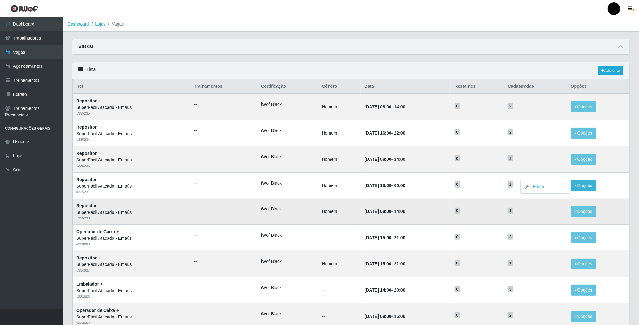
click at [481, 217] on td "0" at bounding box center [477, 212] width 53 height 26
click at [622, 47] on icon at bounding box center [620, 46] width 4 height 4
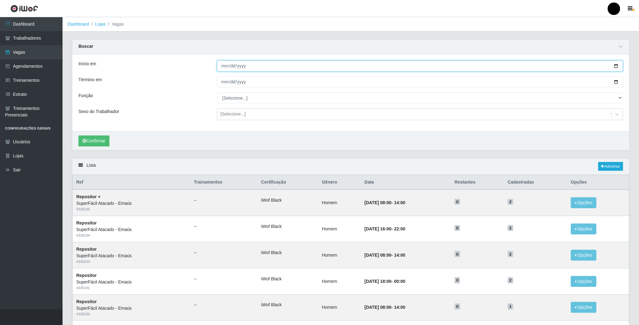
click at [614, 66] on input "Início em" at bounding box center [420, 66] width 406 height 11
type input "[DATE]"
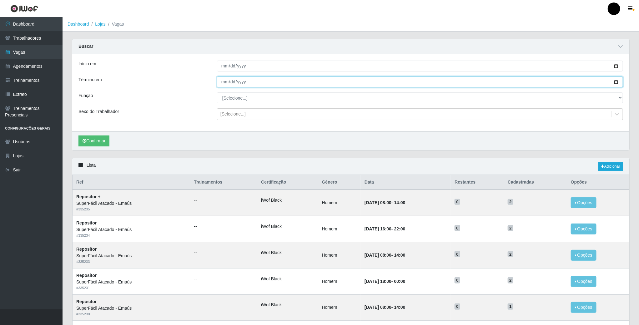
drag, startPoint x: 615, startPoint y: 82, endPoint x: 450, endPoint y: 88, distance: 165.1
click at [608, 82] on input "Término em" at bounding box center [420, 82] width 406 height 11
click at [615, 82] on input "Término em" at bounding box center [420, 82] width 406 height 11
type input "2025-08-28"
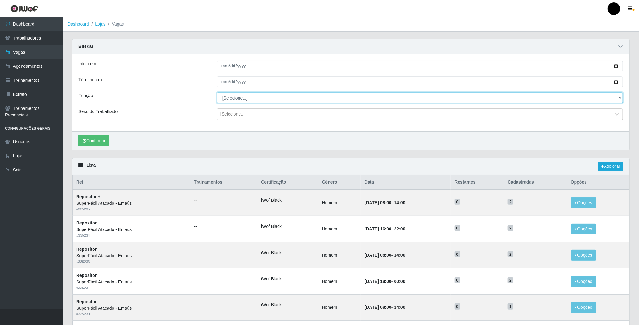
click at [230, 103] on select "[Selecione...] Auxiliar de Estacionamento Auxiliar de Estacionamento + Auxiliar…" at bounding box center [420, 98] width 406 height 11
select select "24"
click at [217, 93] on select "[Selecione...] Auxiliar de Estacionamento Auxiliar de Estacionamento + Auxiliar…" at bounding box center [420, 98] width 406 height 11
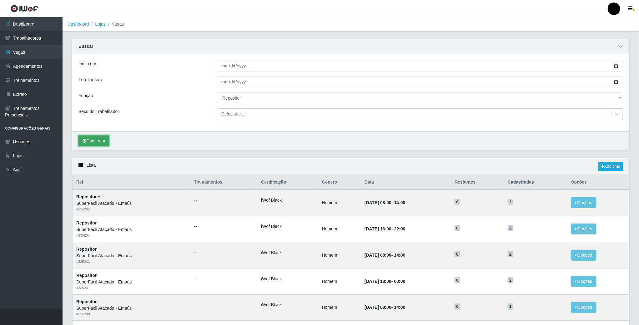
click at [95, 144] on button "Confirmar" at bounding box center [93, 141] width 31 height 11
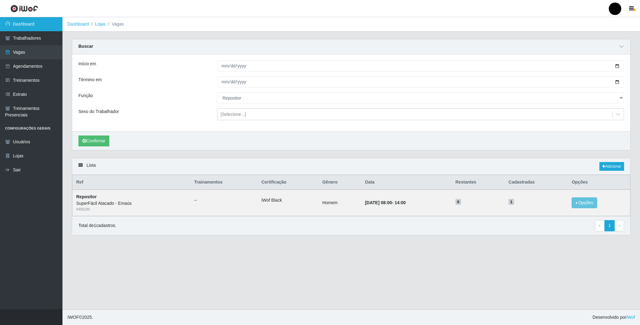
click at [31, 24] on link "Dashboard" at bounding box center [31, 24] width 63 height 14
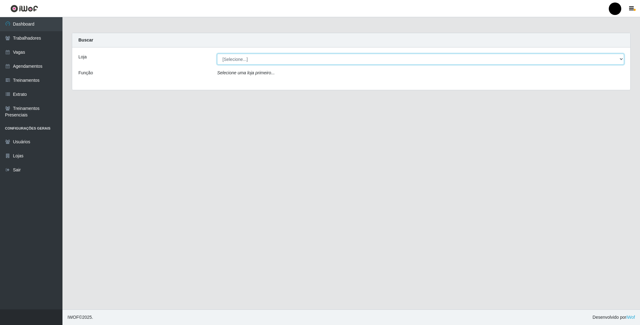
click at [465, 61] on select "[Selecione...] SuperFácil Atacado - Emaús" at bounding box center [420, 59] width 407 height 11
select select "407"
click at [217, 54] on select "[Selecione...] SuperFácil Atacado - Emaús" at bounding box center [420, 59] width 407 height 11
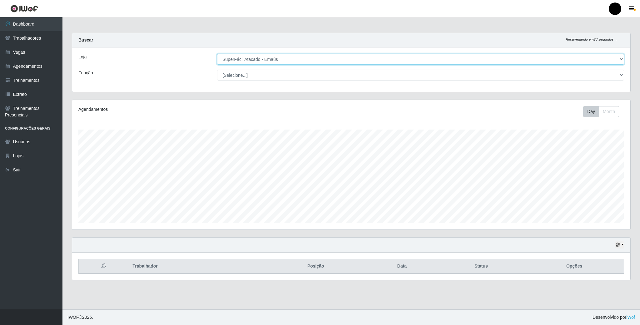
scroll to position [130, 558]
click at [620, 246] on icon "button" at bounding box center [618, 245] width 4 height 4
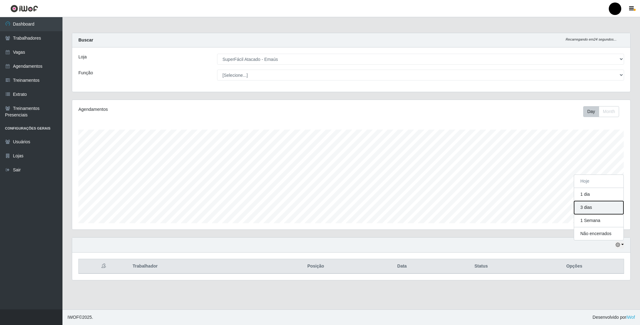
click at [589, 211] on button "3 dias" at bounding box center [598, 207] width 49 height 13
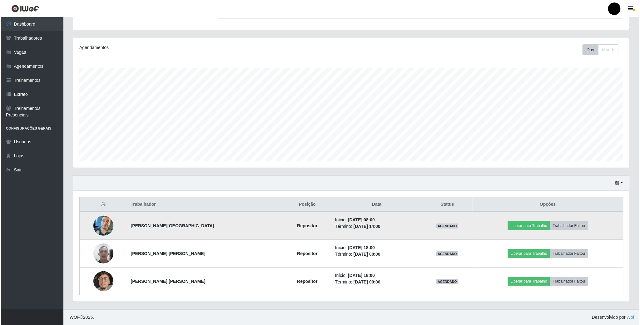
scroll to position [64, 0]
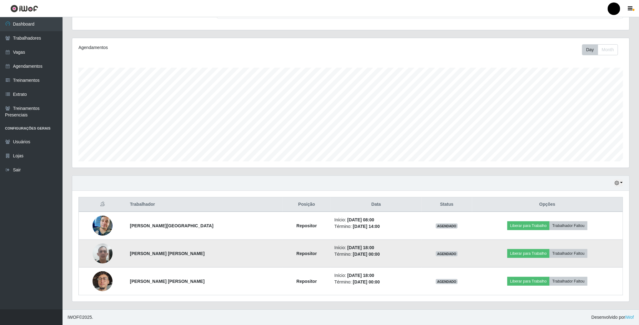
click at [98, 253] on img at bounding box center [103, 253] width 20 height 27
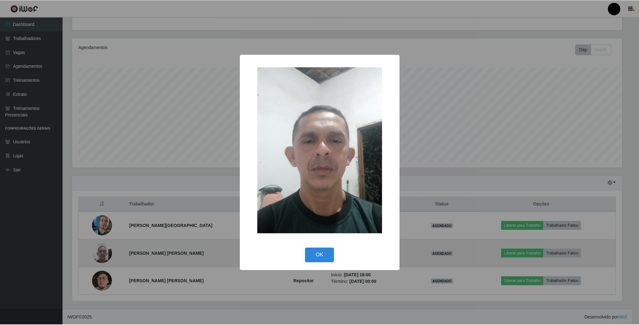
scroll to position [130, 551]
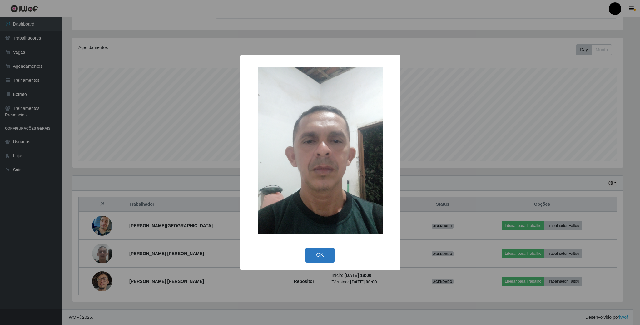
click at [319, 254] on button "OK" at bounding box center [320, 255] width 29 height 15
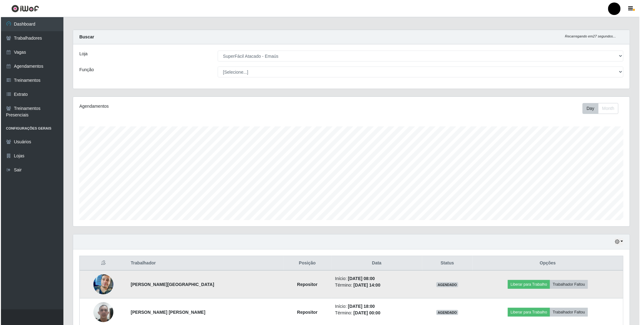
scroll to position [0, 0]
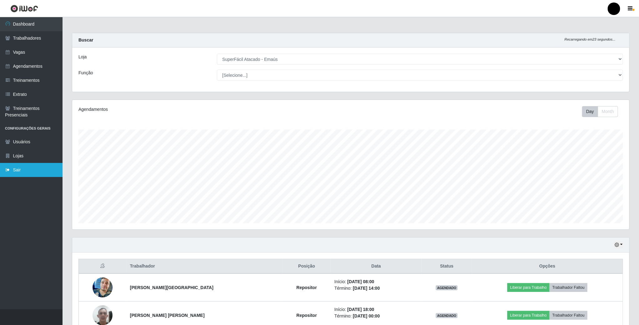
click at [19, 173] on link "Sair" at bounding box center [31, 170] width 63 height 14
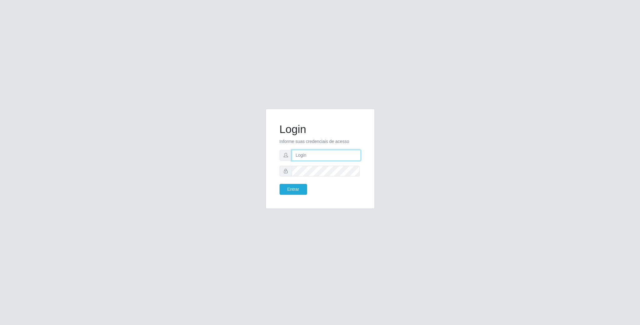
type input "[EMAIL_ADDRESS][DOMAIN_NAME]"
click at [293, 191] on button "Entrar" at bounding box center [294, 189] width 28 height 11
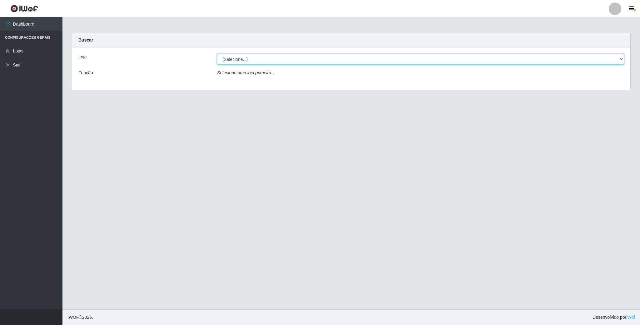
click at [279, 60] on select "[Selecione...] SuperFácil Atacado - Emaús" at bounding box center [420, 59] width 407 height 11
select select "407"
click at [217, 54] on select "[Selecione...] SuperFácil Atacado - Emaús" at bounding box center [420, 59] width 407 height 11
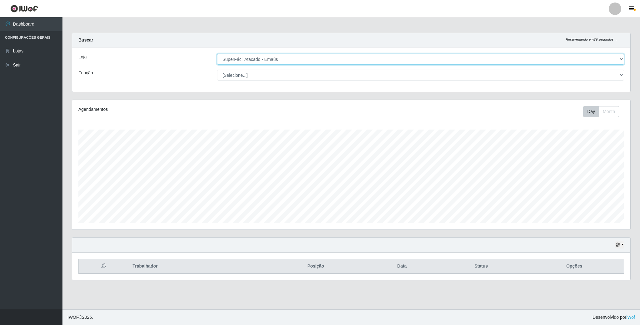
scroll to position [130, 558]
click at [623, 247] on button "button" at bounding box center [620, 245] width 9 height 7
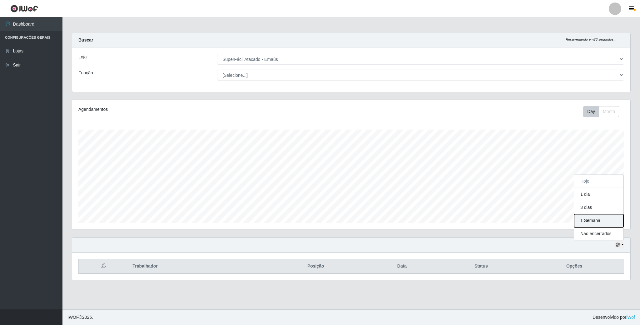
click at [592, 224] on button "1 Semana" at bounding box center [598, 220] width 49 height 13
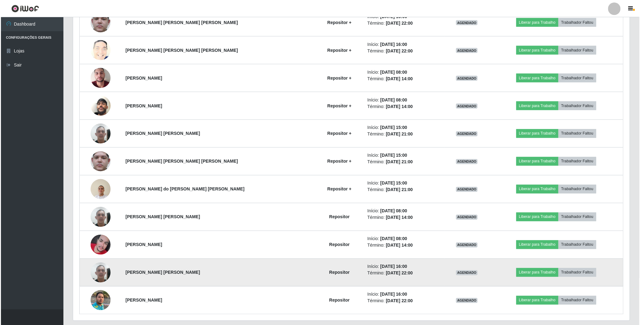
scroll to position [539, 0]
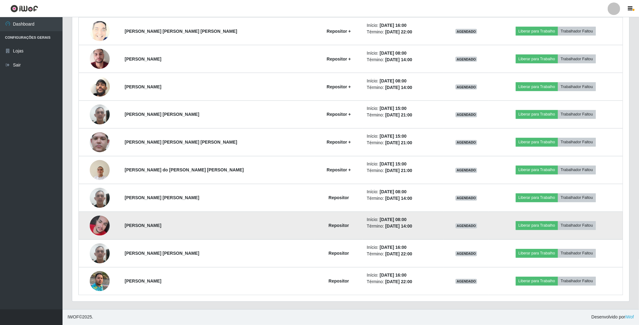
click at [103, 228] on img at bounding box center [100, 226] width 20 height 20
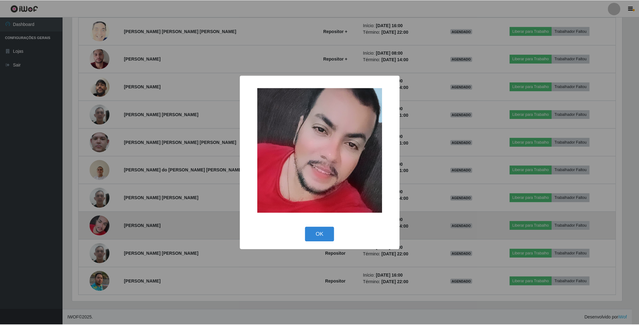
scroll to position [130, 551]
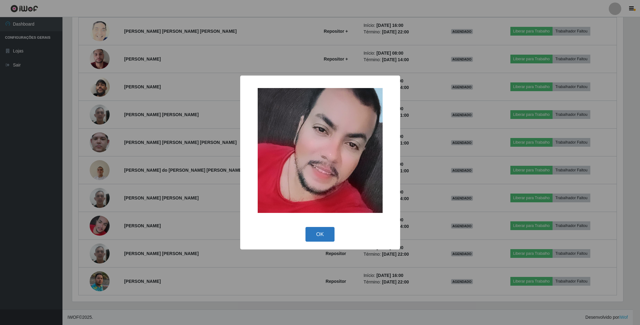
click at [323, 233] on button "OK" at bounding box center [320, 234] width 29 height 15
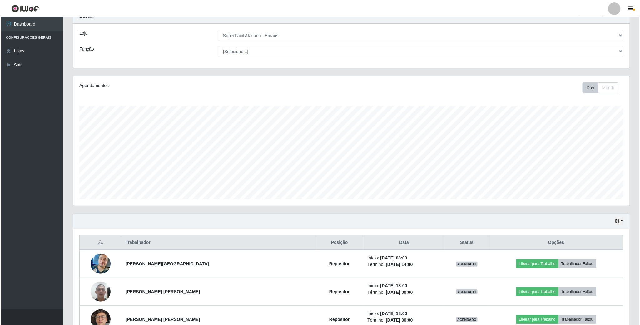
scroll to position [0, 0]
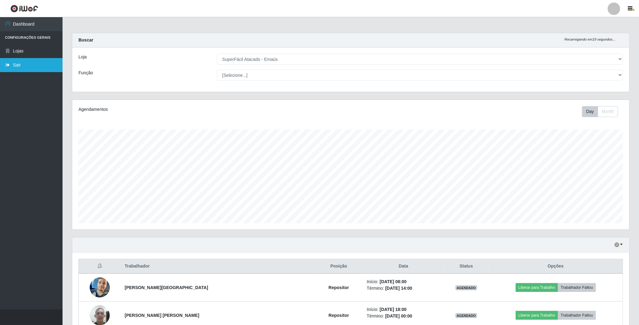
click at [25, 63] on link "Sair" at bounding box center [31, 65] width 63 height 14
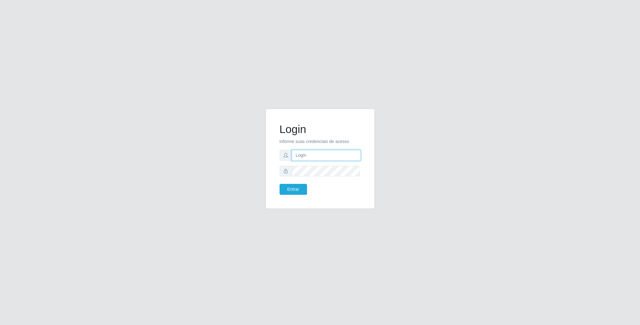
type input "[EMAIL_ADDRESS][DOMAIN_NAME]"
